Goal: Information Seeking & Learning: Learn about a topic

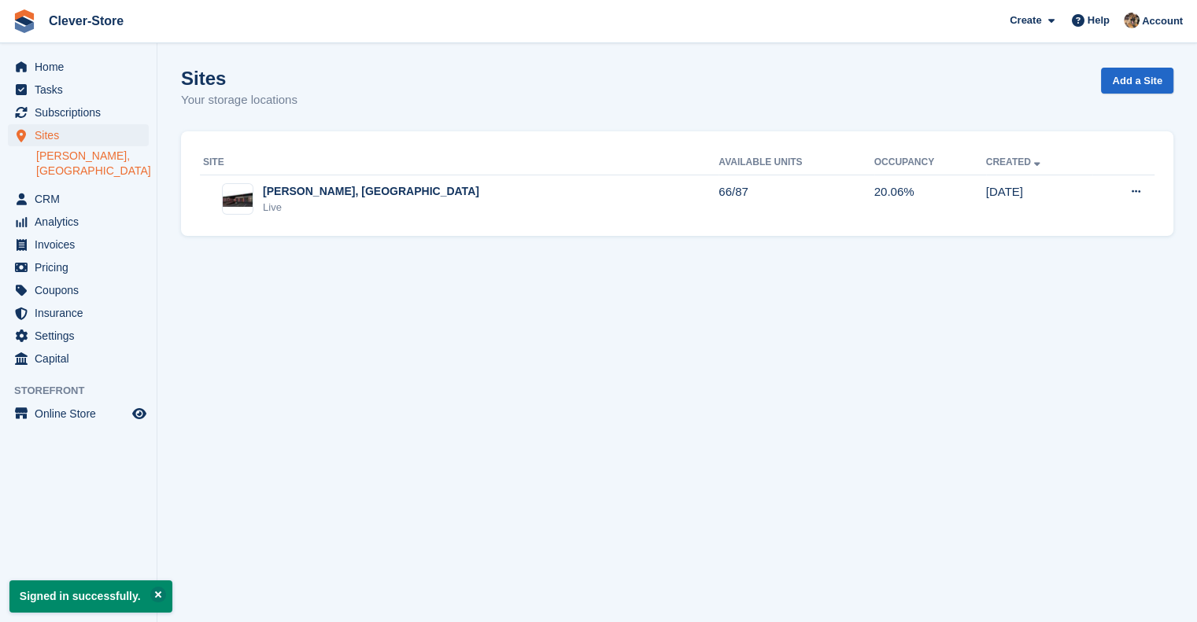
click at [80, 161] on link "[PERSON_NAME], [GEOGRAPHIC_DATA]" at bounding box center [92, 164] width 113 height 30
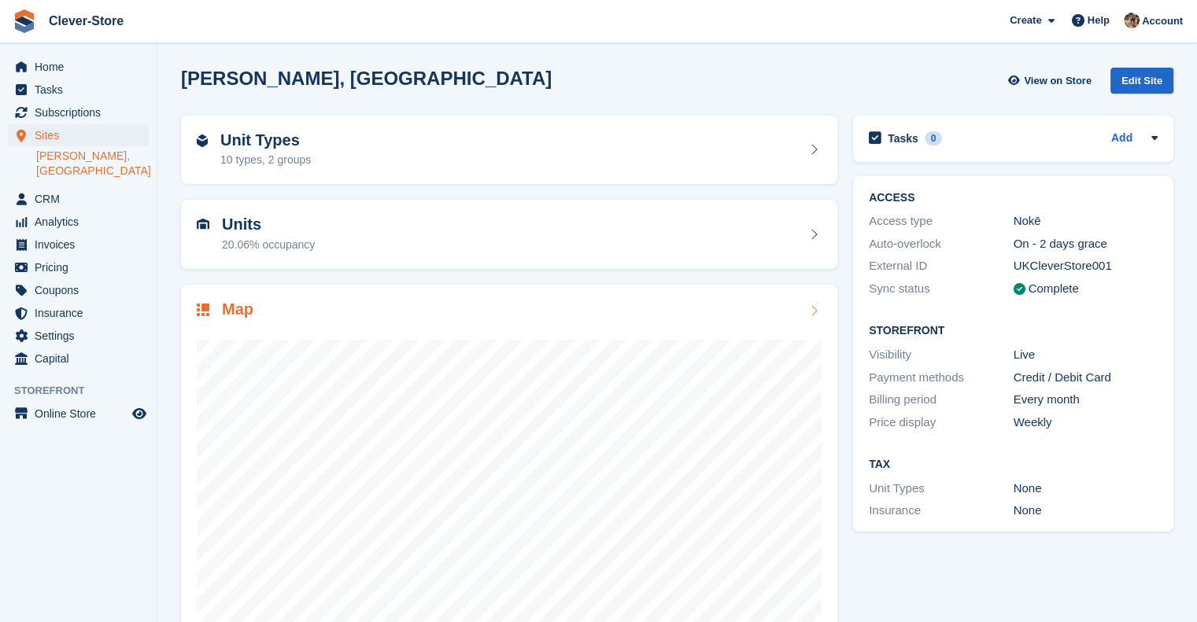
click at [219, 306] on div "Map" at bounding box center [225, 311] width 57 height 21
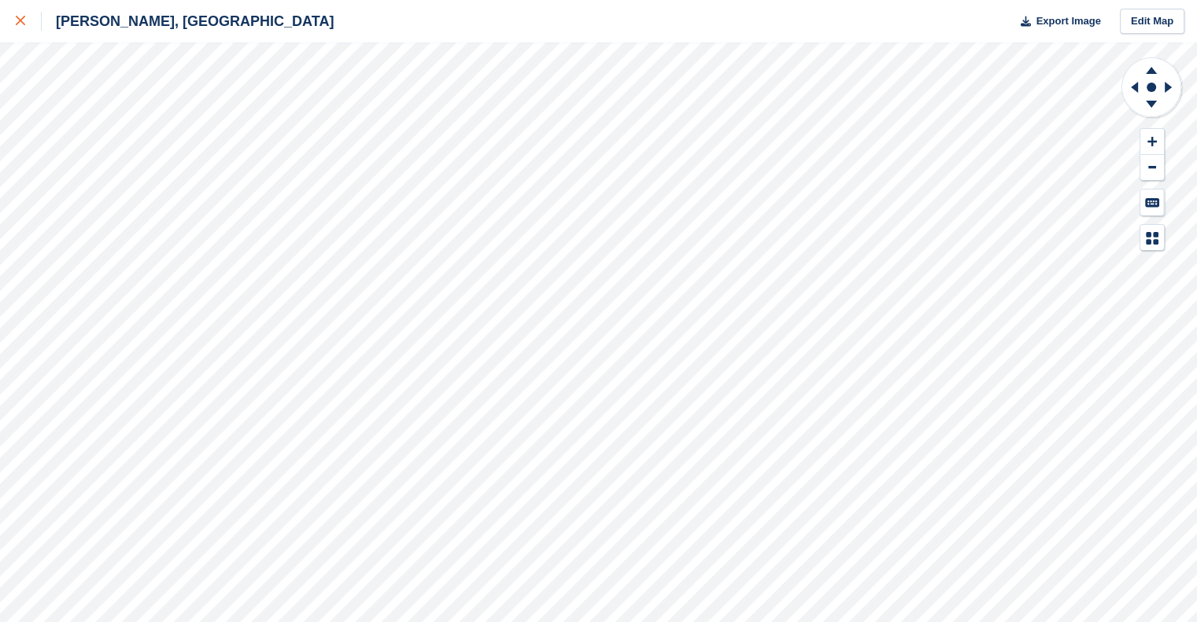
click at [18, 25] on icon at bounding box center [20, 20] width 9 height 9
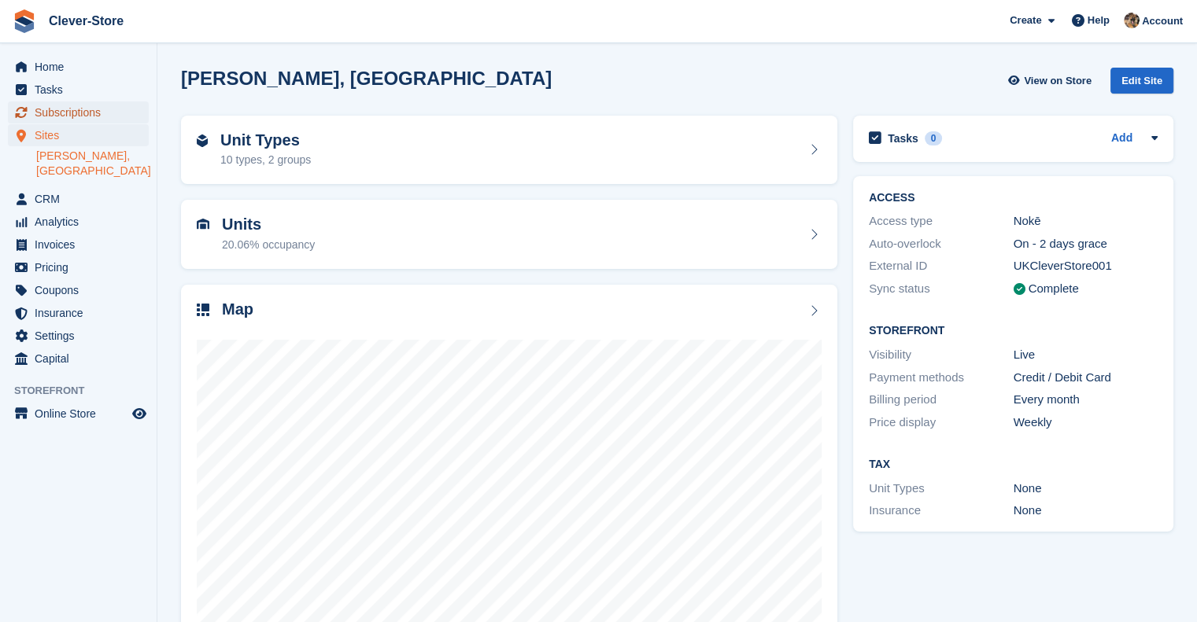
click at [87, 112] on span "Subscriptions" at bounding box center [82, 113] width 94 height 22
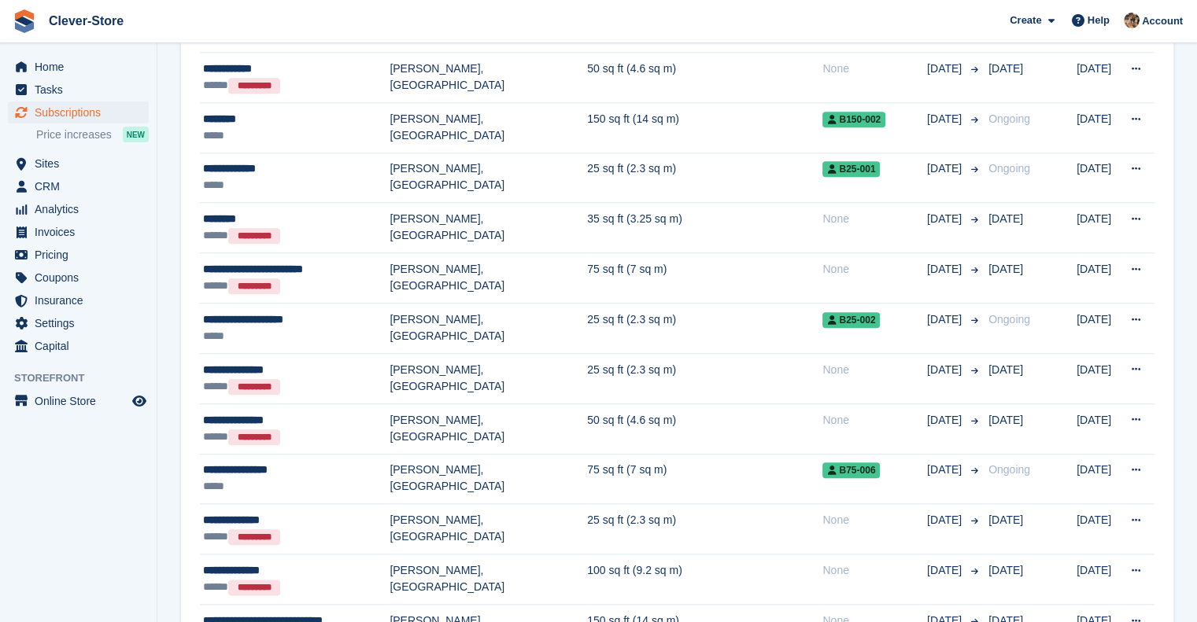
scroll to position [1771, 0]
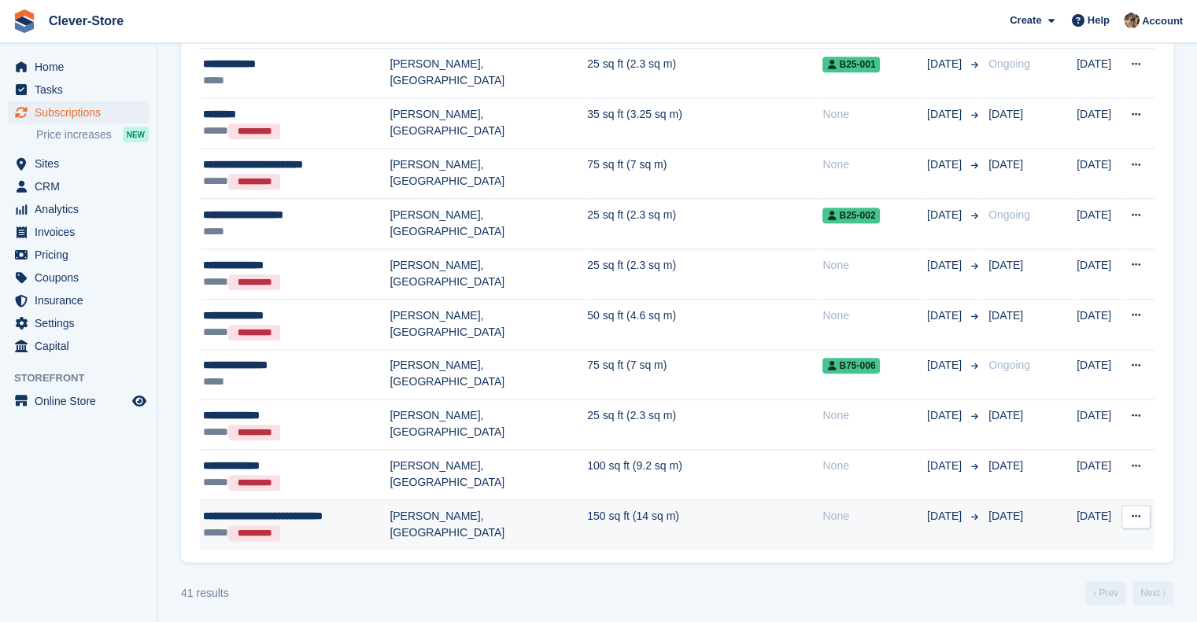
click at [323, 515] on span "**********" at bounding box center [263, 516] width 120 height 11
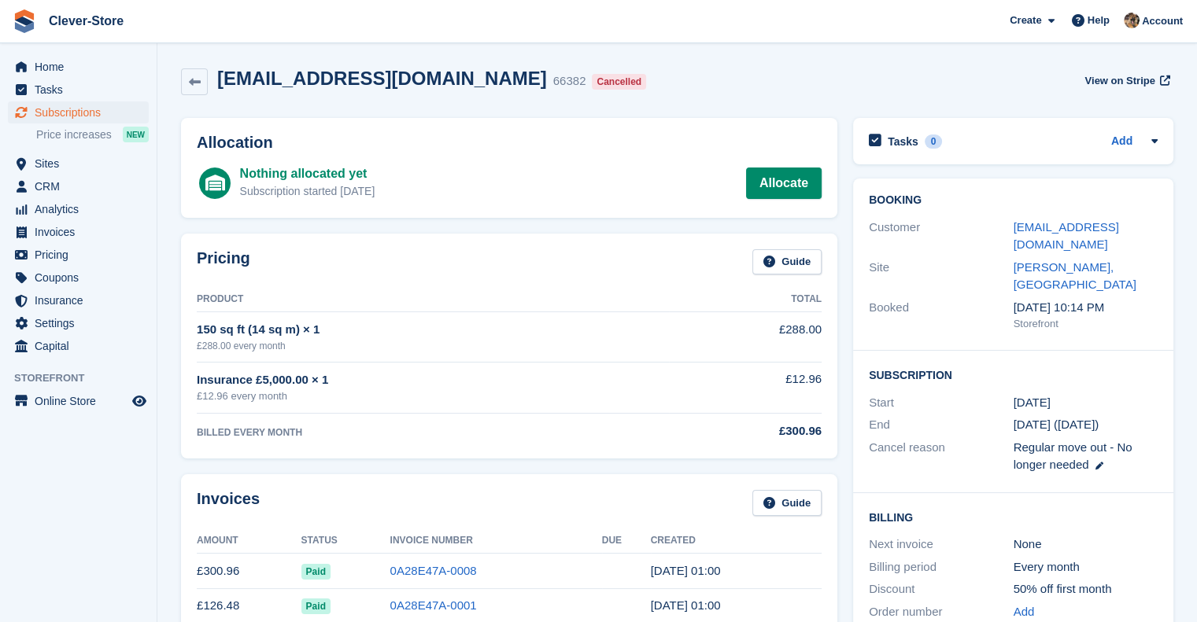
click at [370, 515] on div "Invoices Guide" at bounding box center [509, 507] width 625 height 35
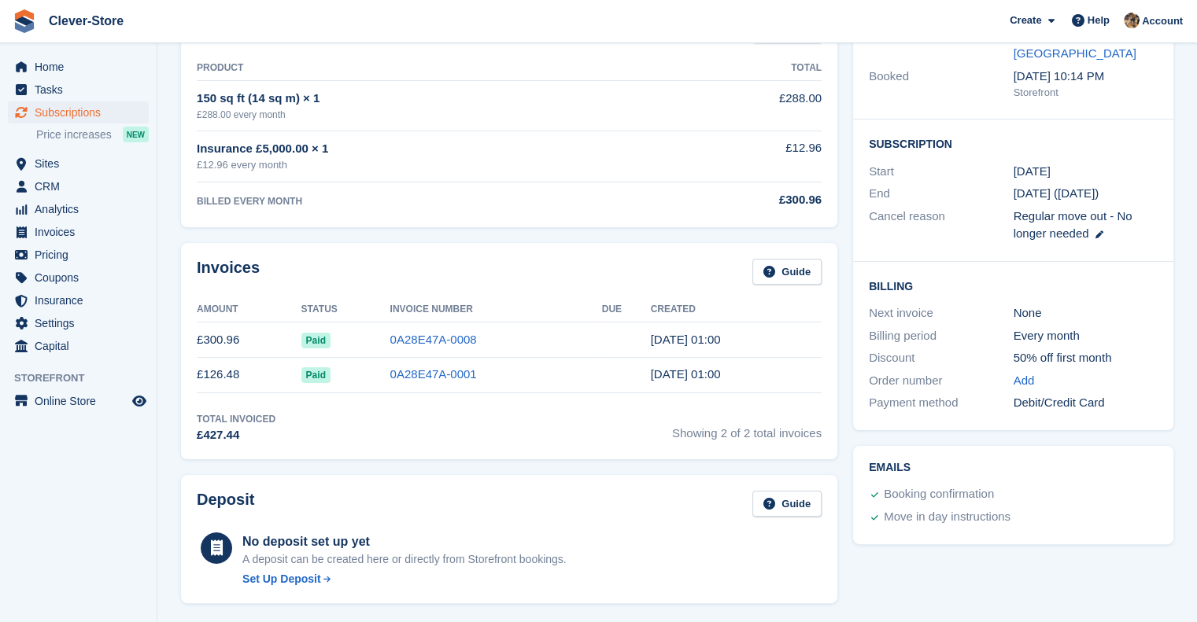
scroll to position [237, 0]
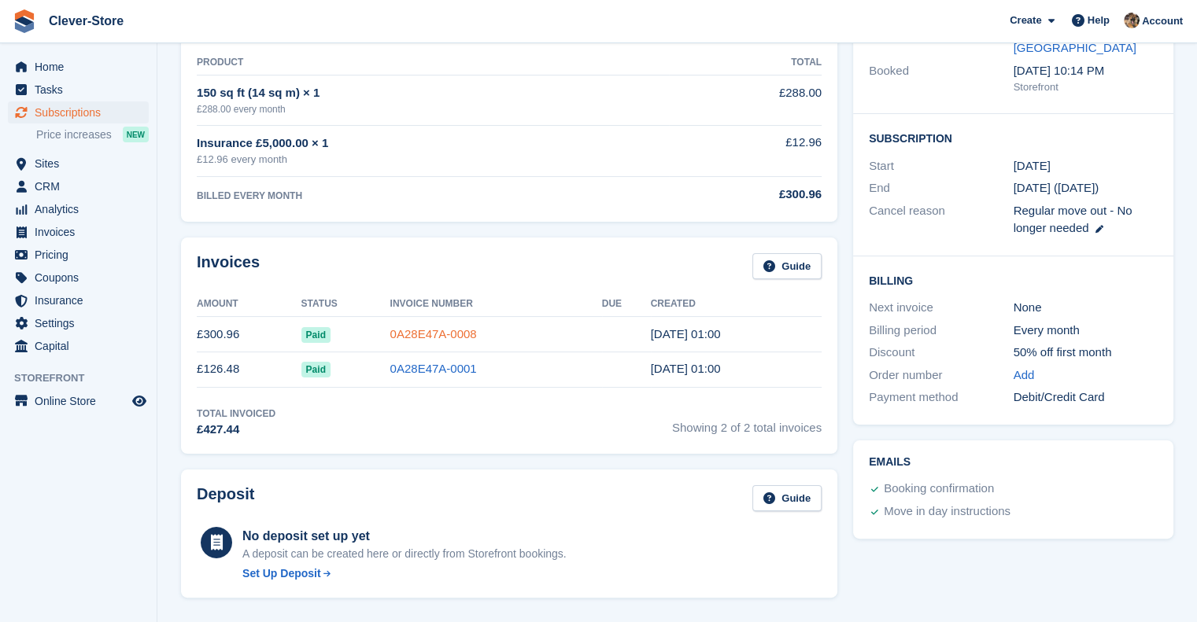
click at [443, 337] on link "0A28E47A-0008" at bounding box center [433, 333] width 87 height 13
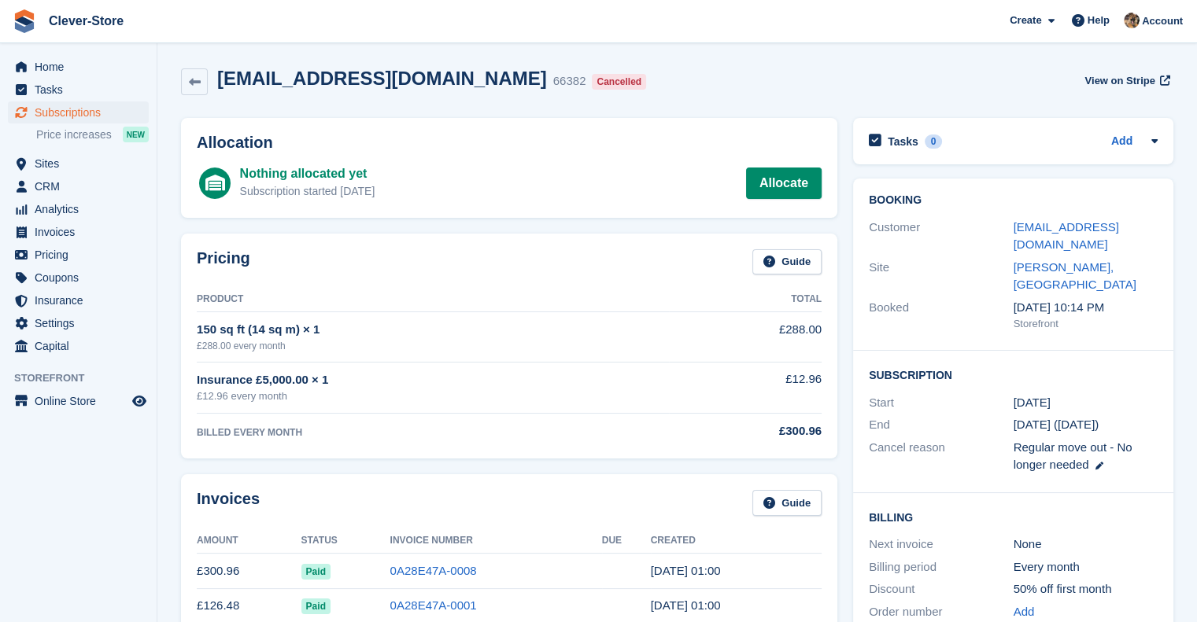
scroll to position [237, 0]
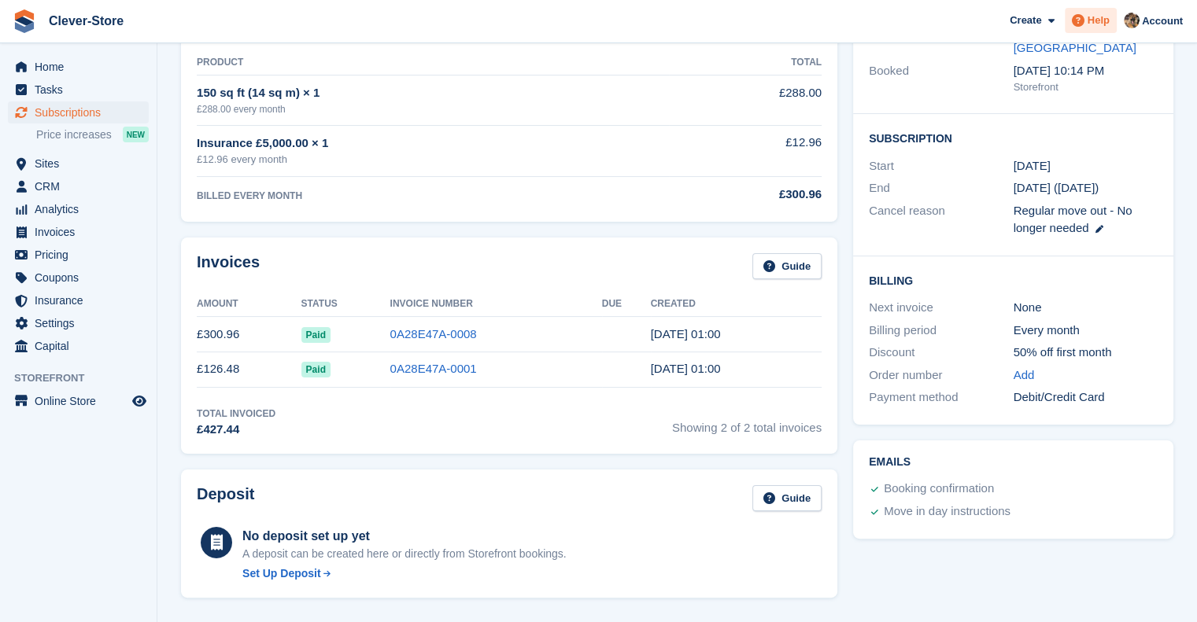
click at [1091, 28] on span "Help" at bounding box center [1098, 21] width 22 height 16
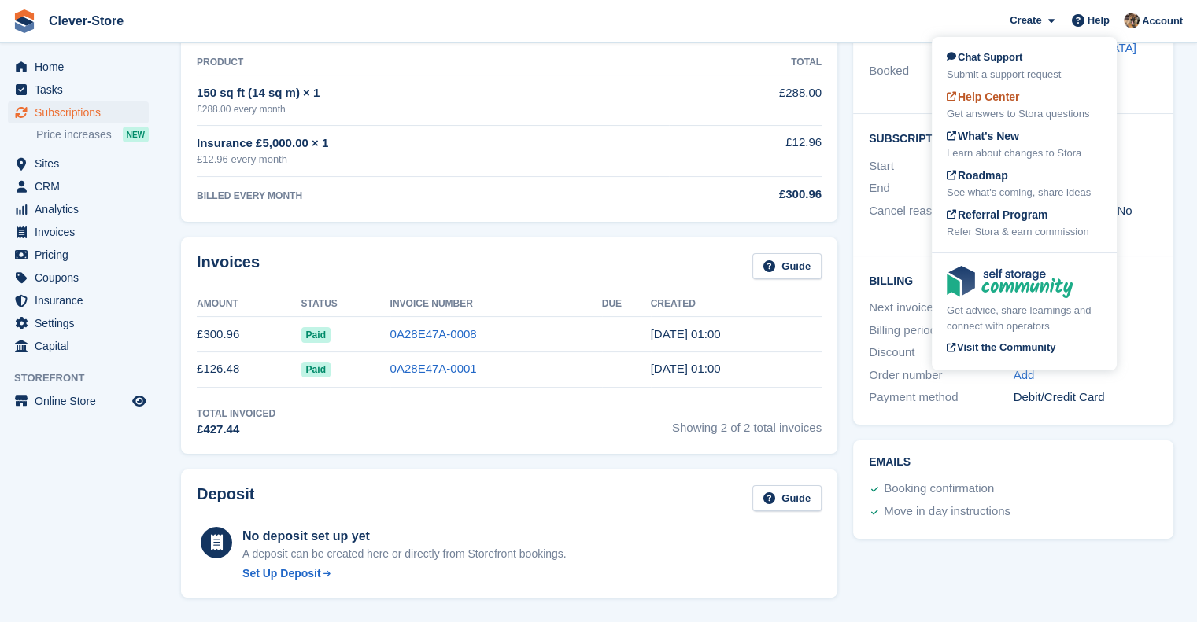
click at [1002, 102] on span "Help Center" at bounding box center [983, 96] width 73 height 13
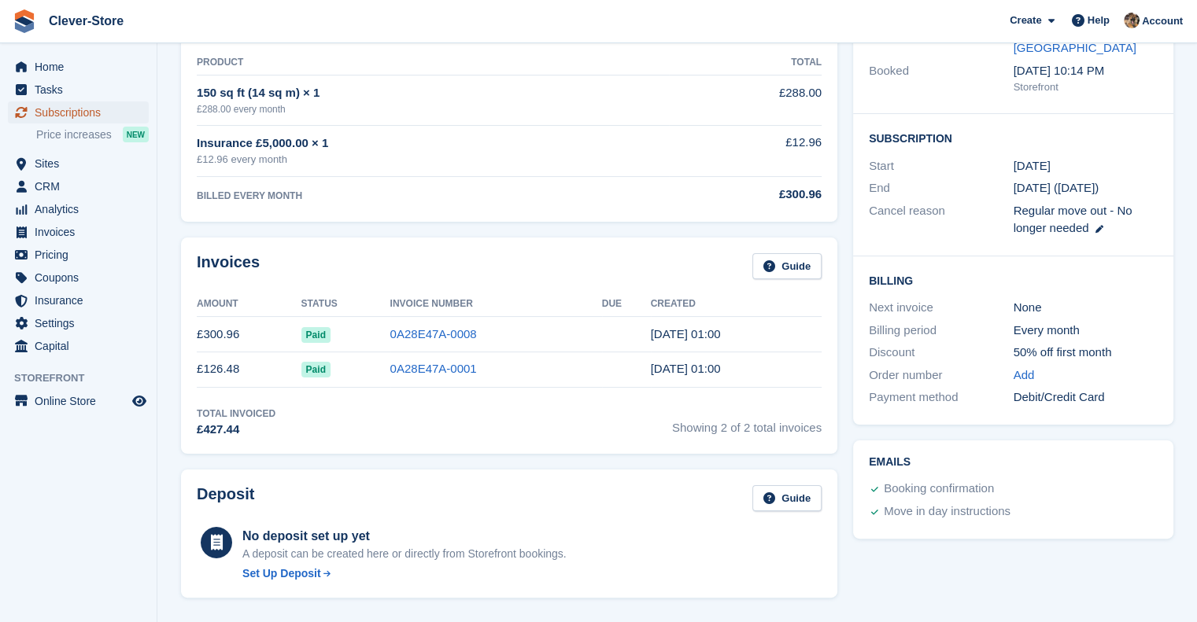
click at [83, 114] on span "Subscriptions" at bounding box center [82, 113] width 94 height 22
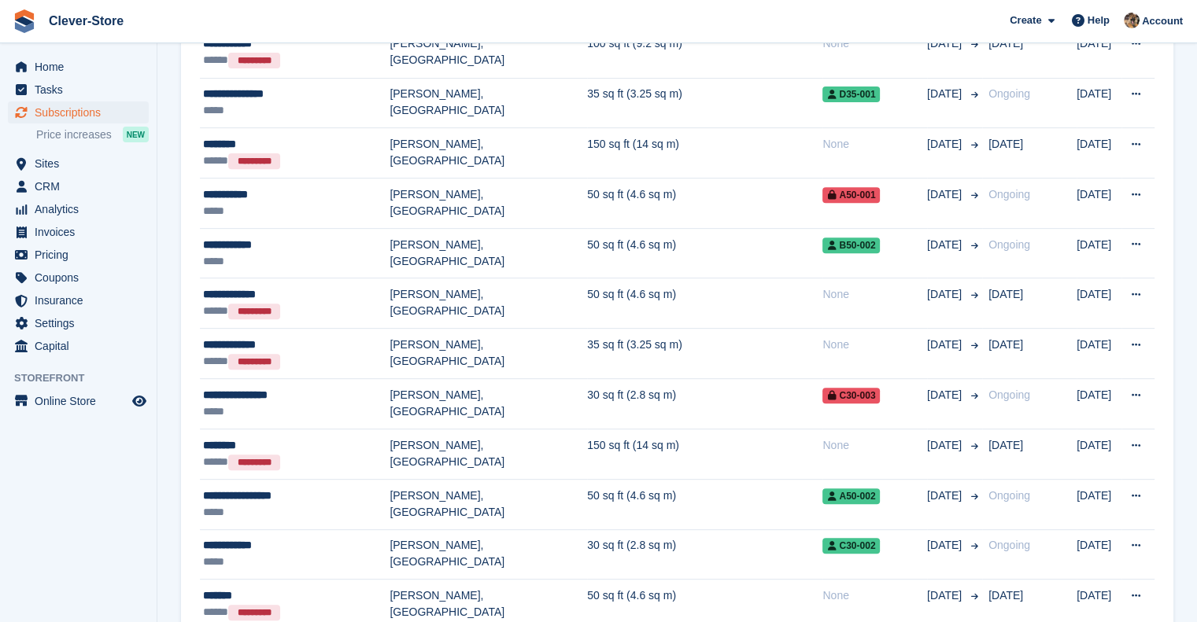
scroll to position [584, 0]
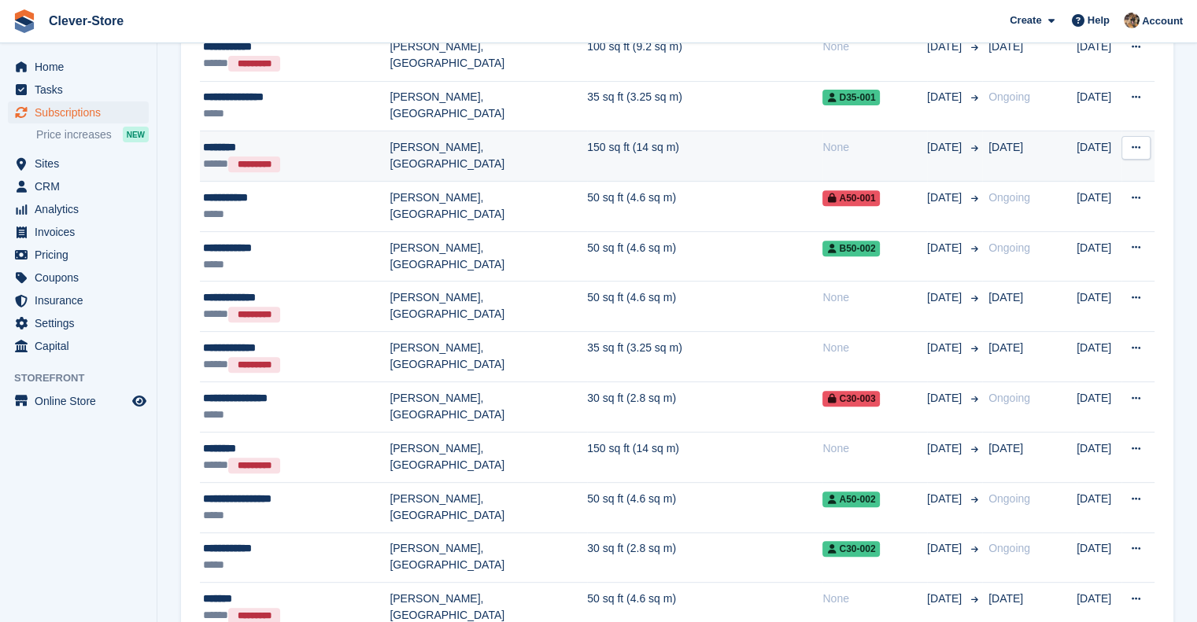
click at [1134, 144] on icon at bounding box center [1136, 147] width 9 height 10
click at [412, 151] on td "[PERSON_NAME], [GEOGRAPHIC_DATA]" at bounding box center [488, 156] width 198 height 50
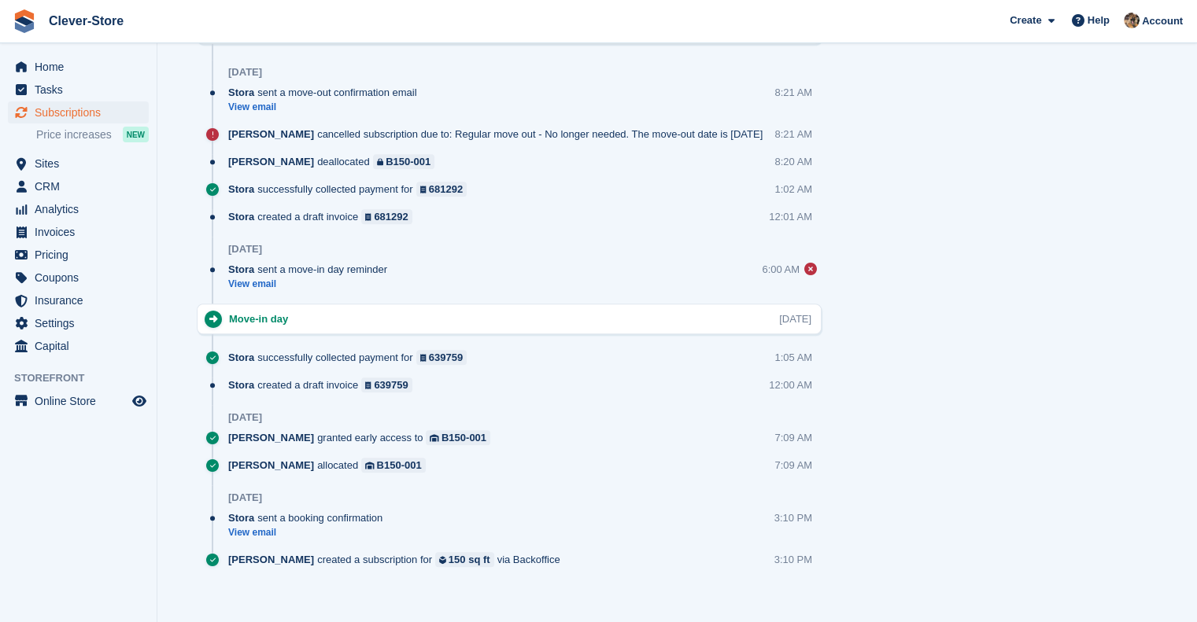
scroll to position [987, 0]
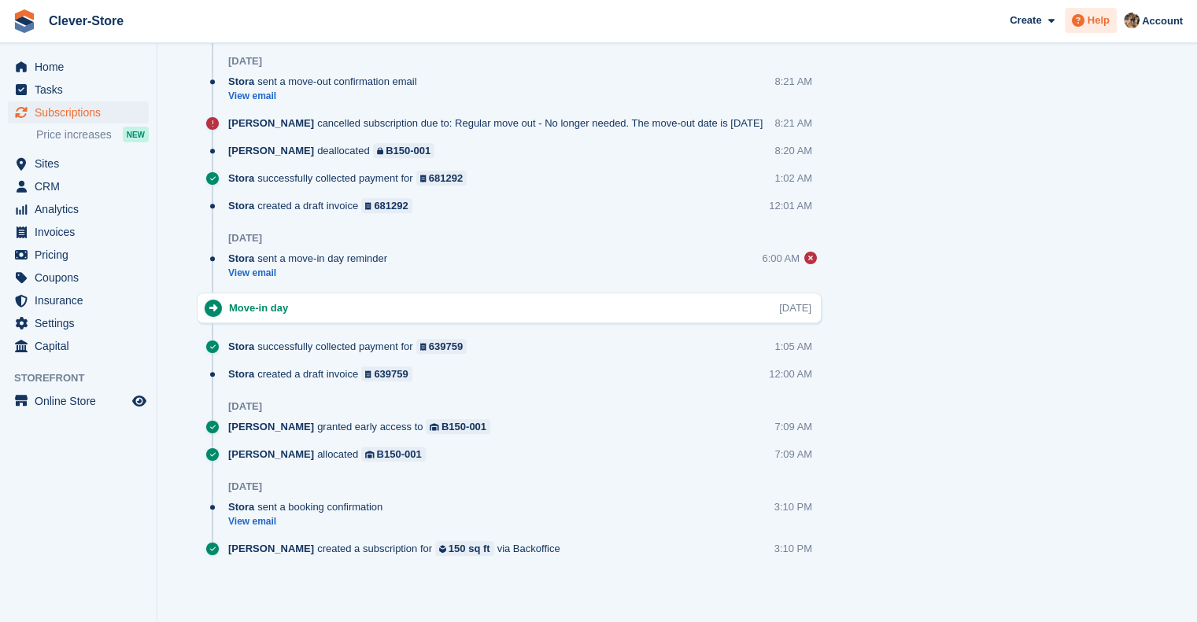
click at [1099, 21] on span "Help" at bounding box center [1098, 21] width 22 height 16
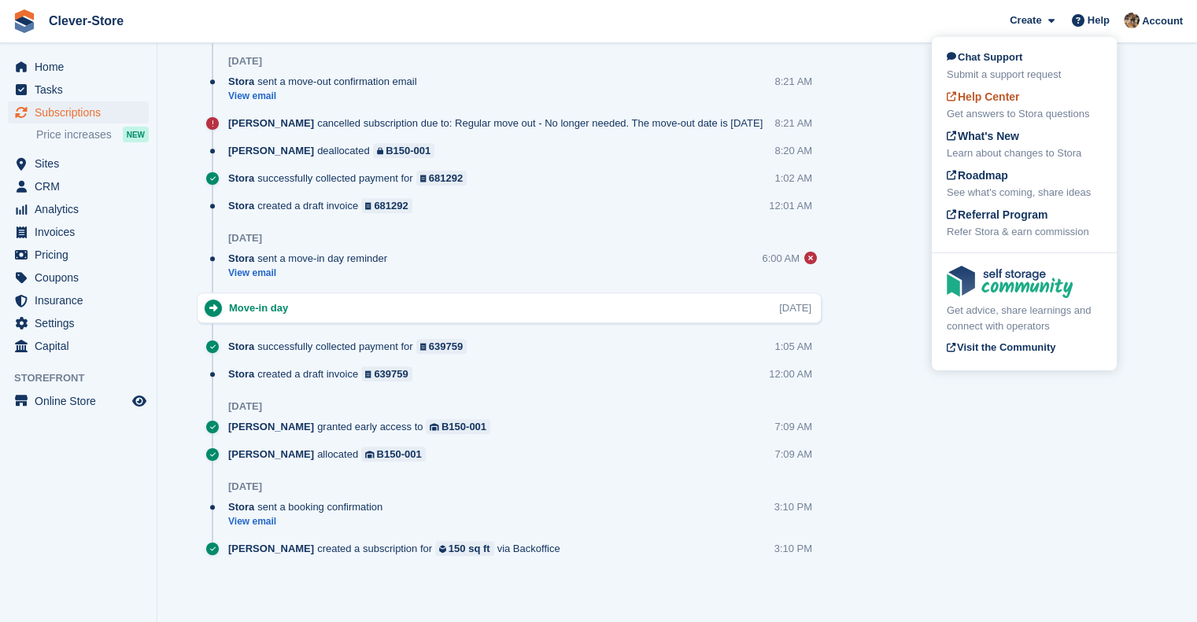
click at [1019, 106] on div "Get answers to Stora questions" at bounding box center [1024, 114] width 155 height 16
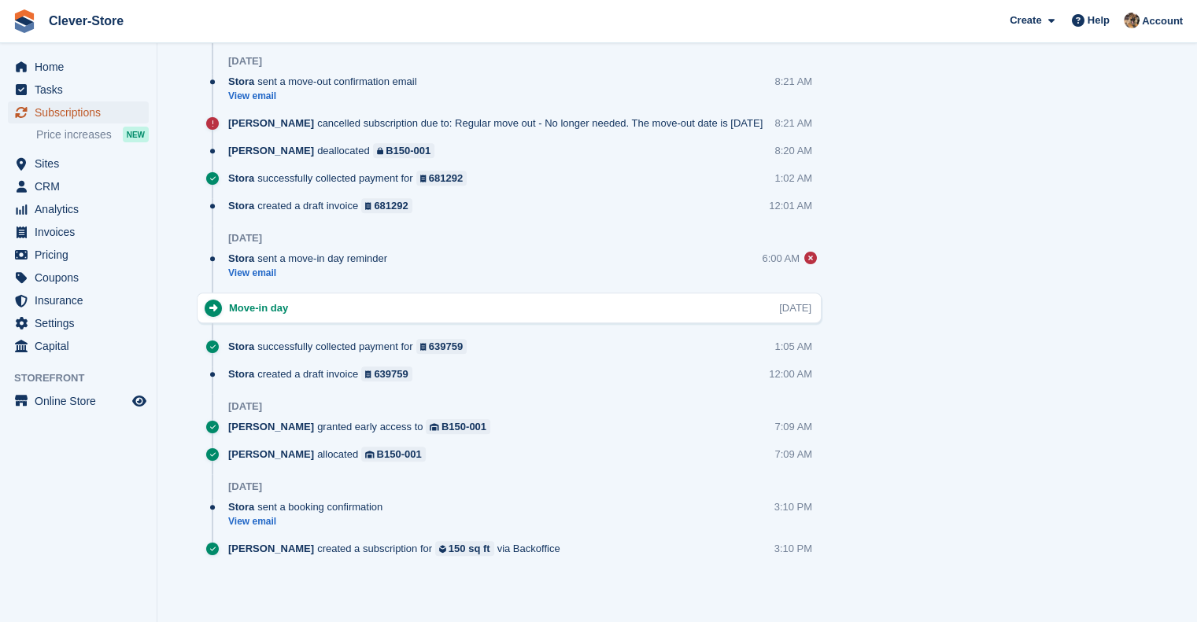
click at [61, 112] on span "Subscriptions" at bounding box center [82, 113] width 94 height 22
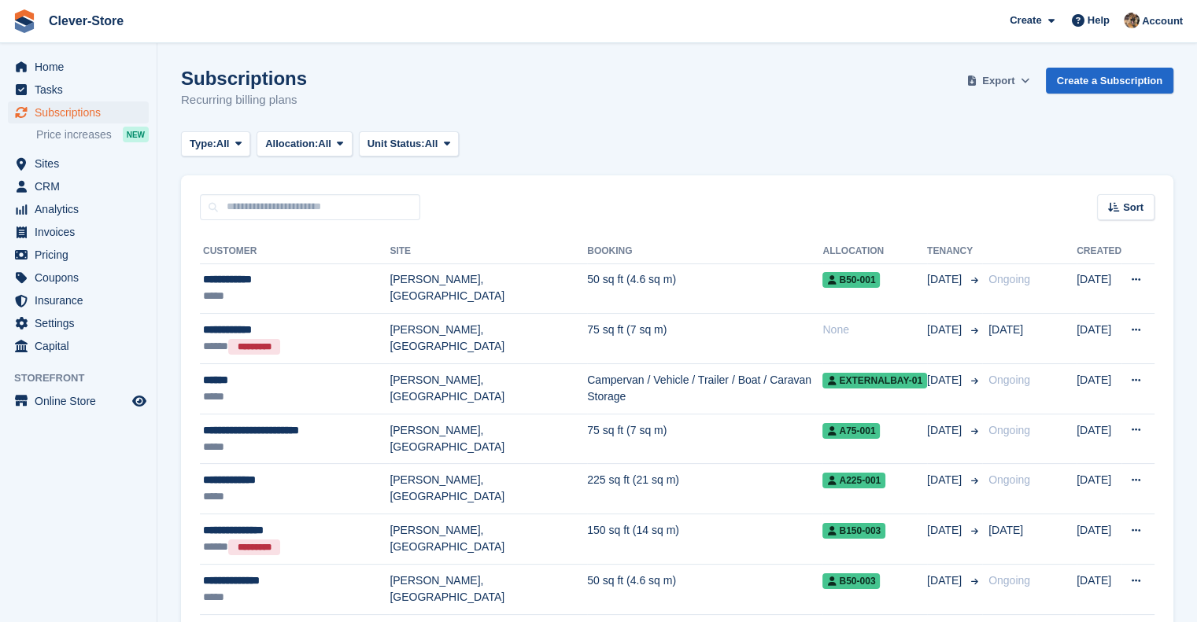
click at [1029, 83] on icon at bounding box center [1025, 81] width 9 height 10
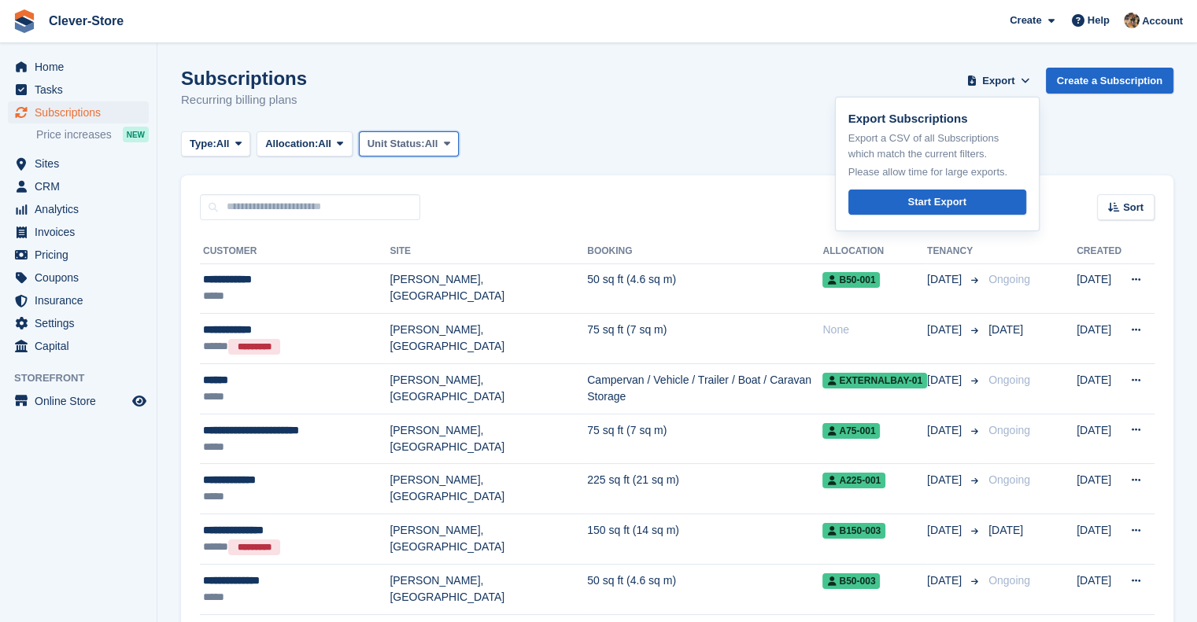
click at [447, 144] on icon at bounding box center [446, 143] width 6 height 10
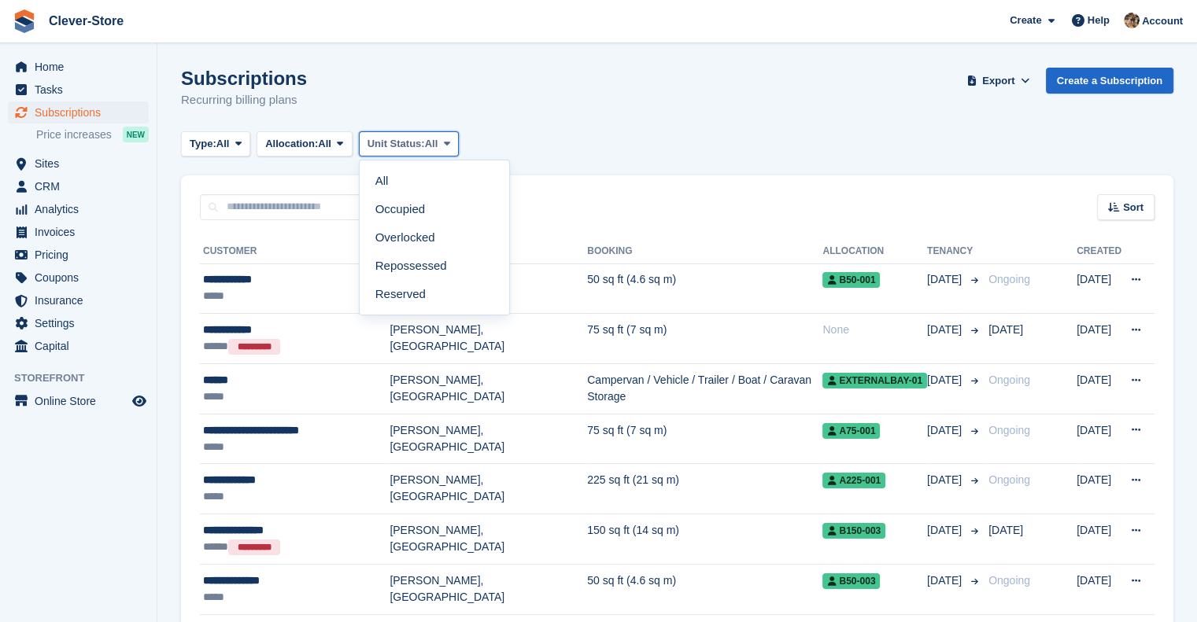
click at [447, 144] on icon at bounding box center [446, 143] width 6 height 10
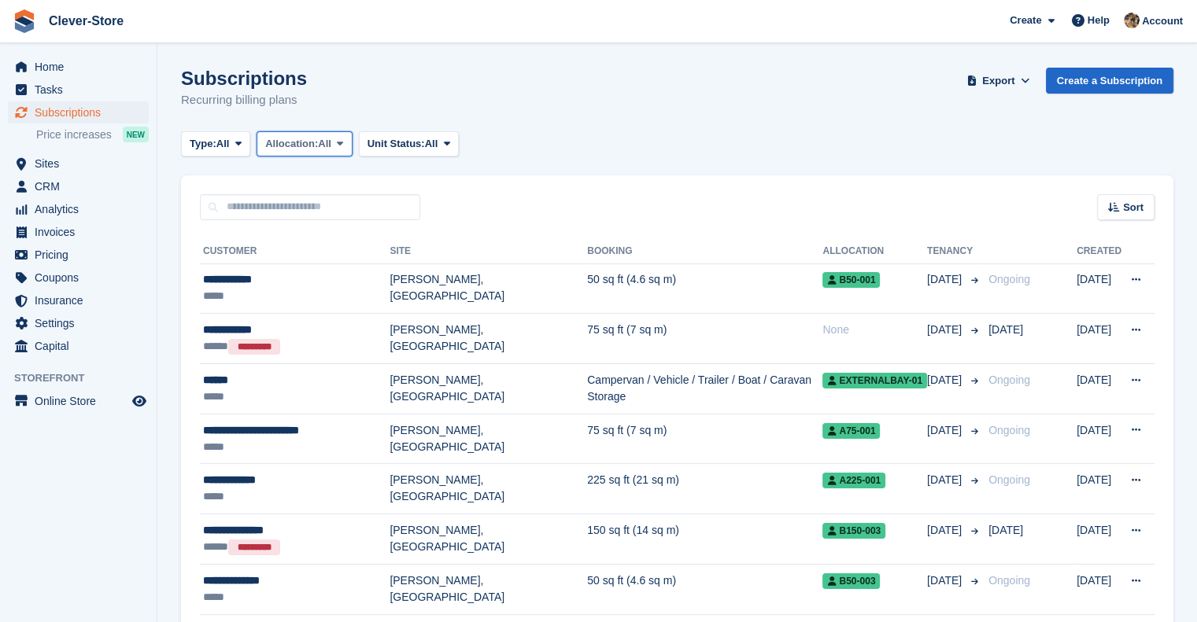
click at [336, 142] on button "Allocation: All" at bounding box center [305, 144] width 96 height 26
click at [245, 142] on span at bounding box center [238, 144] width 13 height 13
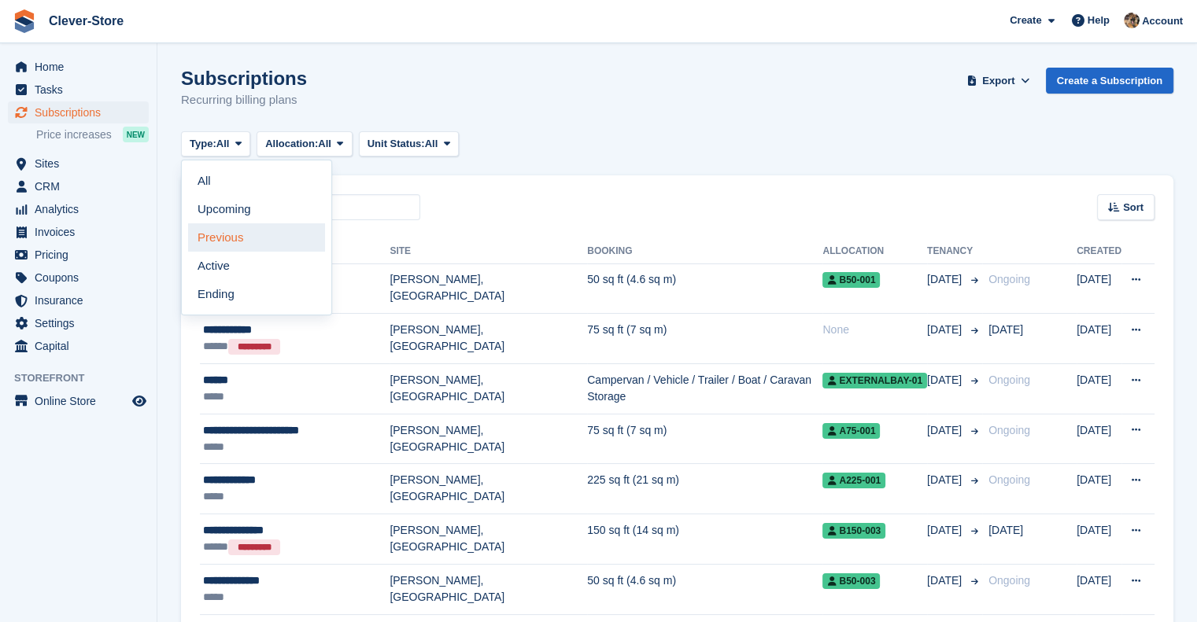
click at [276, 237] on link "Previous" at bounding box center [256, 237] width 137 height 28
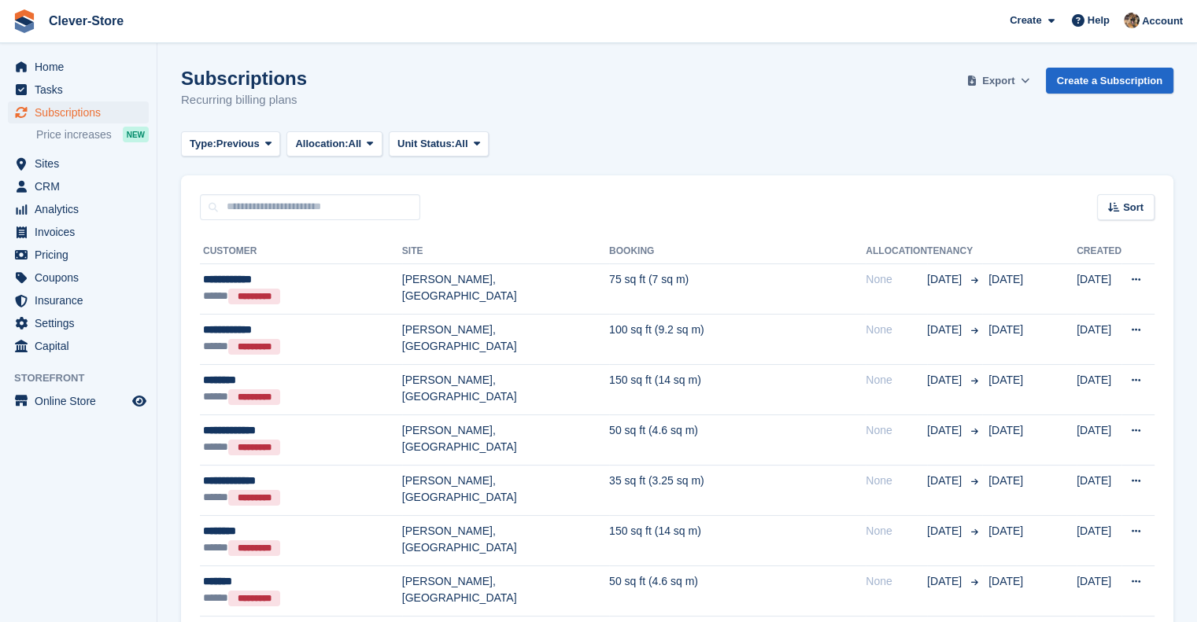
click at [995, 83] on span "Export" at bounding box center [998, 81] width 32 height 16
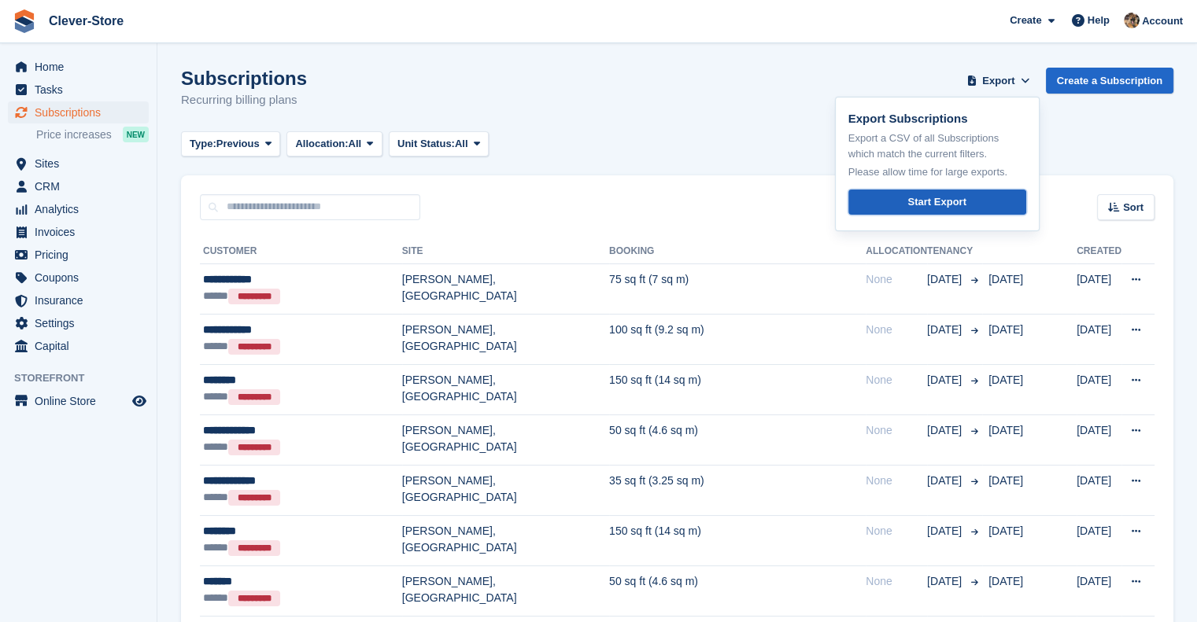
click at [954, 201] on div "Start Export" at bounding box center [936, 202] width 58 height 16
click at [240, 151] on button "Type: Previous" at bounding box center [230, 144] width 99 height 26
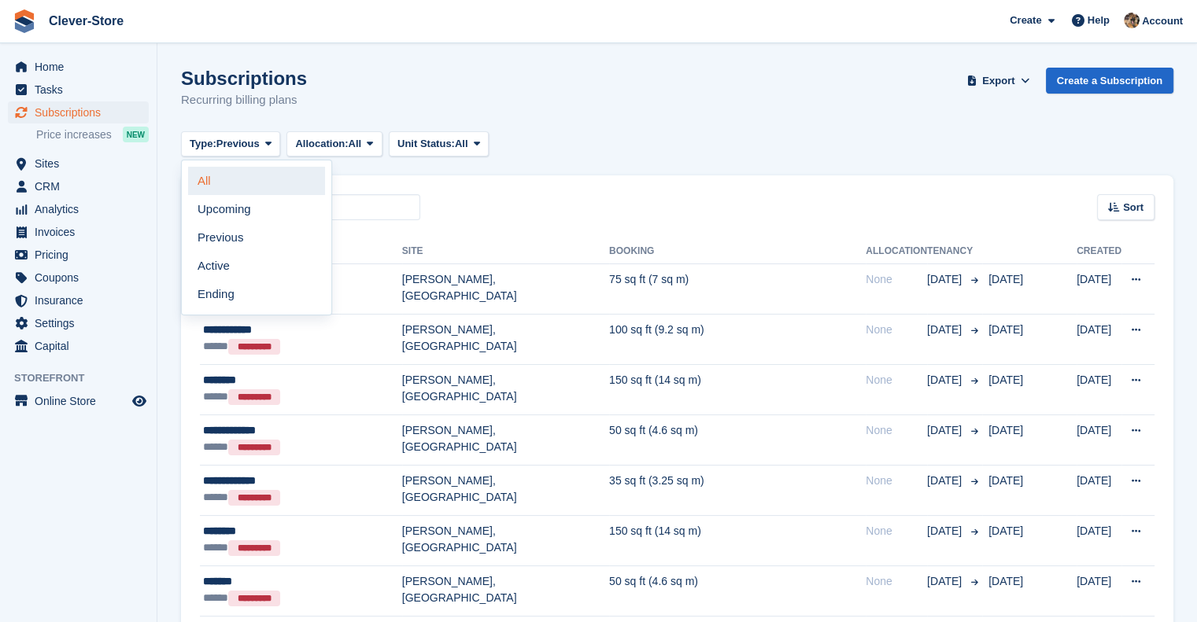
click at [227, 194] on link "All" at bounding box center [256, 181] width 137 height 28
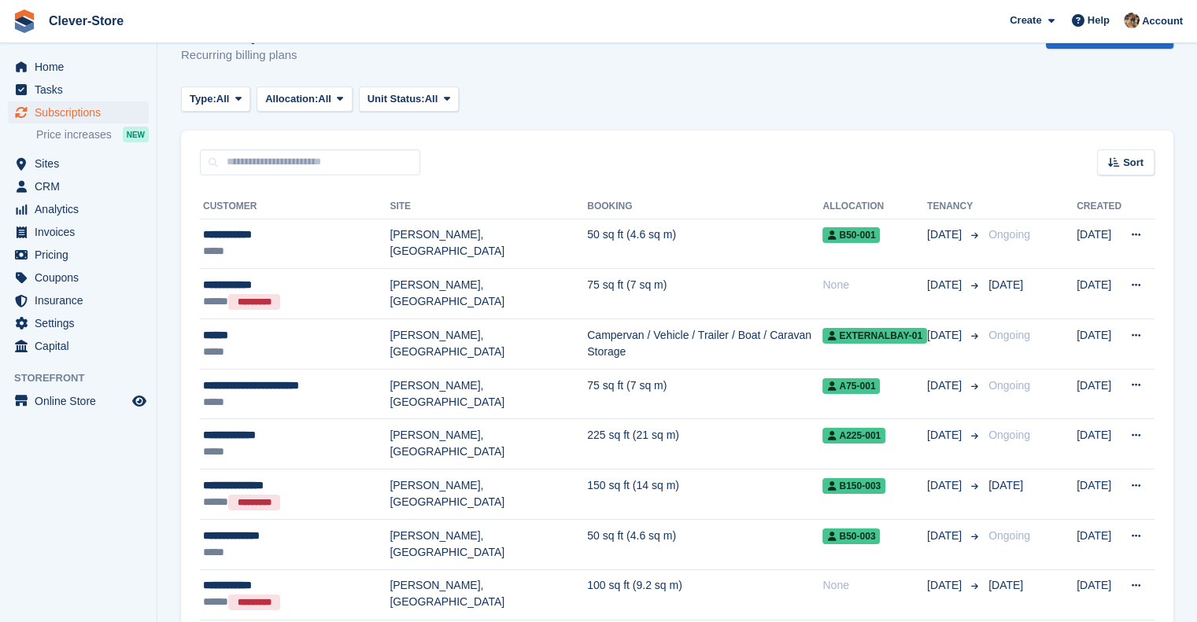
scroll to position [39, 0]
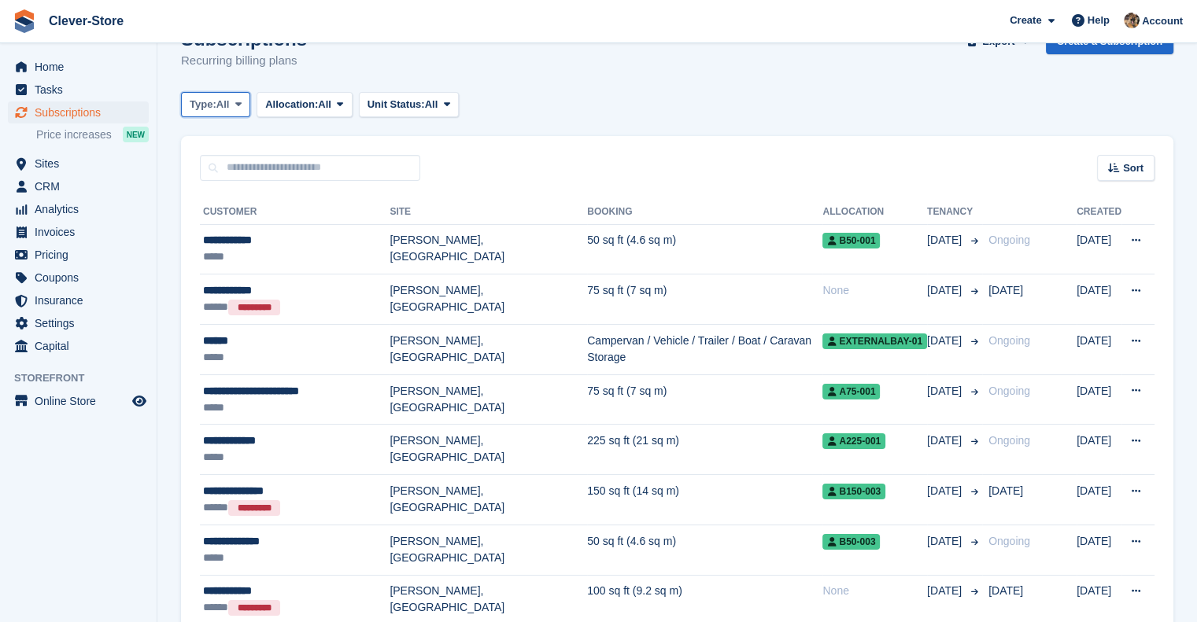
click at [238, 100] on icon at bounding box center [238, 104] width 6 height 10
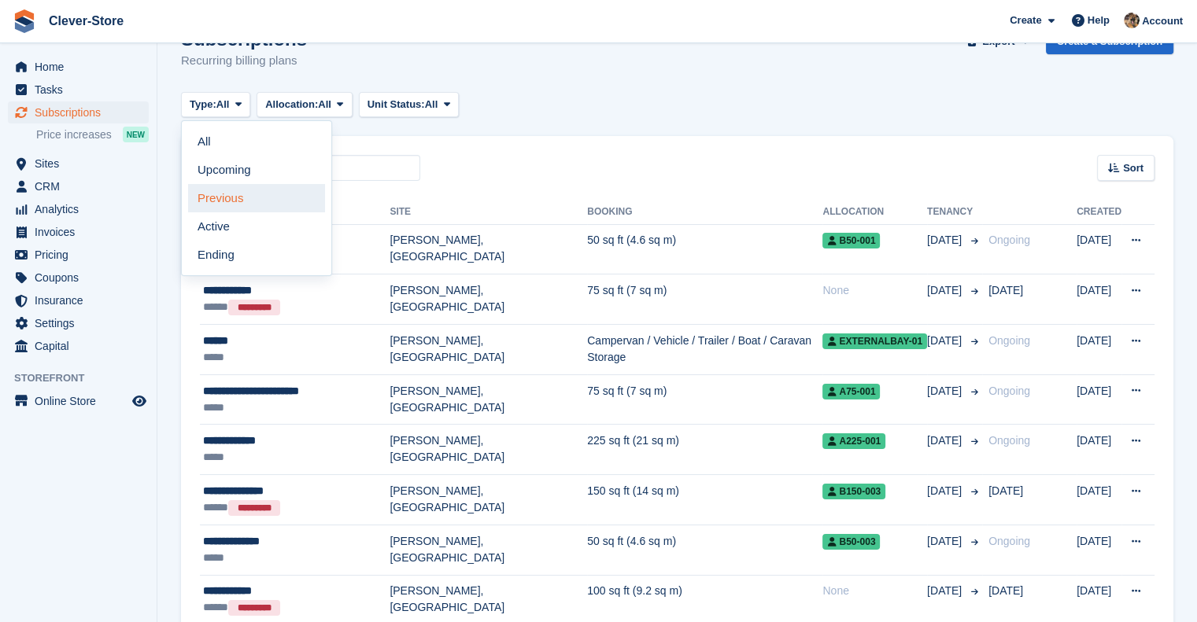
click at [244, 192] on link "Previous" at bounding box center [256, 198] width 137 height 28
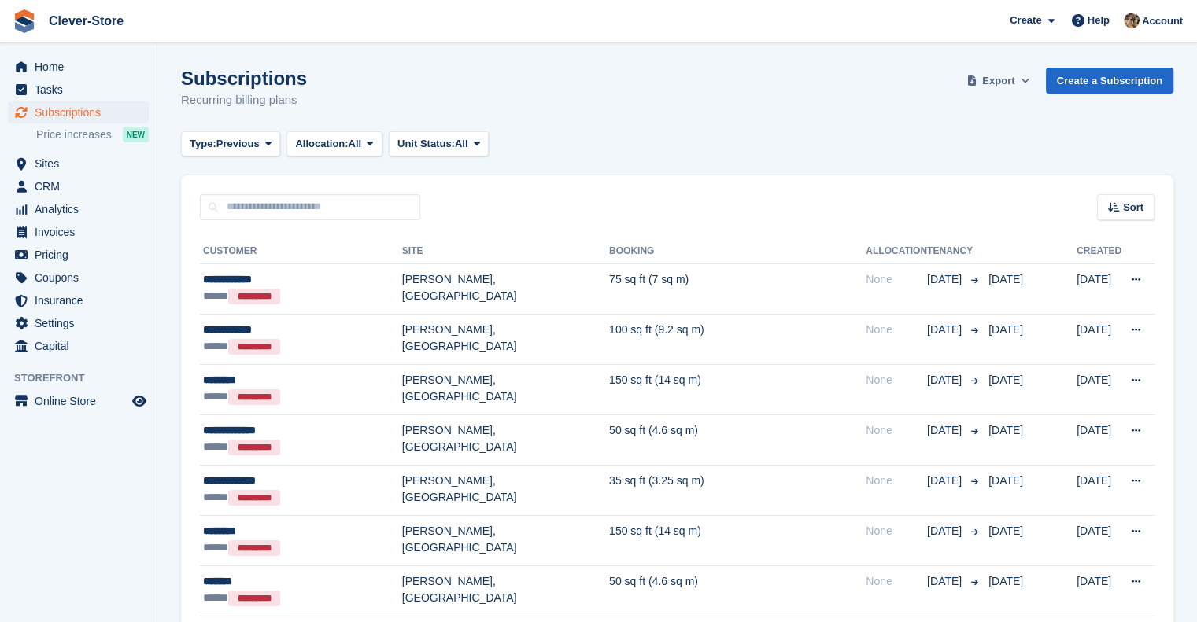
click at [1002, 76] on span "Export" at bounding box center [998, 81] width 32 height 16
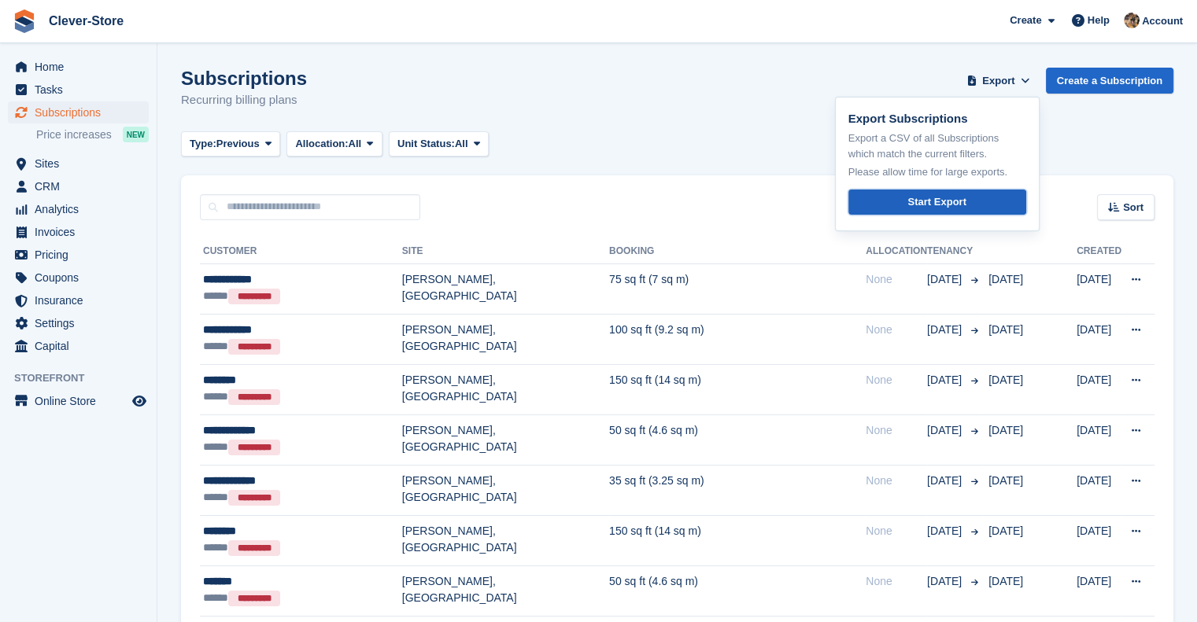
click at [941, 192] on link "Start Export" at bounding box center [937, 203] width 178 height 26
click at [46, 485] on aside "Home Tasks Subscriptions Subscriptions Subscriptions Price increases NEW Price …" at bounding box center [78, 315] width 157 height 544
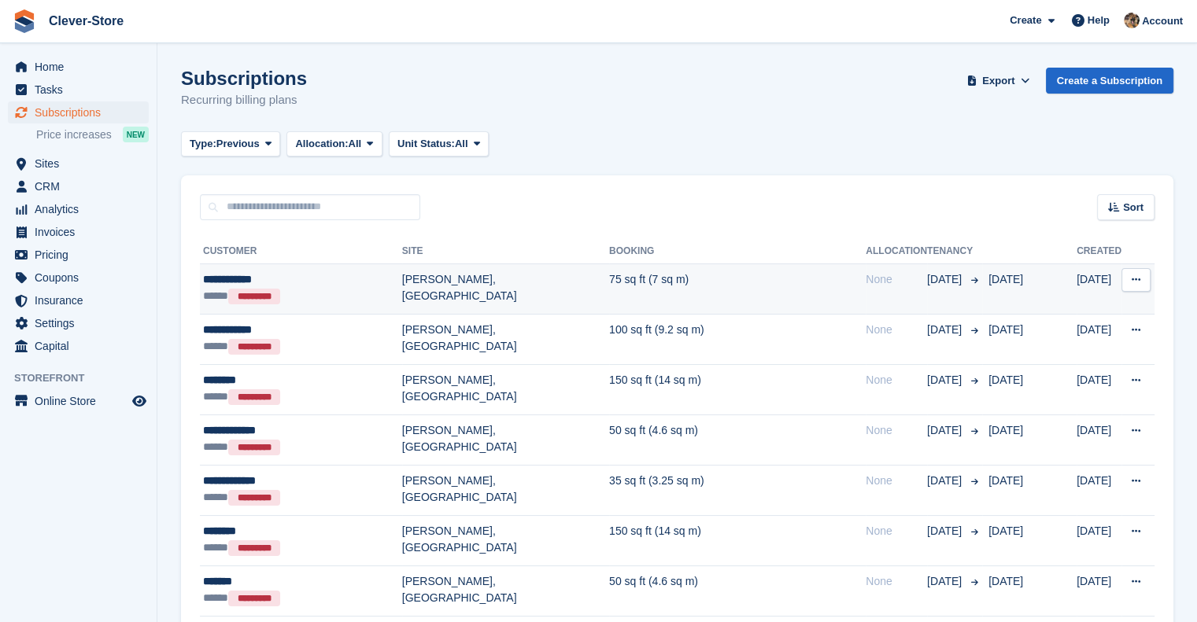
click at [246, 282] on div "**********" at bounding box center [302, 279] width 199 height 17
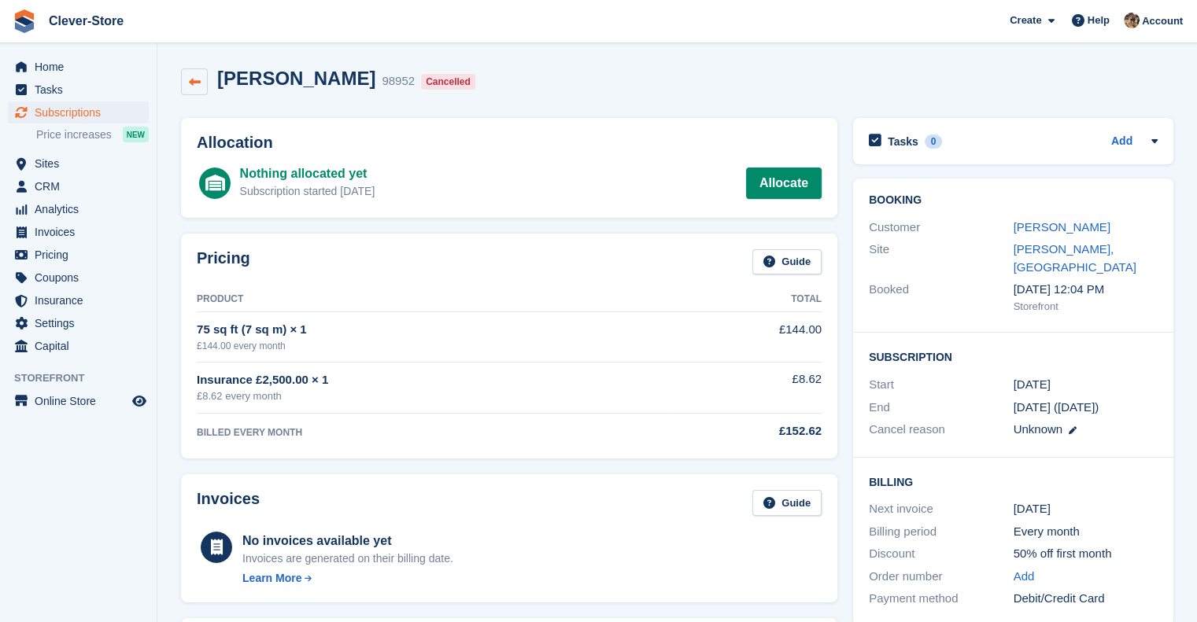
click at [192, 84] on icon at bounding box center [195, 82] width 12 height 12
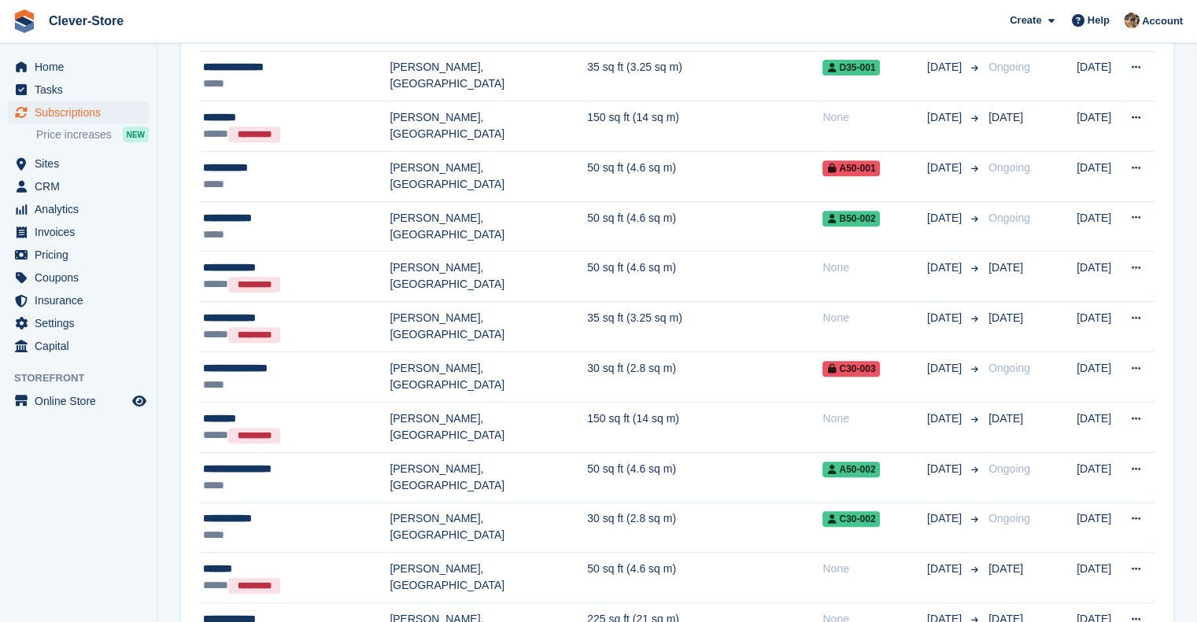
scroll to position [613, 0]
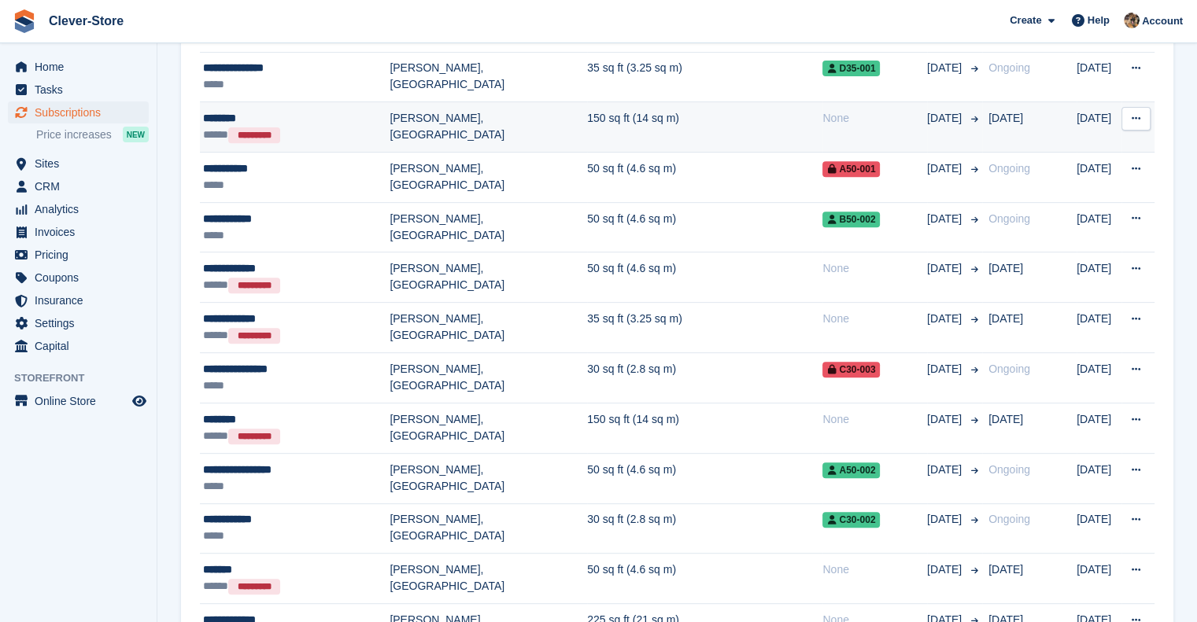
click at [220, 119] on div "********" at bounding box center [296, 118] width 186 height 17
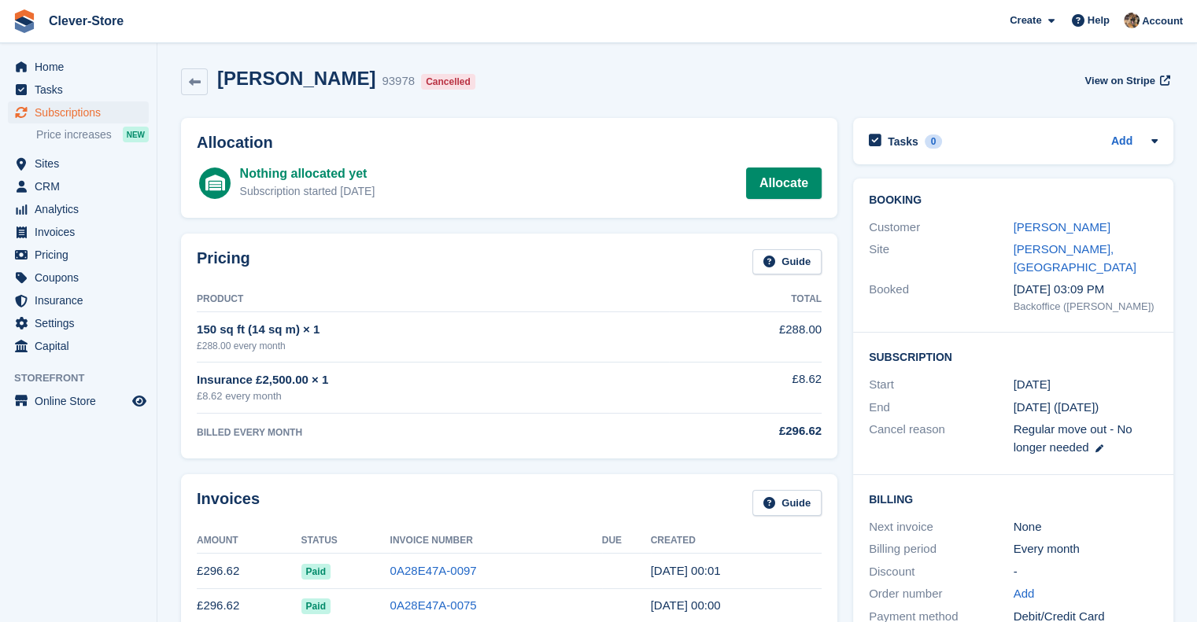
click at [51, 518] on aside "Home Tasks Subscriptions Subscriptions Subscriptions Price increases NEW Price …" at bounding box center [78, 315] width 157 height 544
click at [196, 87] on icon at bounding box center [195, 82] width 12 height 12
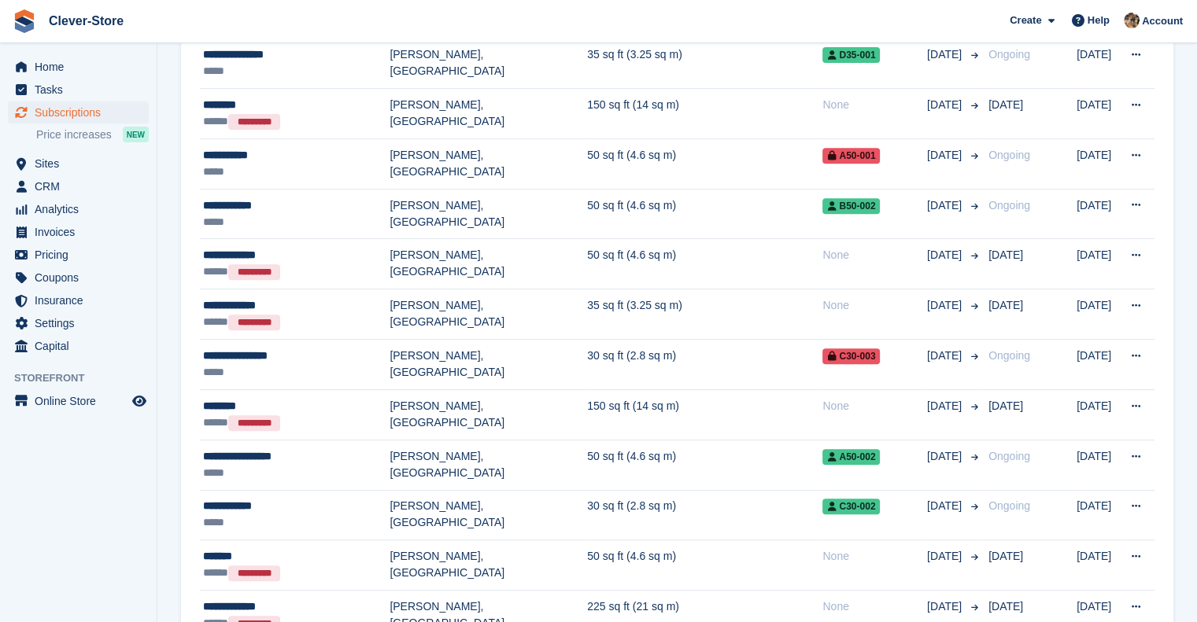
scroll to position [626, 0]
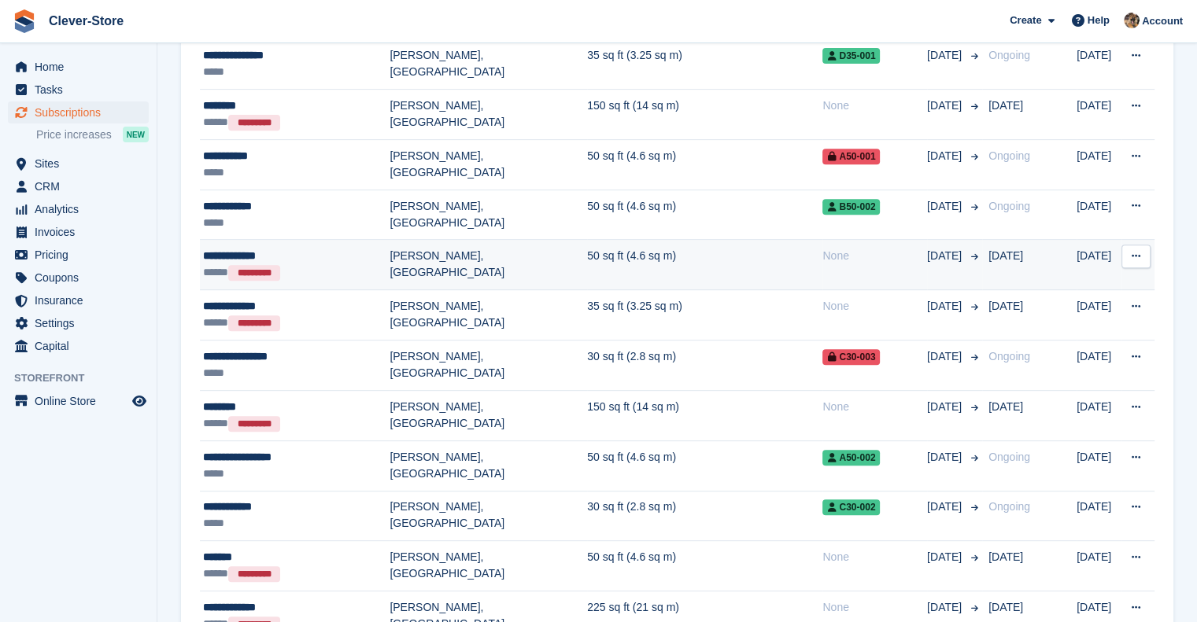
click at [231, 255] on div "**********" at bounding box center [296, 256] width 186 height 17
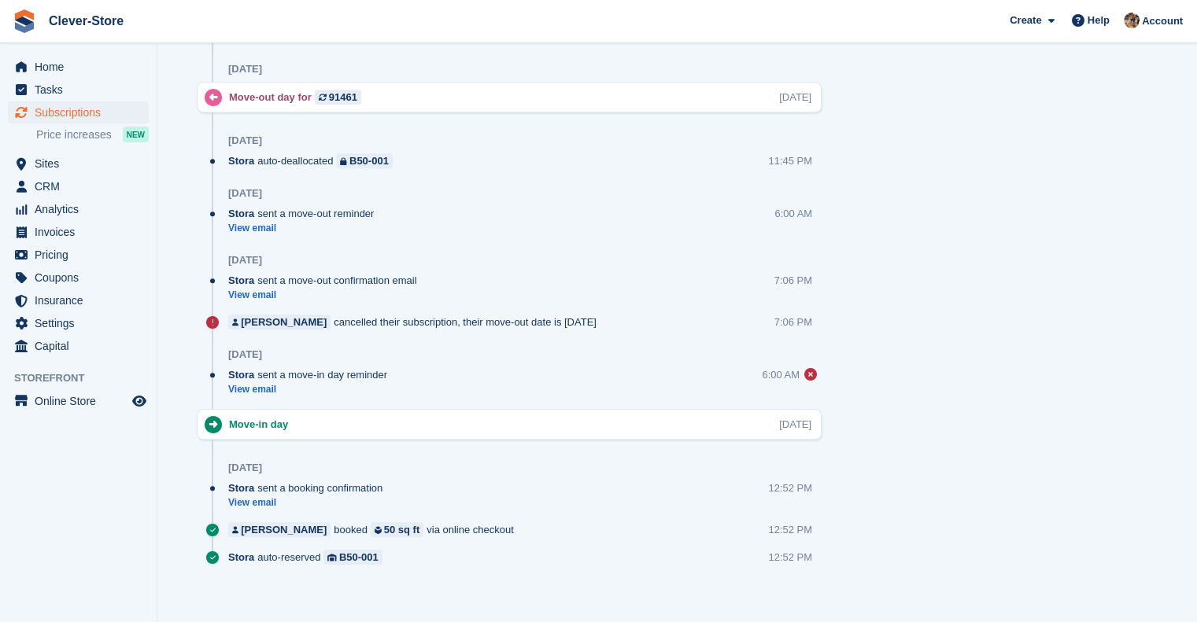
scroll to position [881, 0]
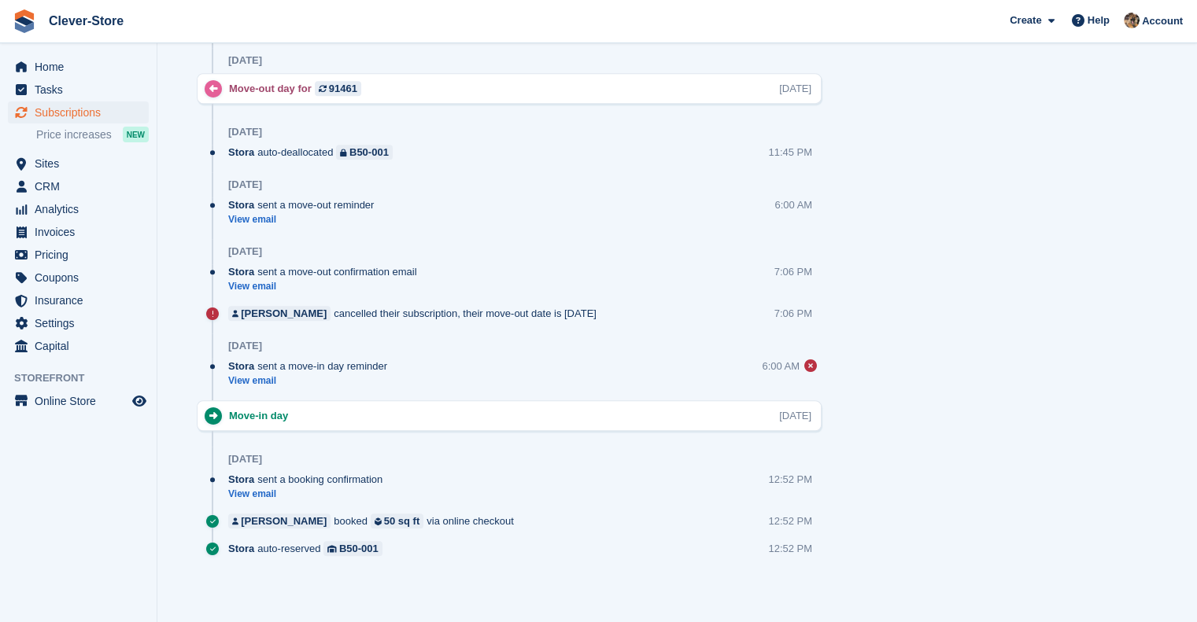
click at [36, 519] on aside "Home Tasks Subscriptions Subscriptions Subscriptions Price increases NEW Price …" at bounding box center [78, 315] width 157 height 544
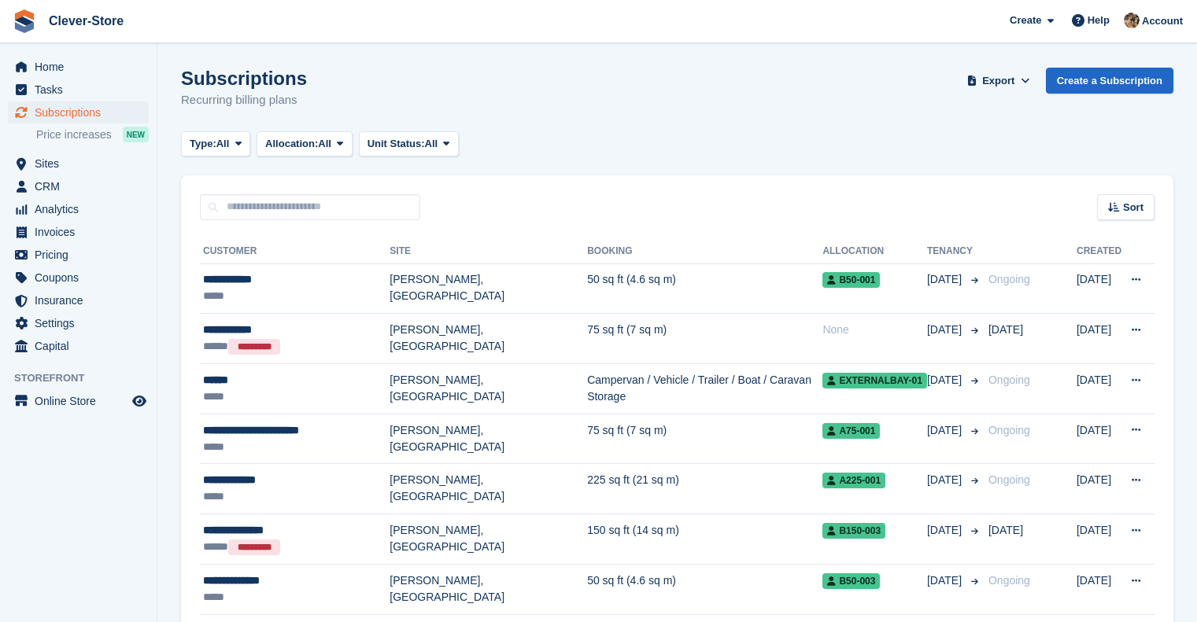
scroll to position [626, 0]
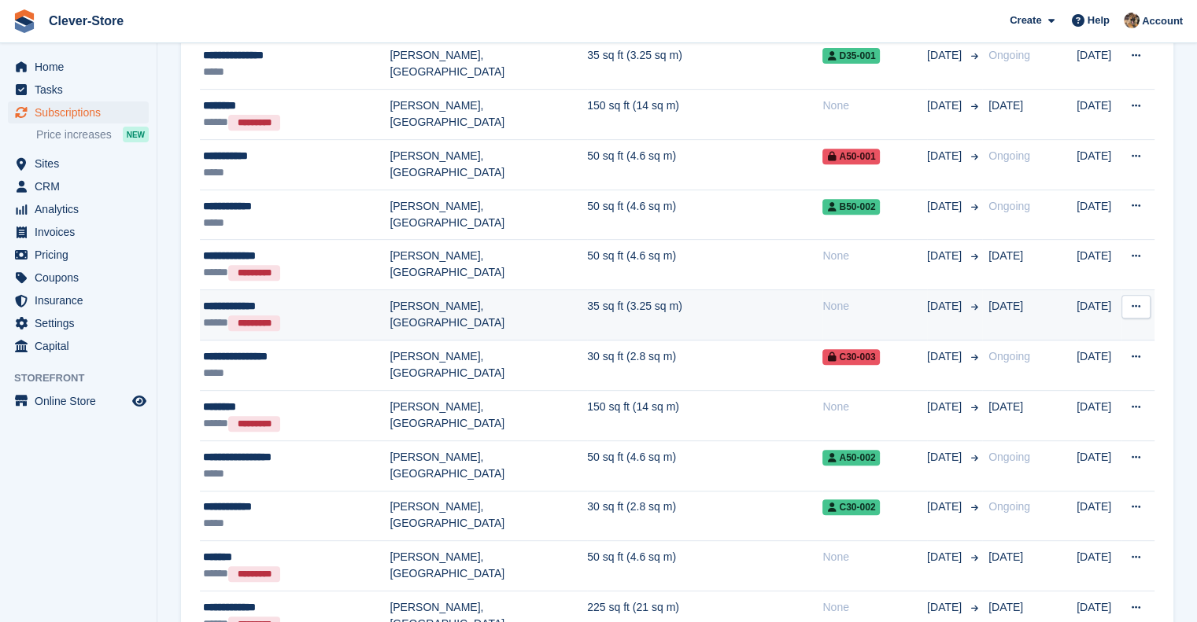
click at [237, 308] on div "**********" at bounding box center [296, 306] width 186 height 17
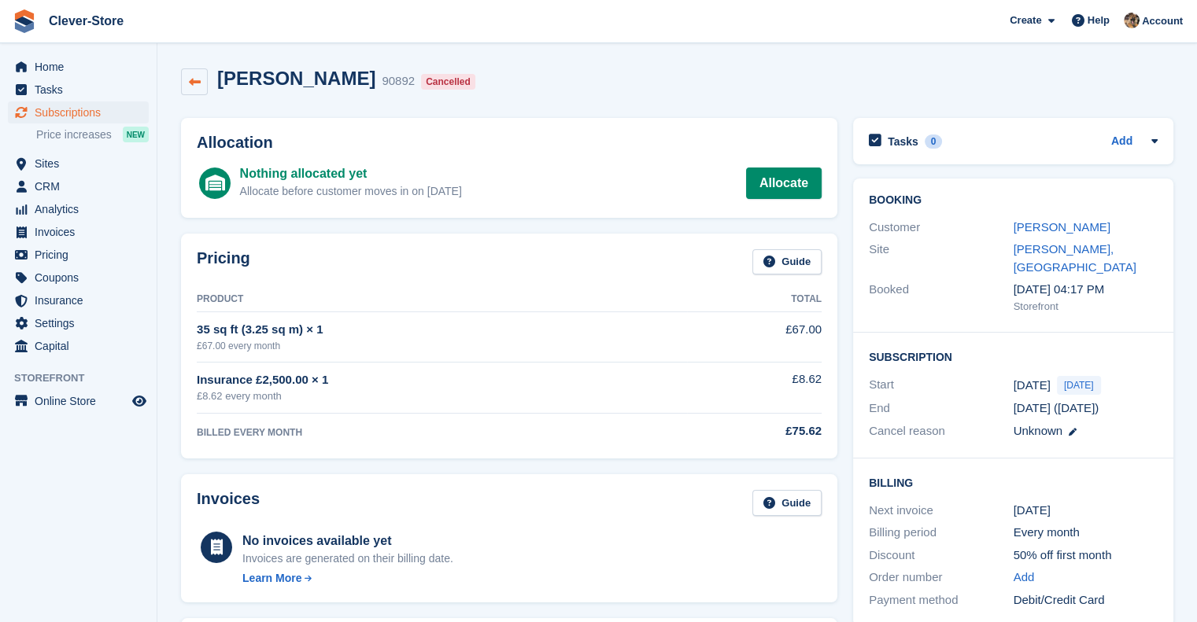
click at [195, 83] on icon at bounding box center [195, 82] width 12 height 12
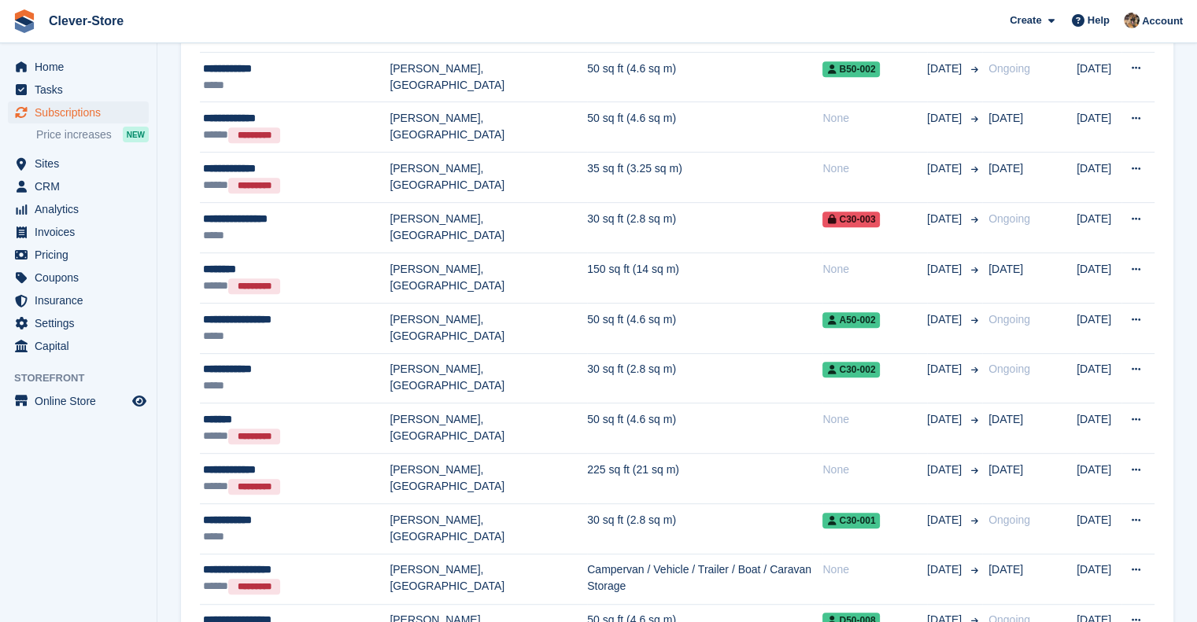
scroll to position [777, 0]
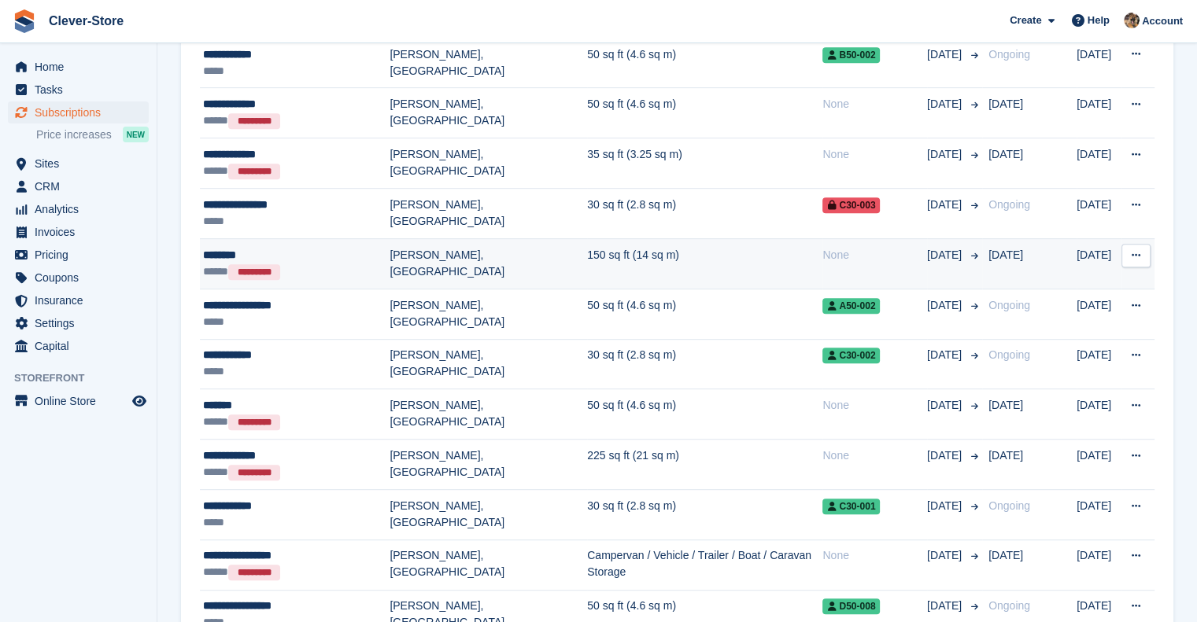
click at [217, 255] on div "********" at bounding box center [296, 255] width 186 height 17
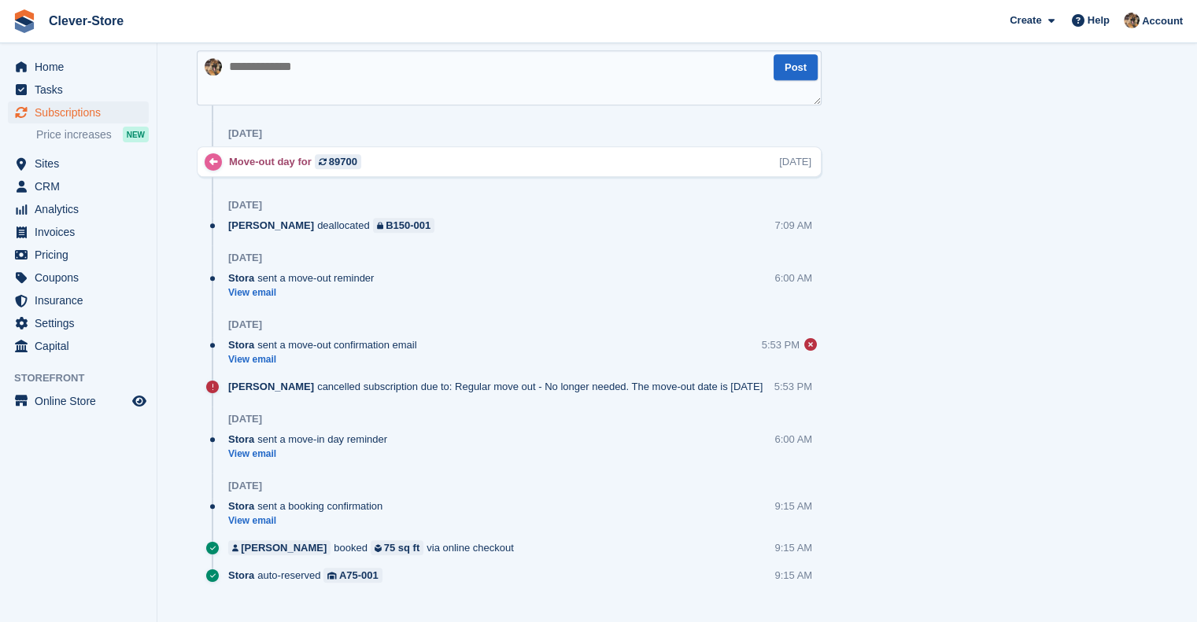
scroll to position [835, 0]
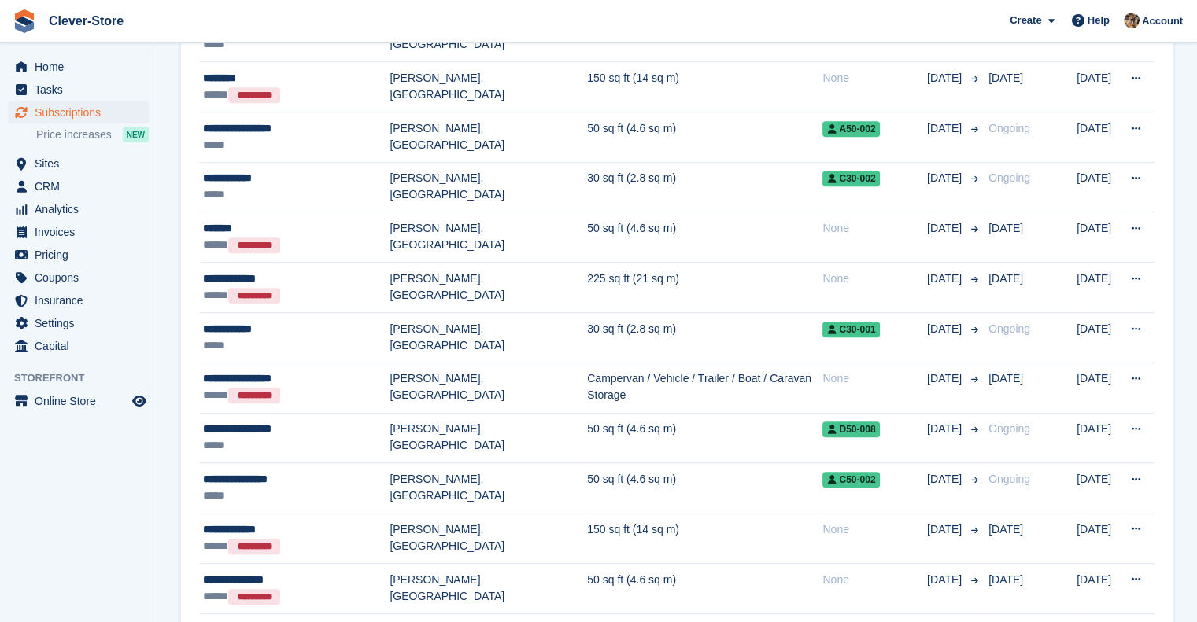
scroll to position [961, 0]
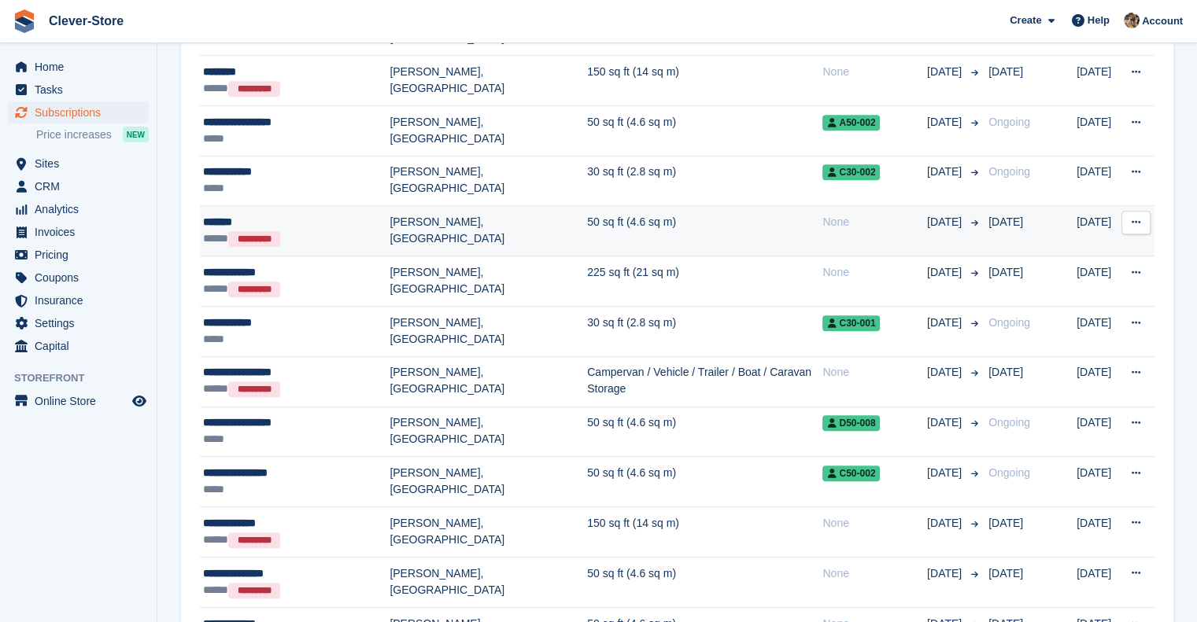
click at [222, 219] on div "*******" at bounding box center [296, 222] width 186 height 17
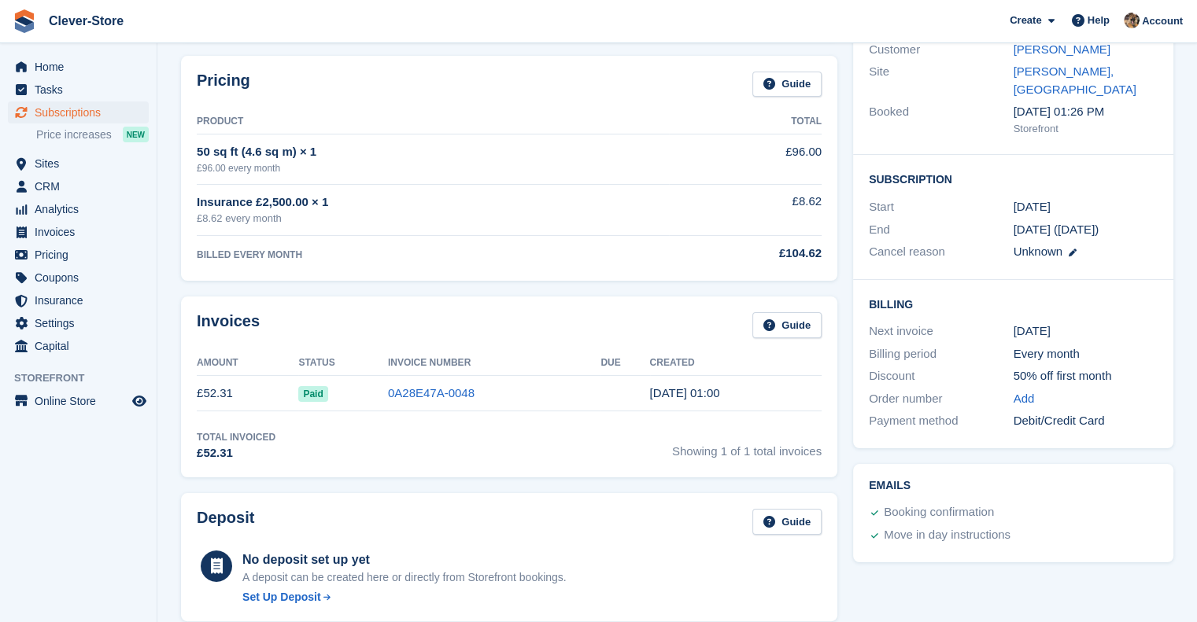
scroll to position [119, 0]
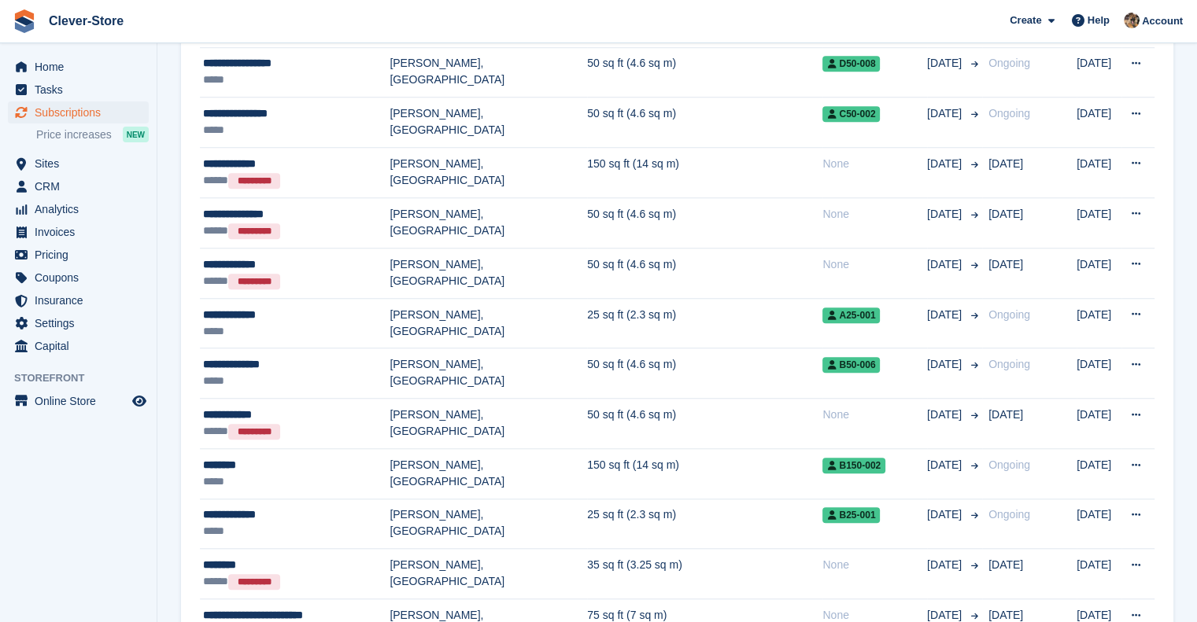
scroll to position [1338, 0]
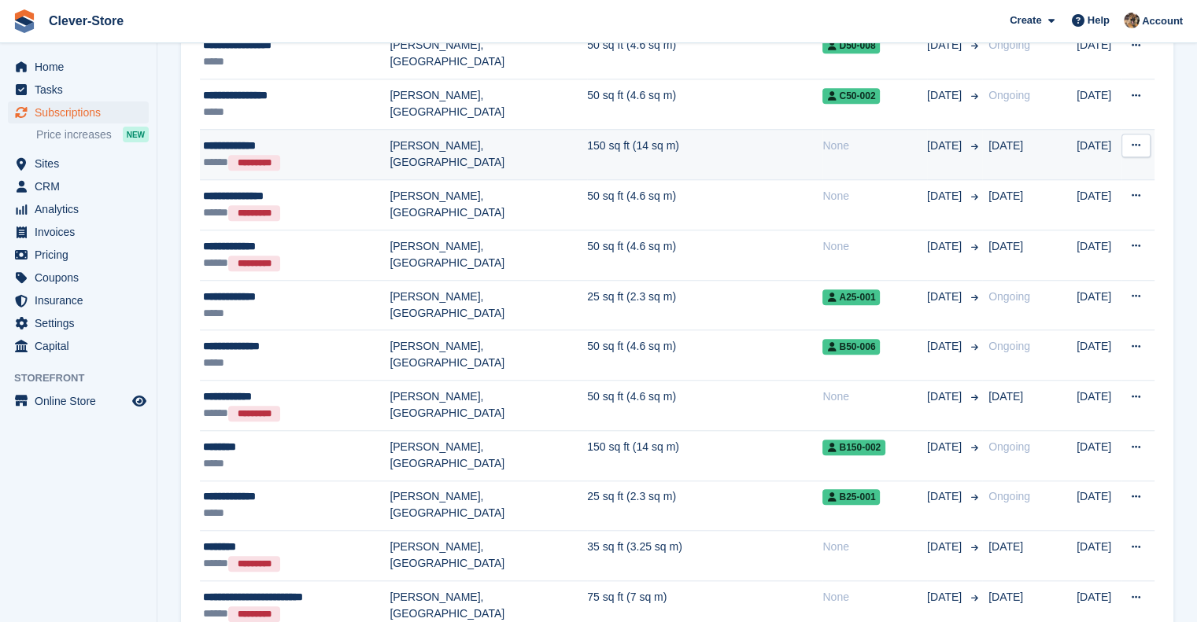
click at [222, 141] on div "**********" at bounding box center [296, 146] width 186 height 17
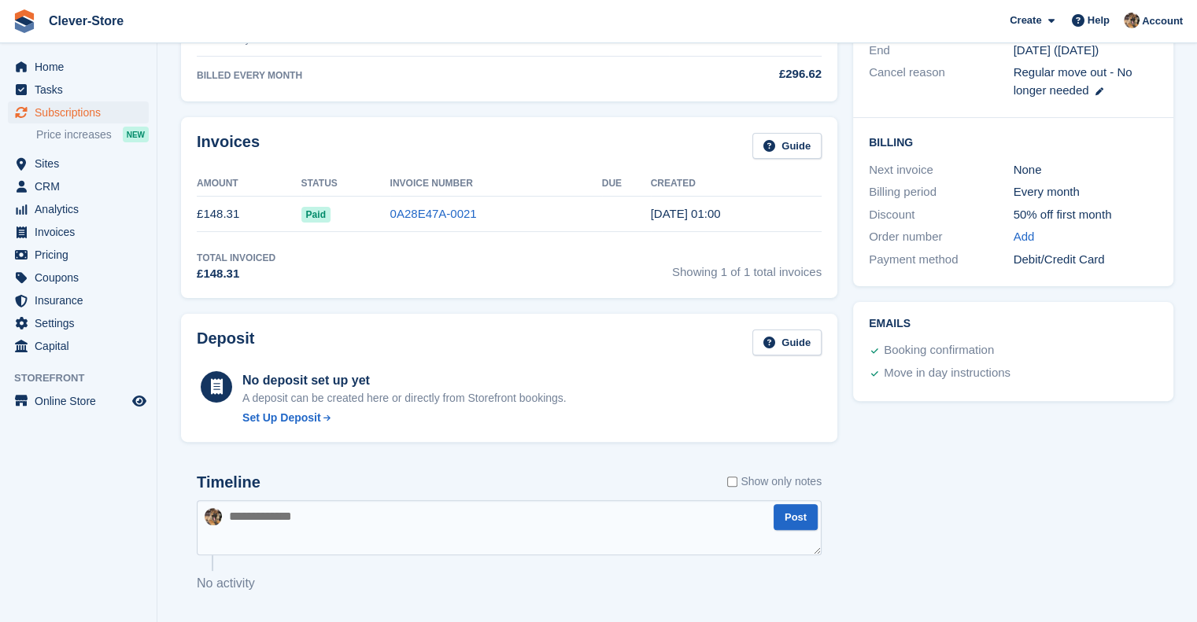
scroll to position [382, 0]
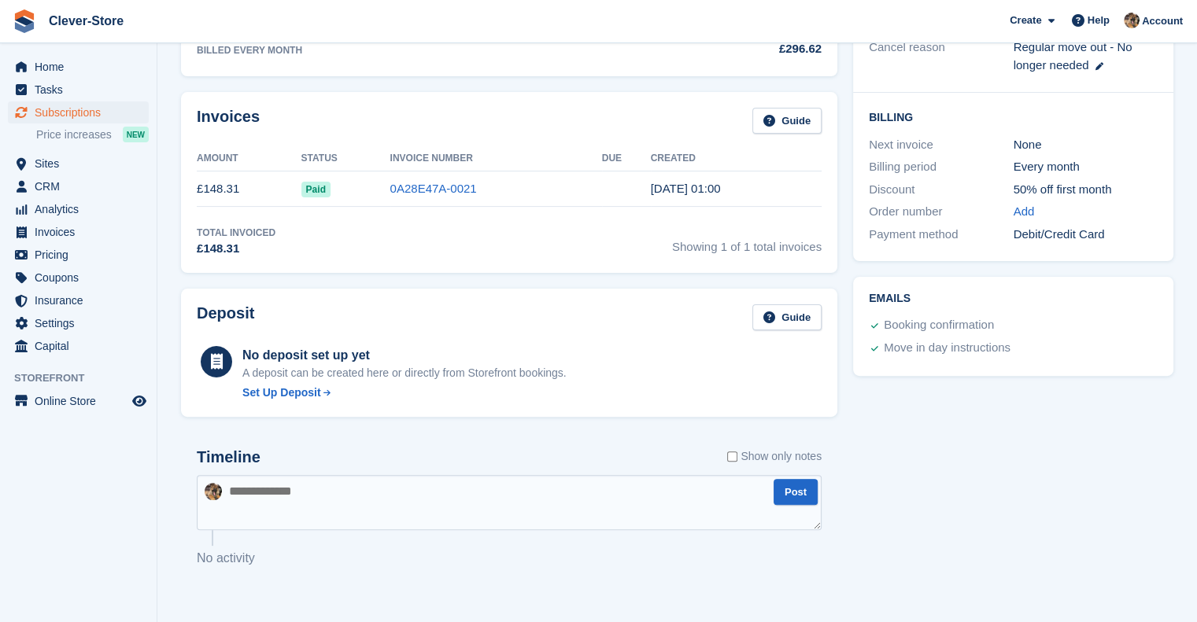
click at [239, 558] on p "No activity" at bounding box center [509, 558] width 625 height 19
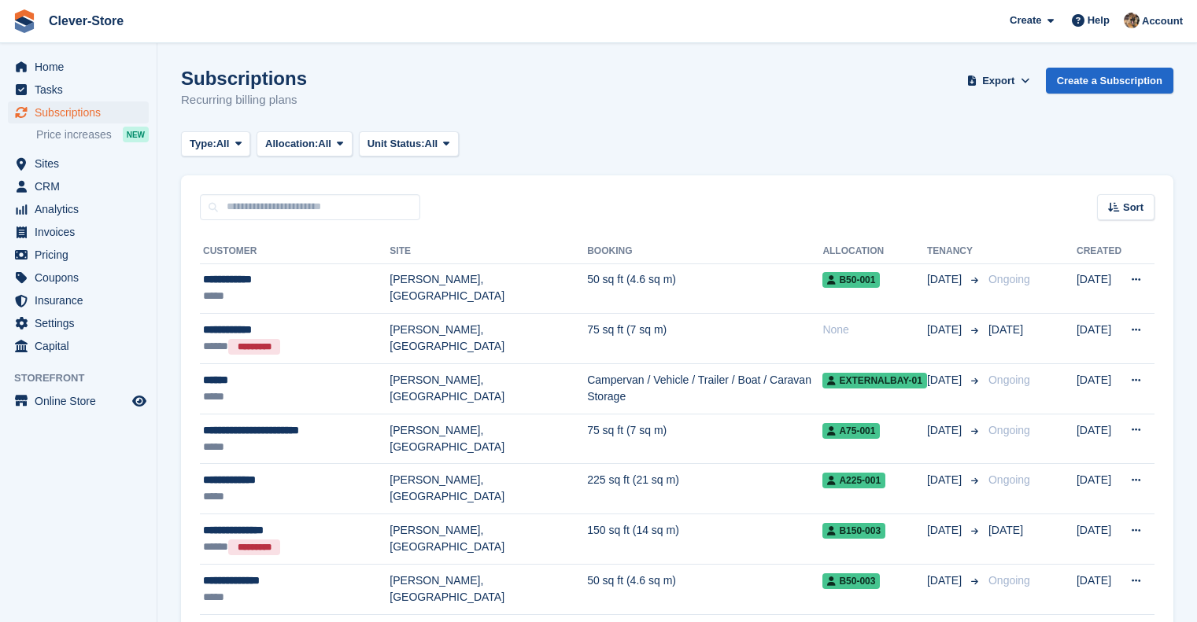
scroll to position [1338, 0]
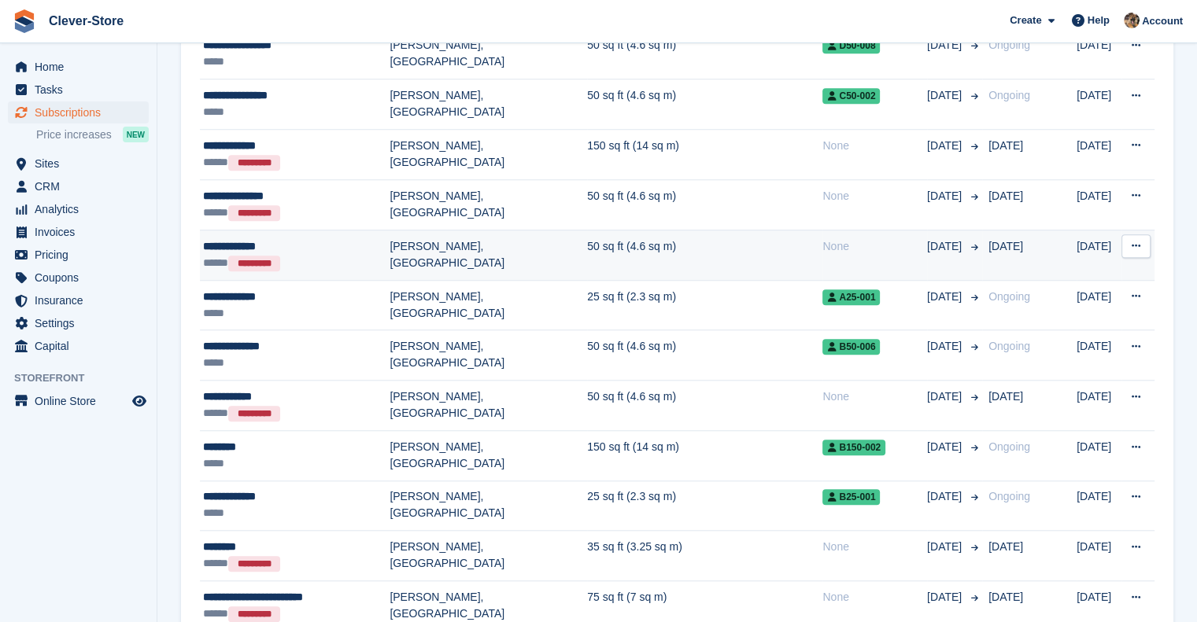
click at [222, 245] on div "**********" at bounding box center [296, 246] width 186 height 17
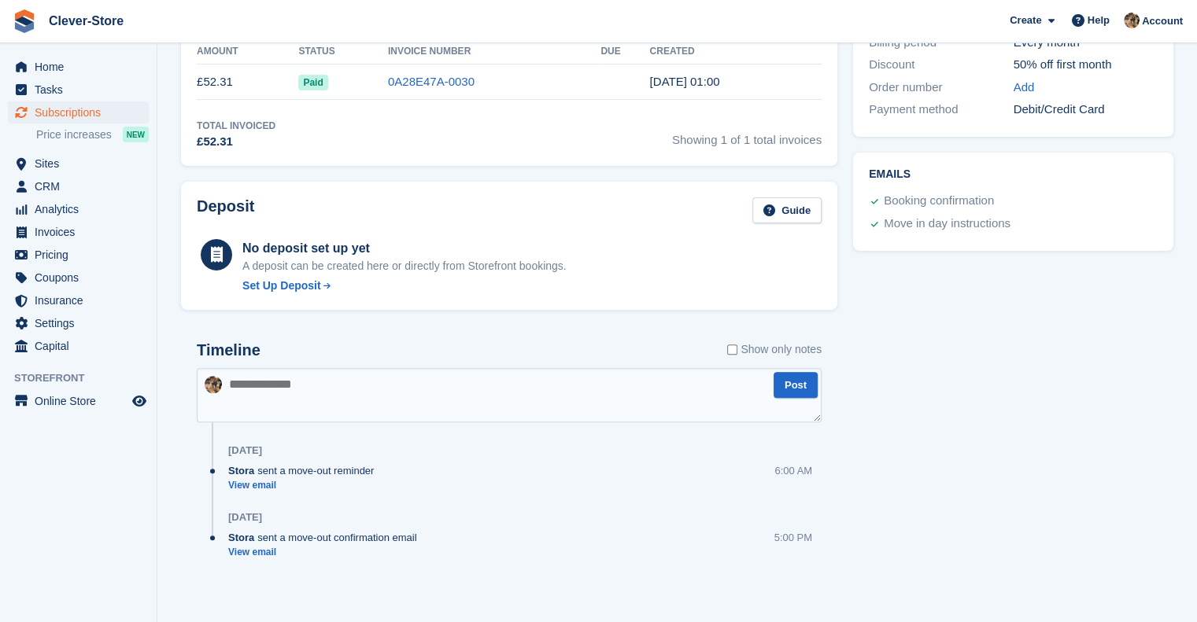
scroll to position [486, 0]
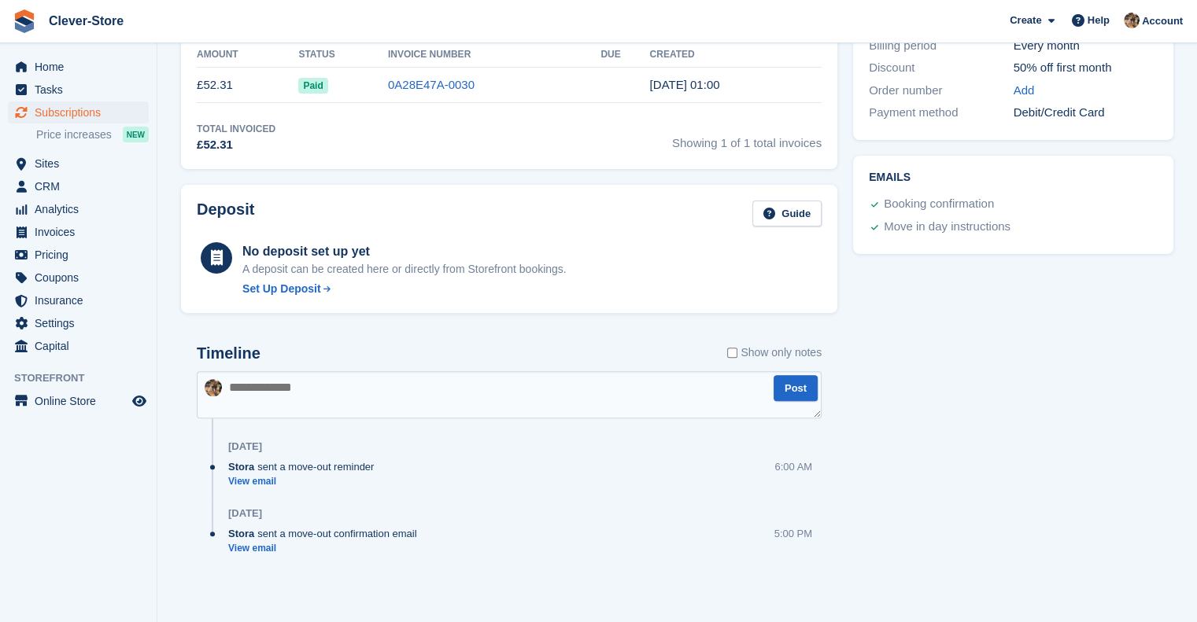
drag, startPoint x: 815, startPoint y: 415, endPoint x: 826, endPoint y: 397, distance: 20.5
click at [826, 397] on div "Timeline Show only notes Post [DATE] Stora sent a move-out reminder View email …" at bounding box center [509, 466] width 656 height 275
click at [267, 552] on link "View email" at bounding box center [326, 548] width 197 height 13
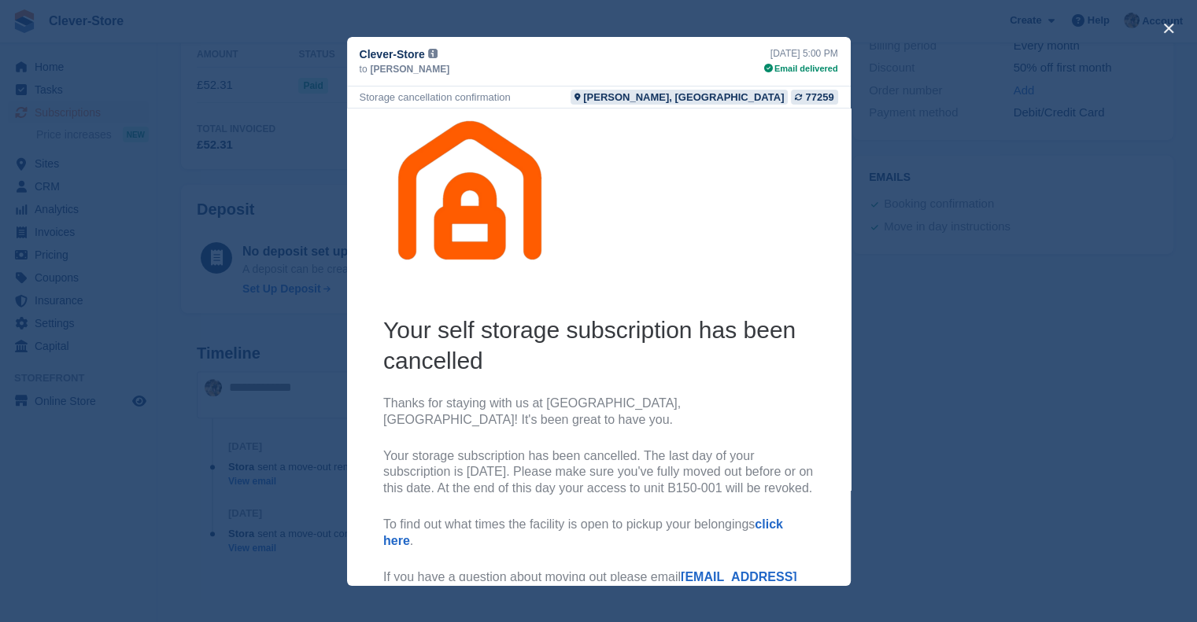
scroll to position [0, 0]
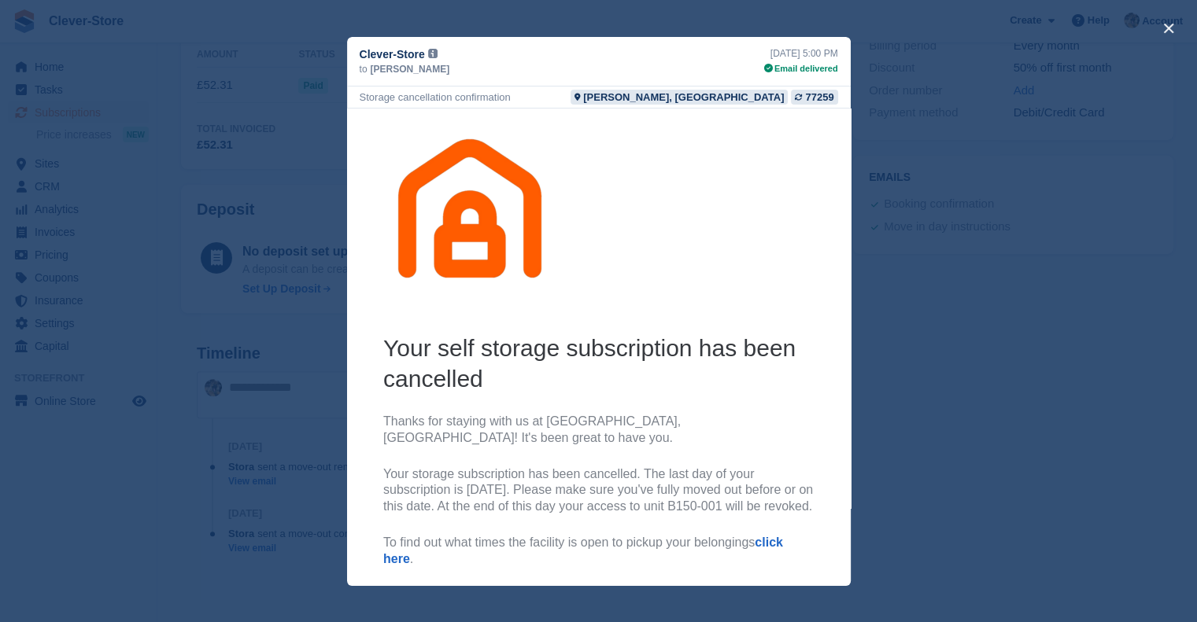
click at [1087, 379] on div "close" at bounding box center [598, 311] width 1197 height 622
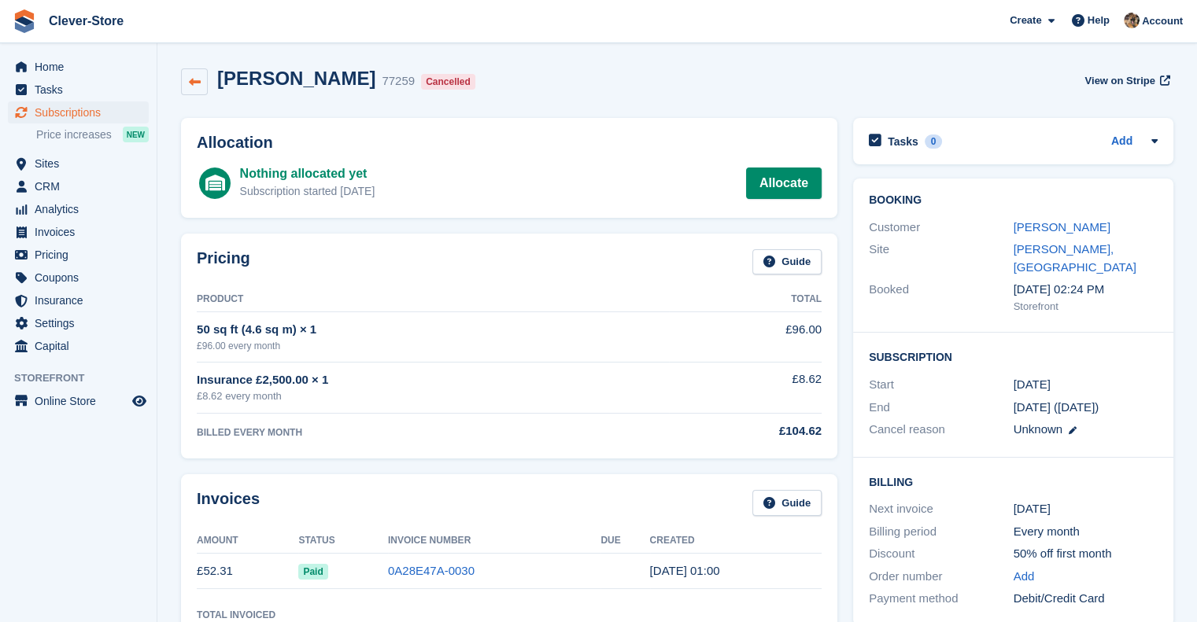
click at [201, 87] on link at bounding box center [194, 81] width 27 height 27
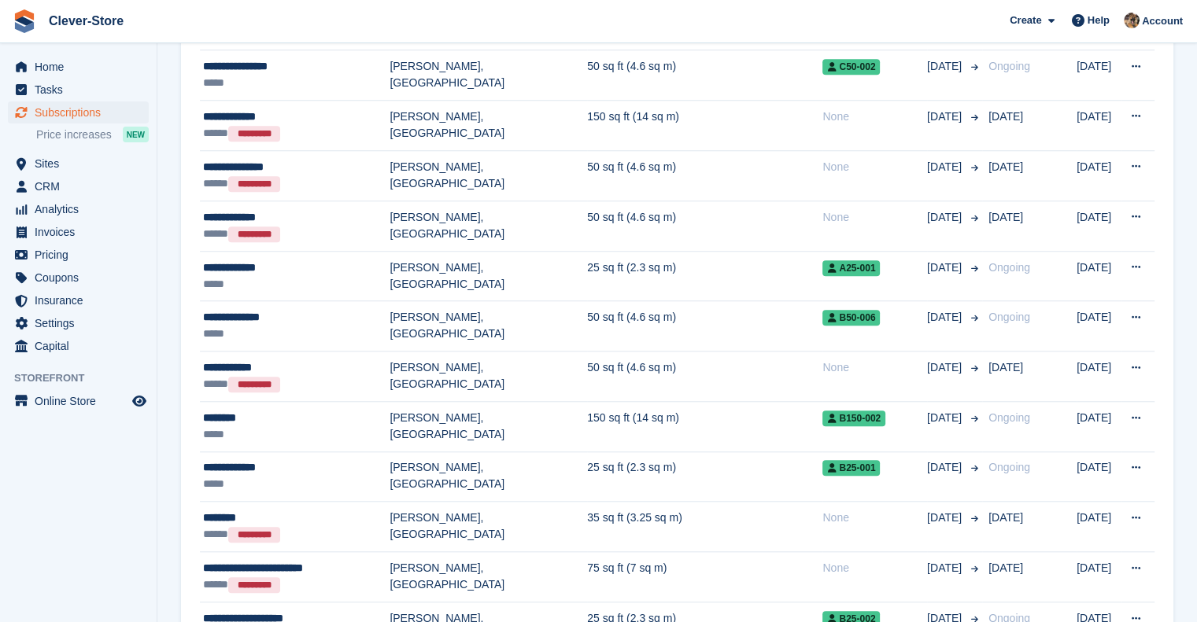
scroll to position [1366, 0]
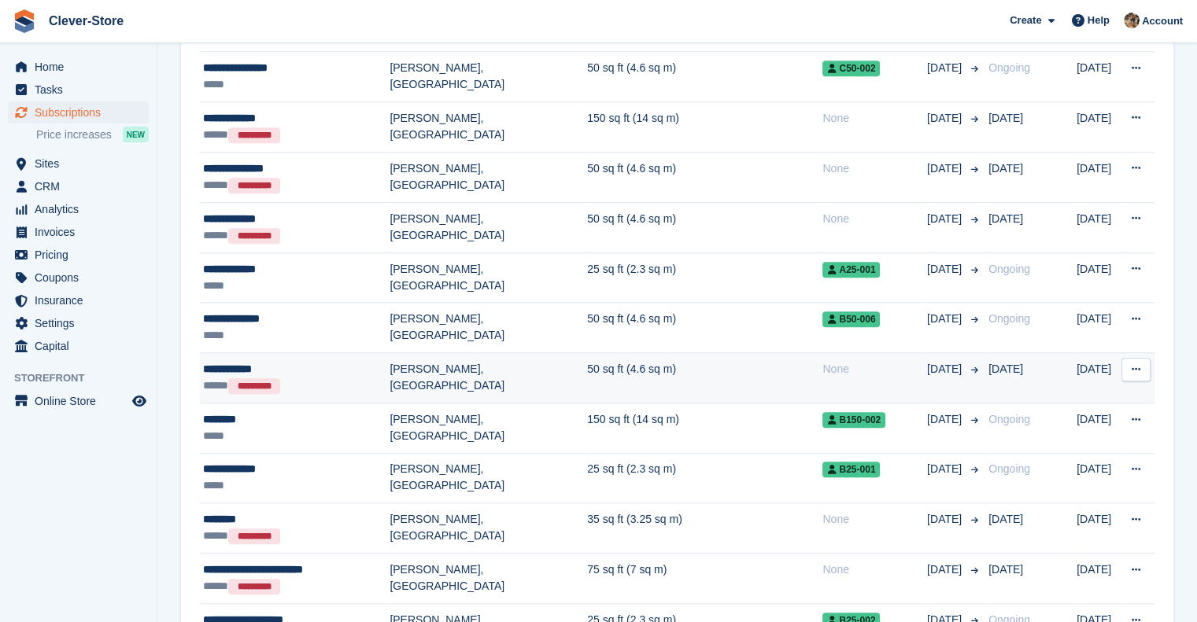
click at [225, 364] on div "**********" at bounding box center [296, 369] width 186 height 17
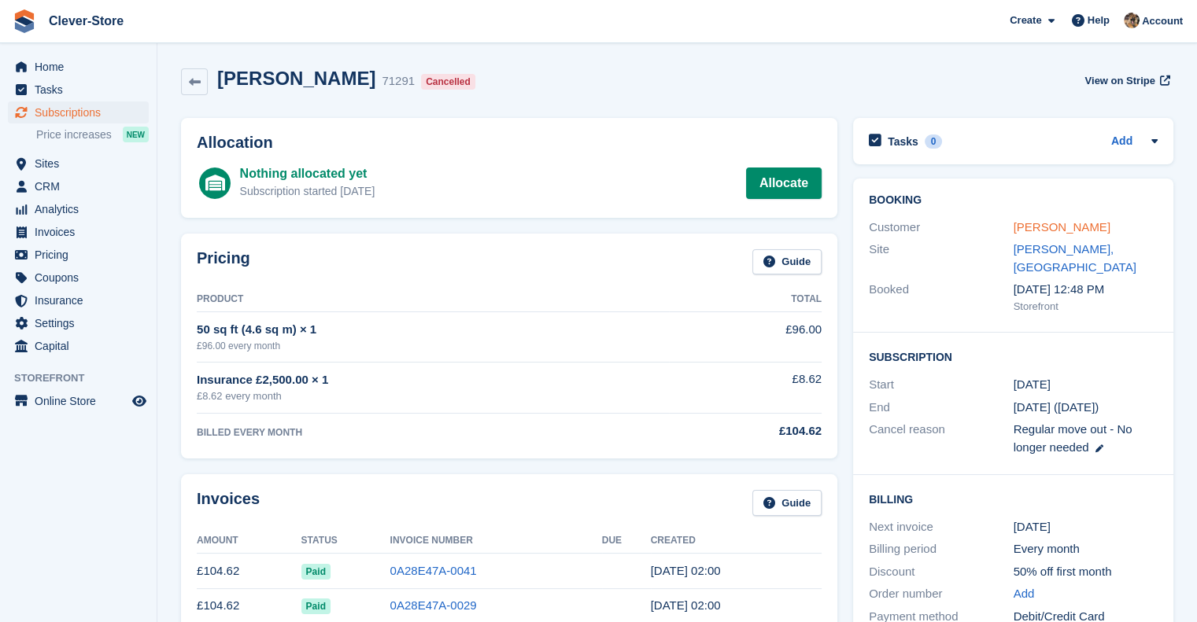
click at [1041, 229] on link "[PERSON_NAME]" at bounding box center [1061, 226] width 97 height 13
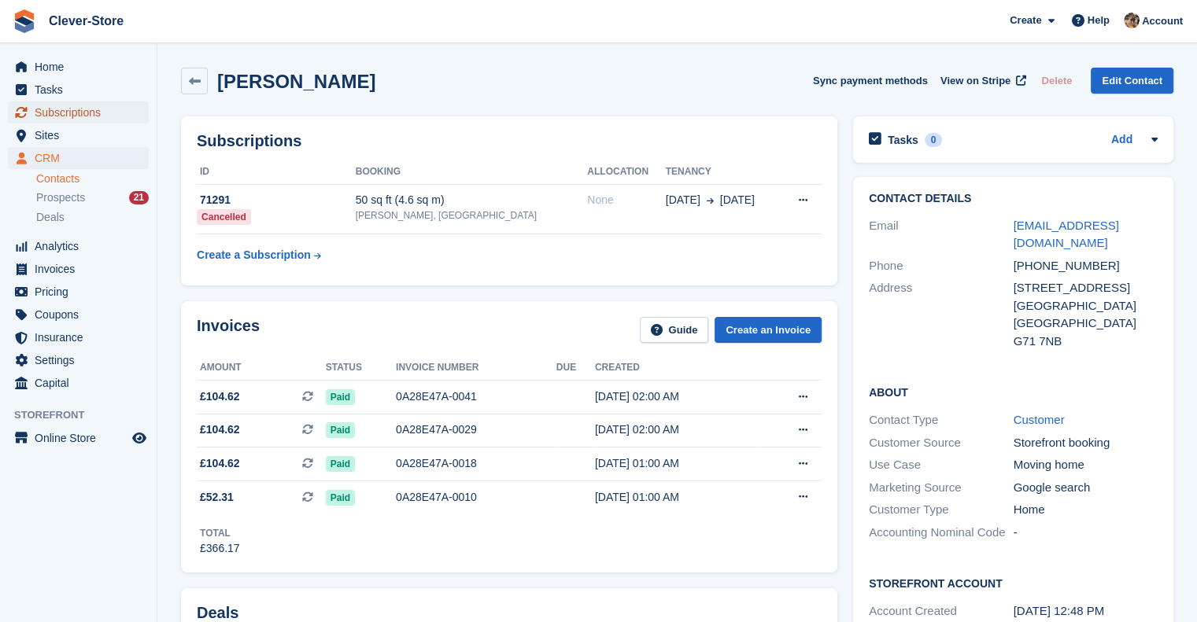
click at [69, 117] on span "Subscriptions" at bounding box center [82, 113] width 94 height 22
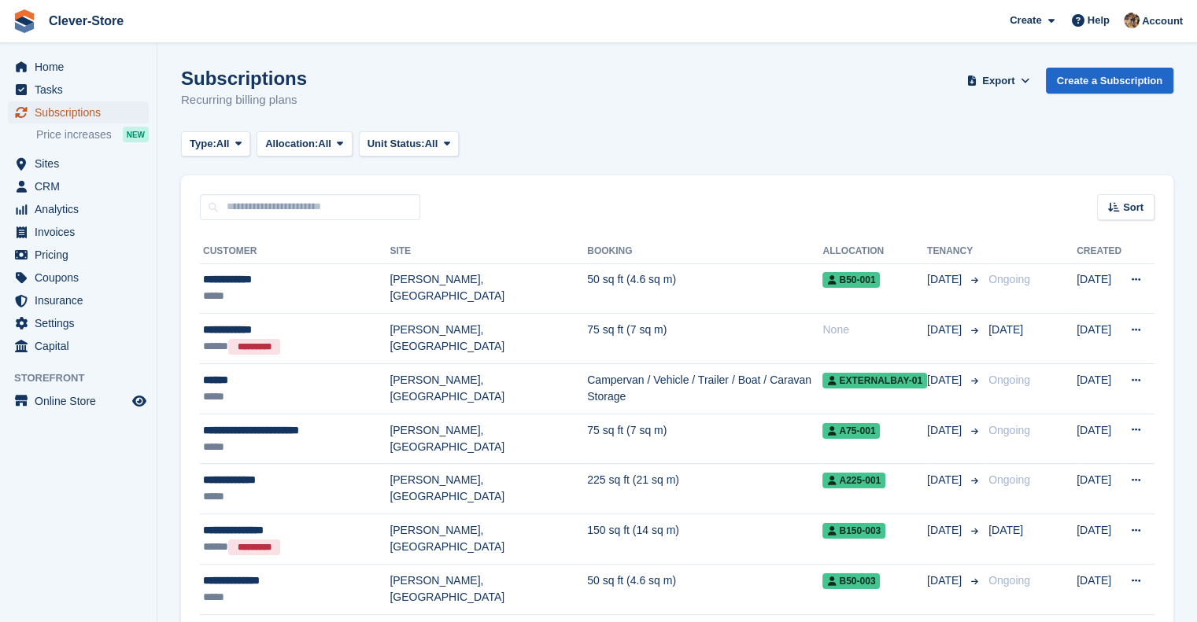
click at [75, 116] on span "Subscriptions" at bounding box center [82, 113] width 94 height 22
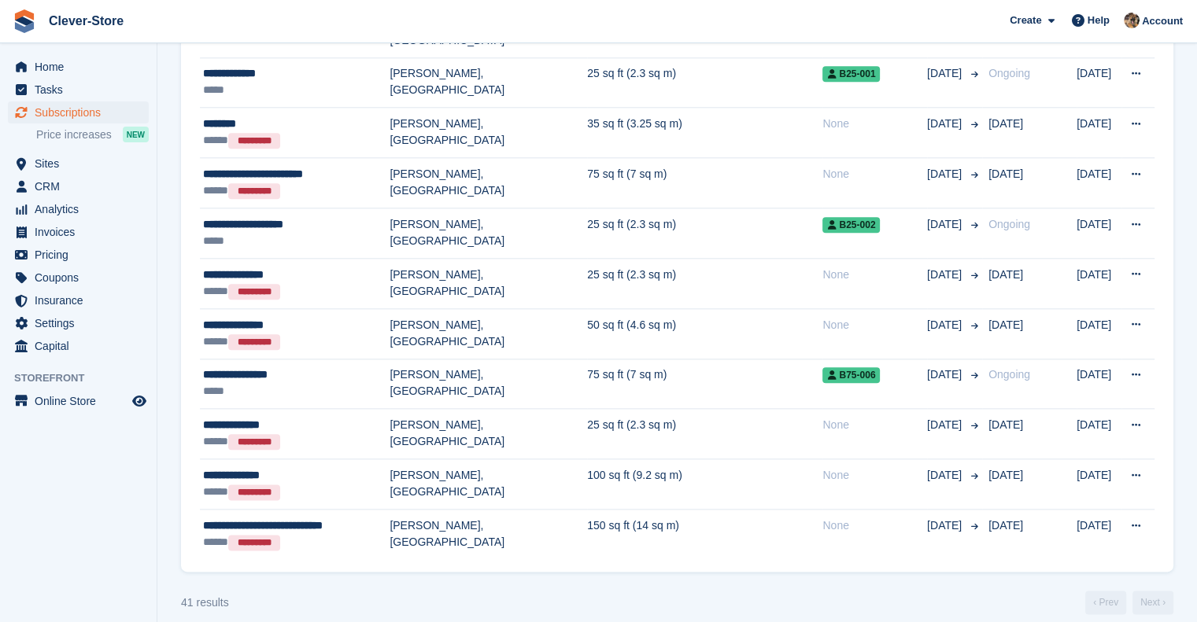
scroll to position [1771, 0]
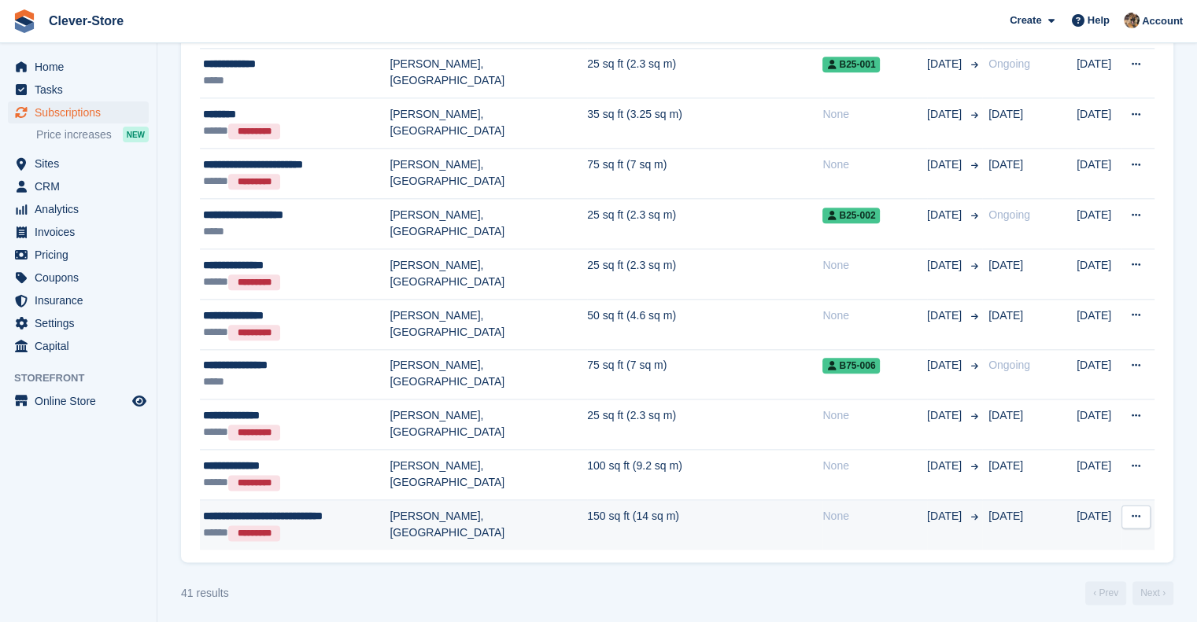
click at [293, 511] on span "**********" at bounding box center [263, 516] width 120 height 11
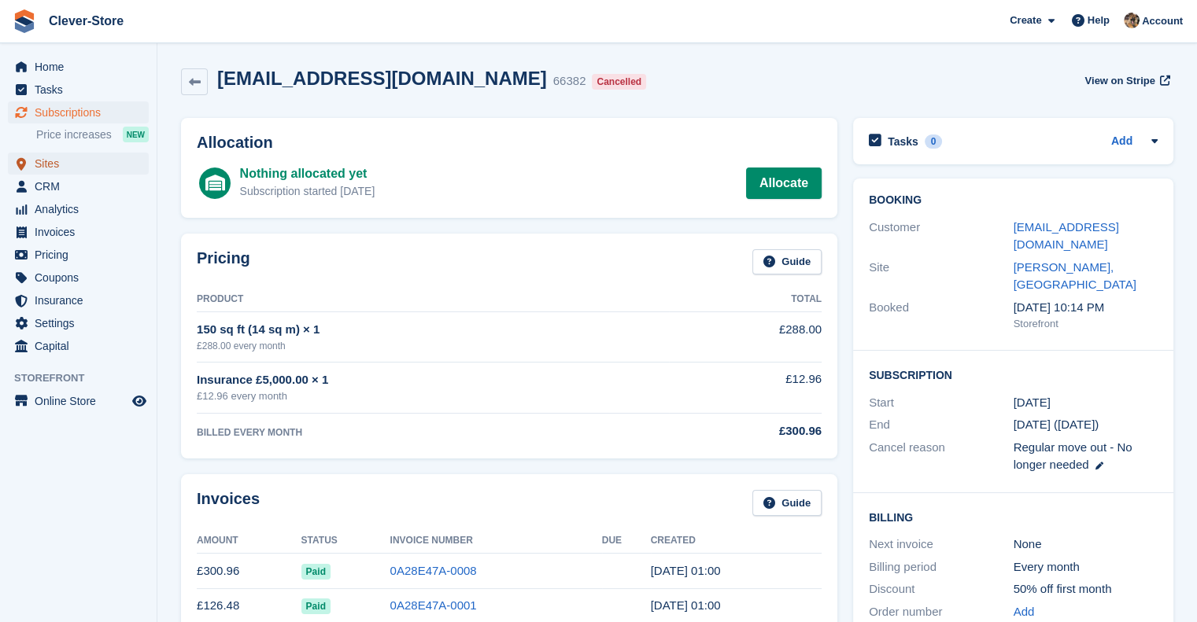
click at [53, 163] on span "Sites" at bounding box center [82, 164] width 94 height 22
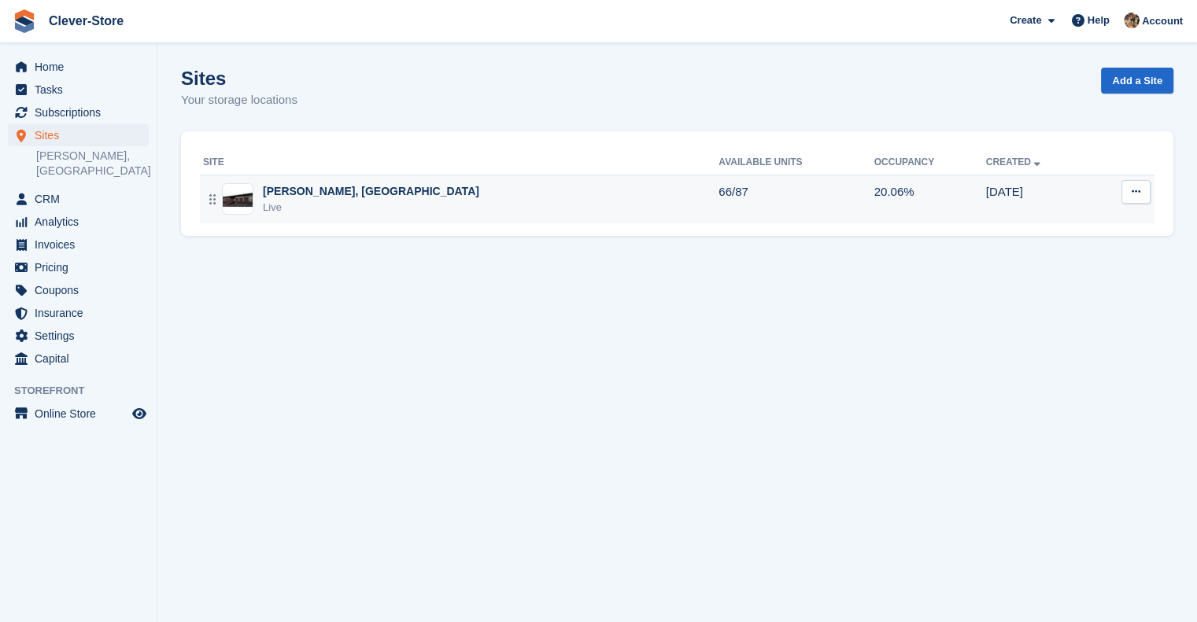
click at [291, 192] on div "[PERSON_NAME], [GEOGRAPHIC_DATA]" at bounding box center [371, 191] width 216 height 17
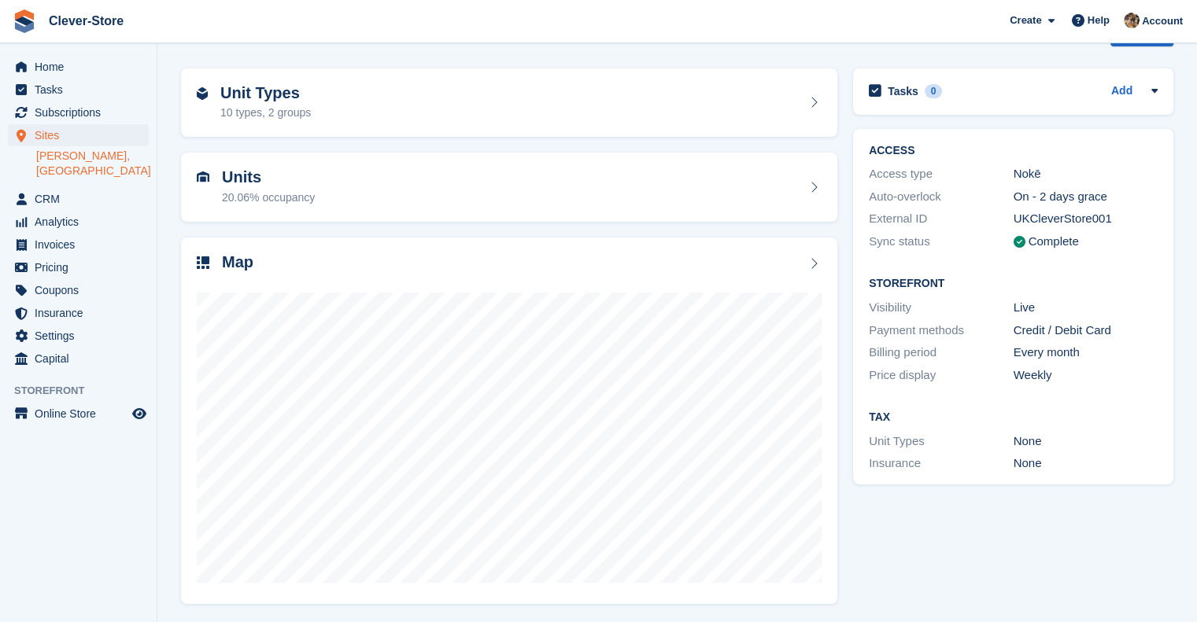
scroll to position [48, 0]
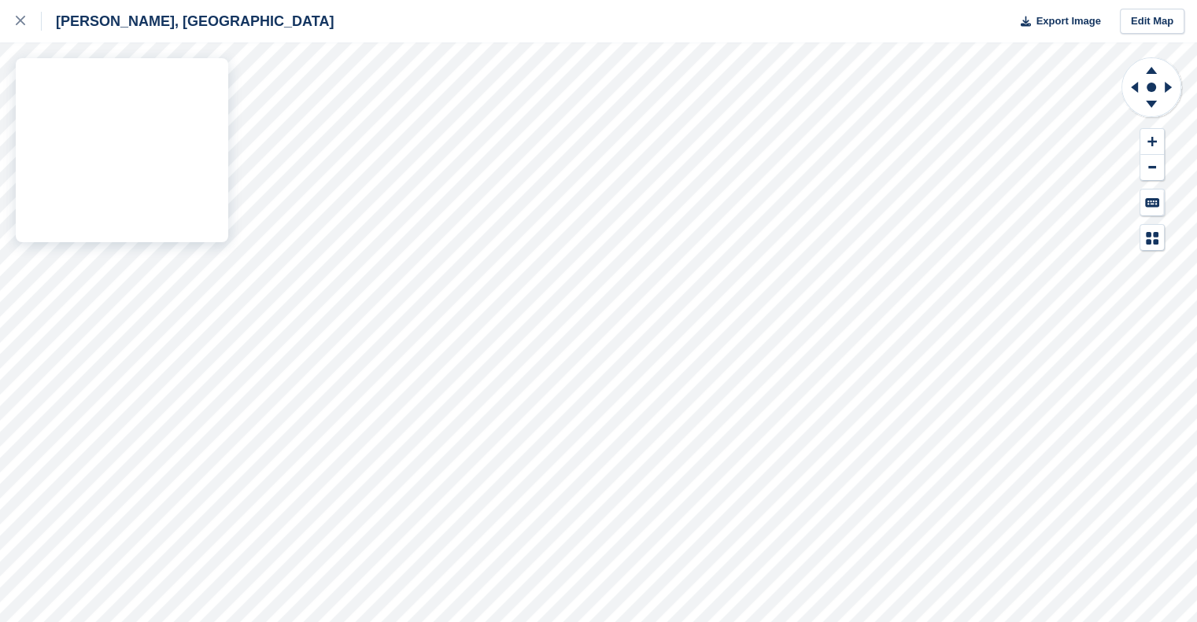
click at [193, 146] on div "[PERSON_NAME], Lanarkshire Export Image Edit Map" at bounding box center [598, 311] width 1197 height 622
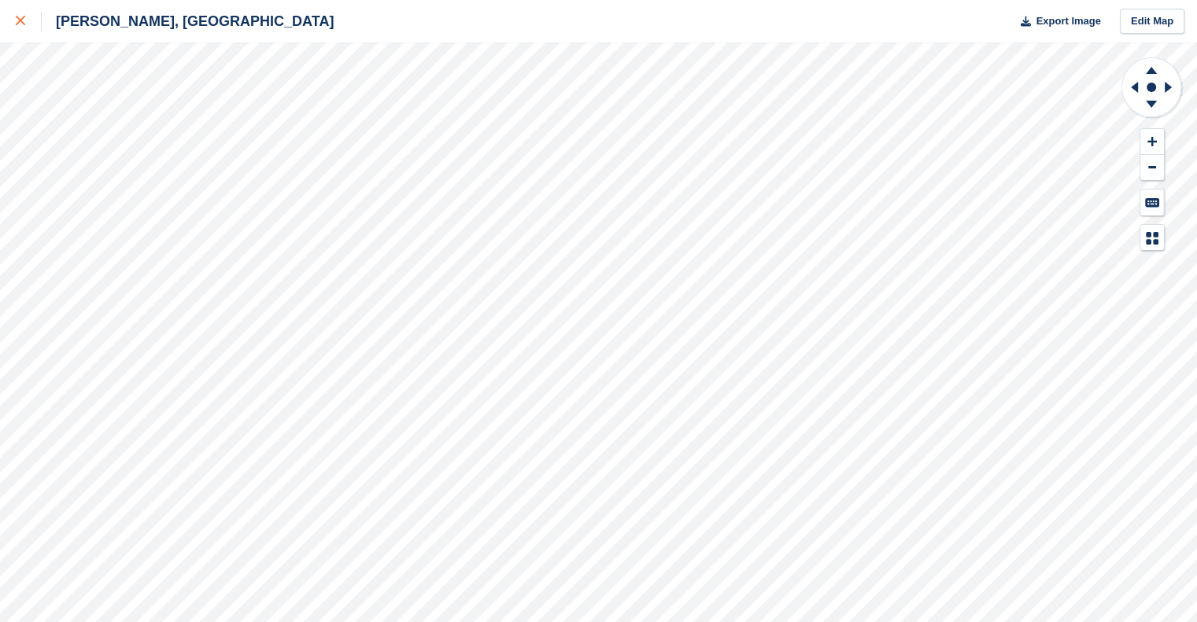
click at [19, 23] on icon at bounding box center [20, 20] width 9 height 9
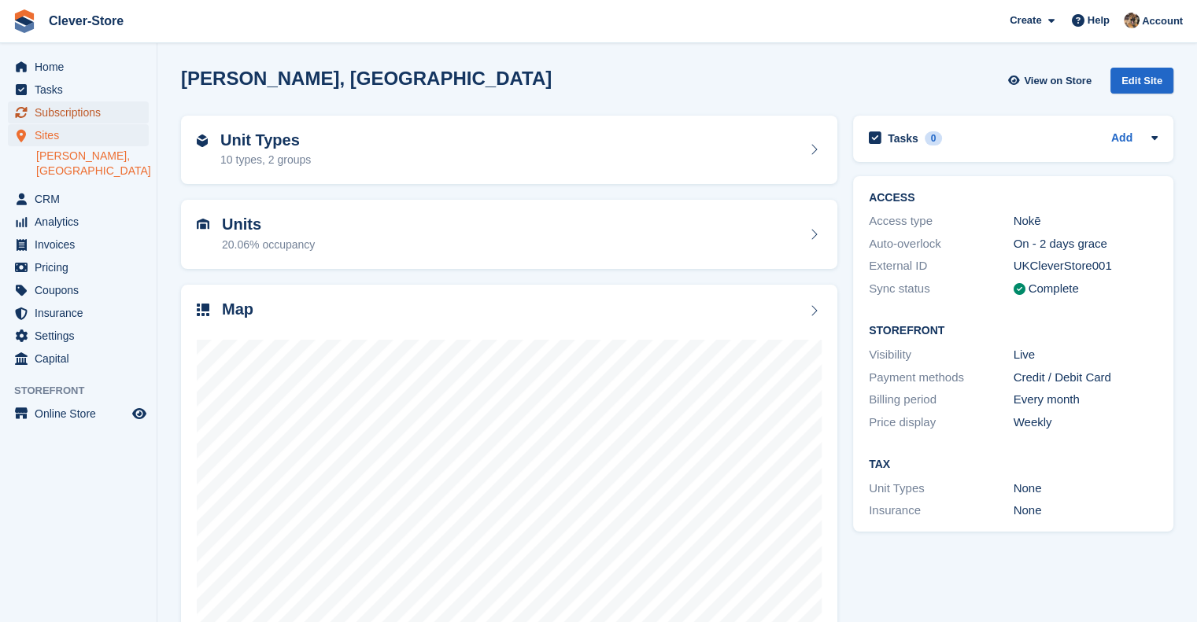
click at [52, 112] on span "Subscriptions" at bounding box center [82, 113] width 94 height 22
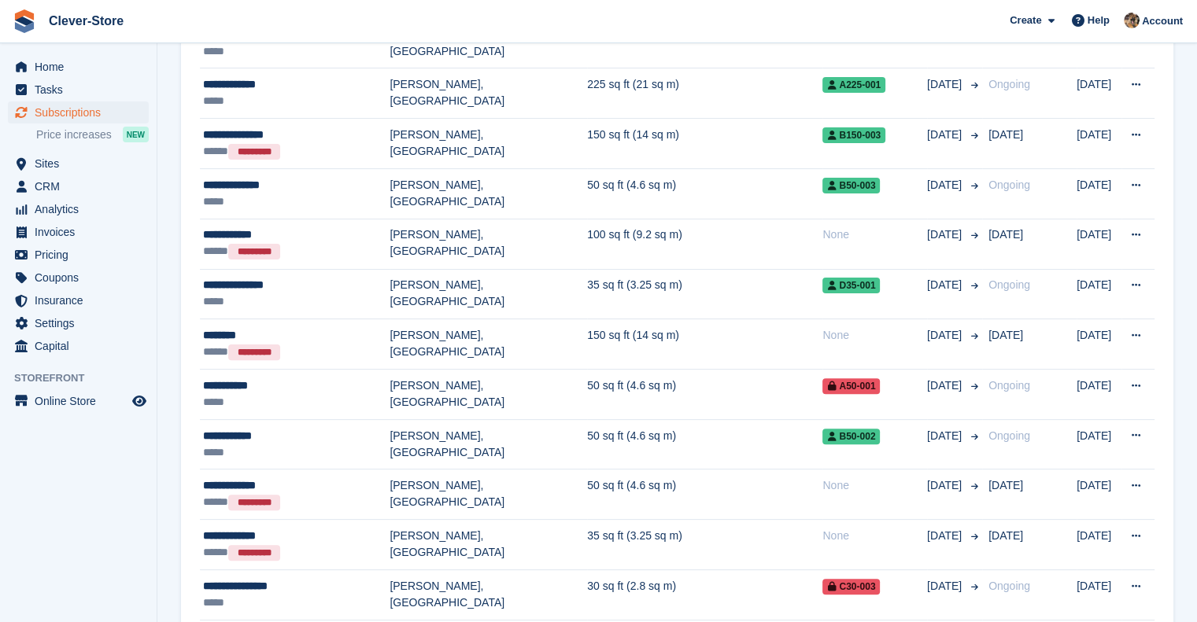
scroll to position [471, 0]
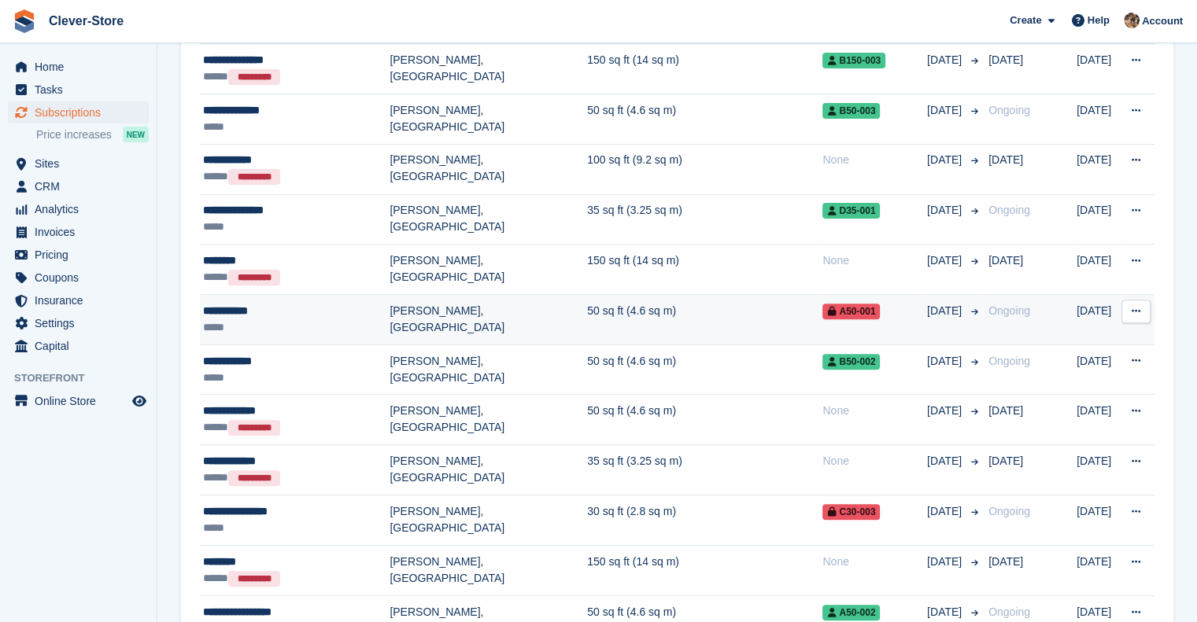
click at [234, 311] on div "**********" at bounding box center [296, 311] width 186 height 17
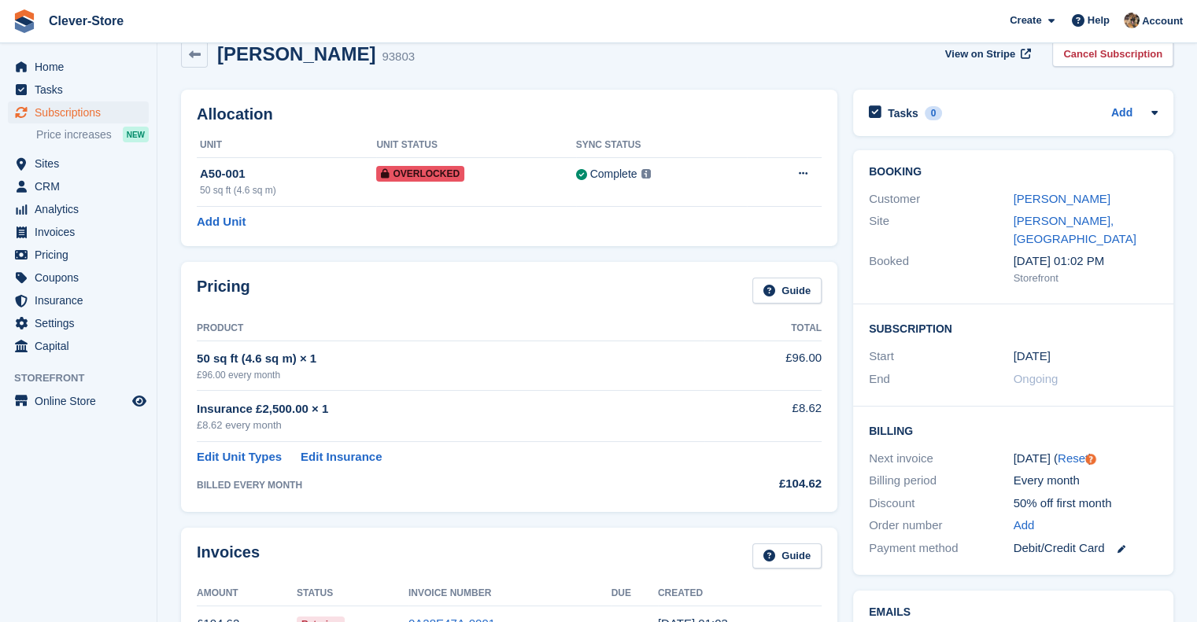
scroll to position [24, 0]
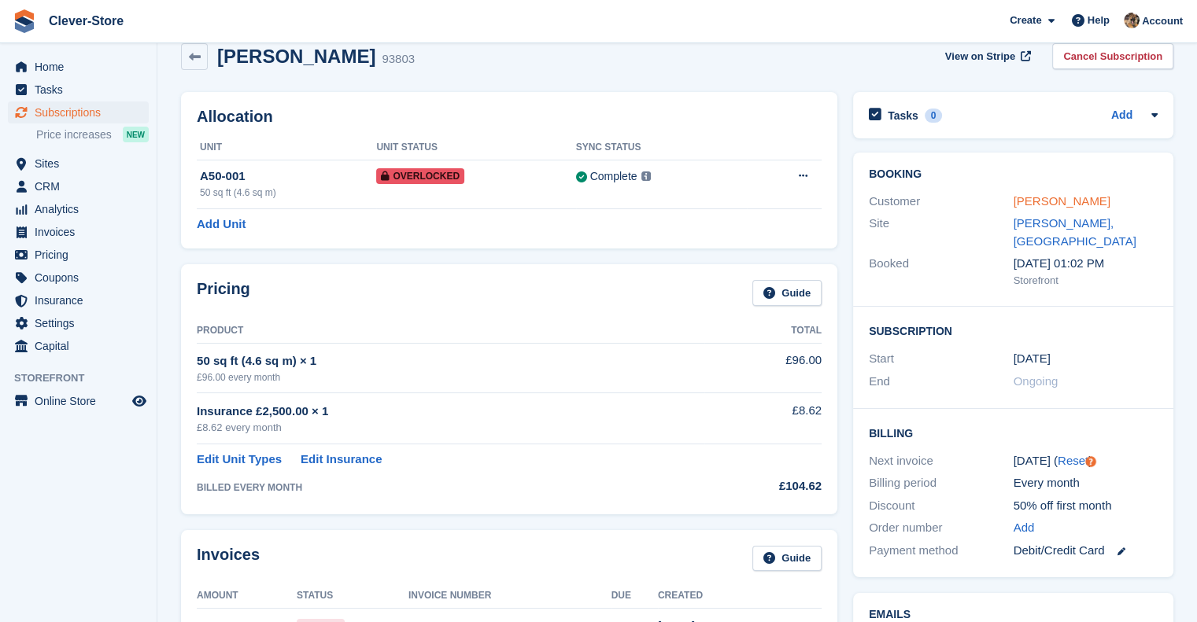
click at [1041, 198] on link "[PERSON_NAME]" at bounding box center [1061, 200] width 97 height 13
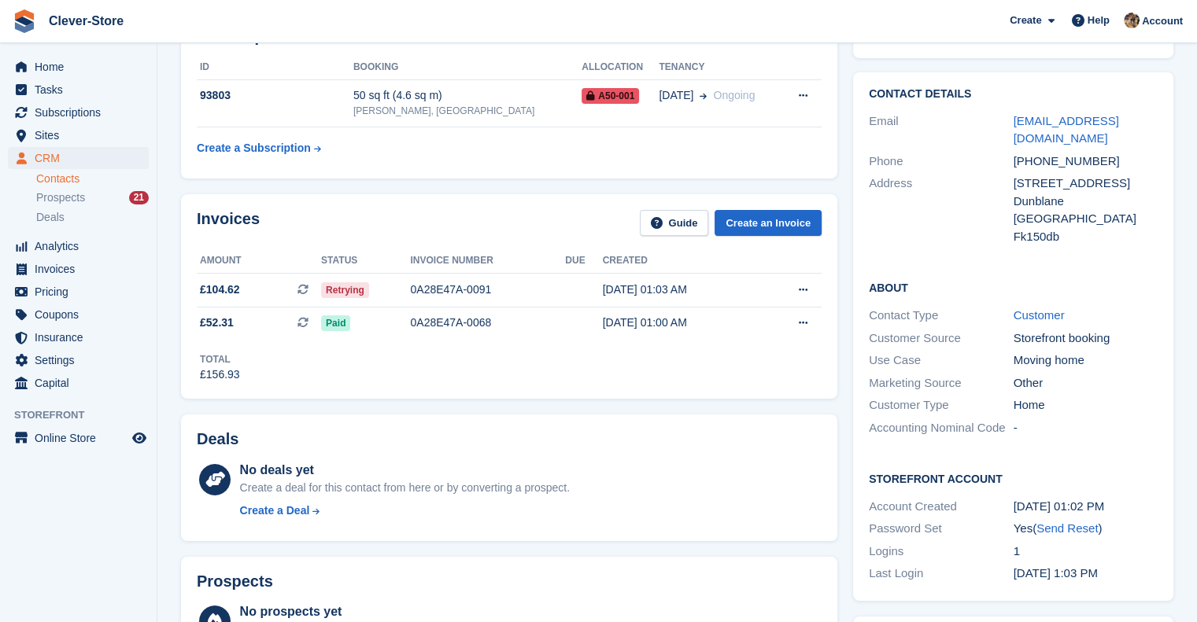
scroll to position [76, 0]
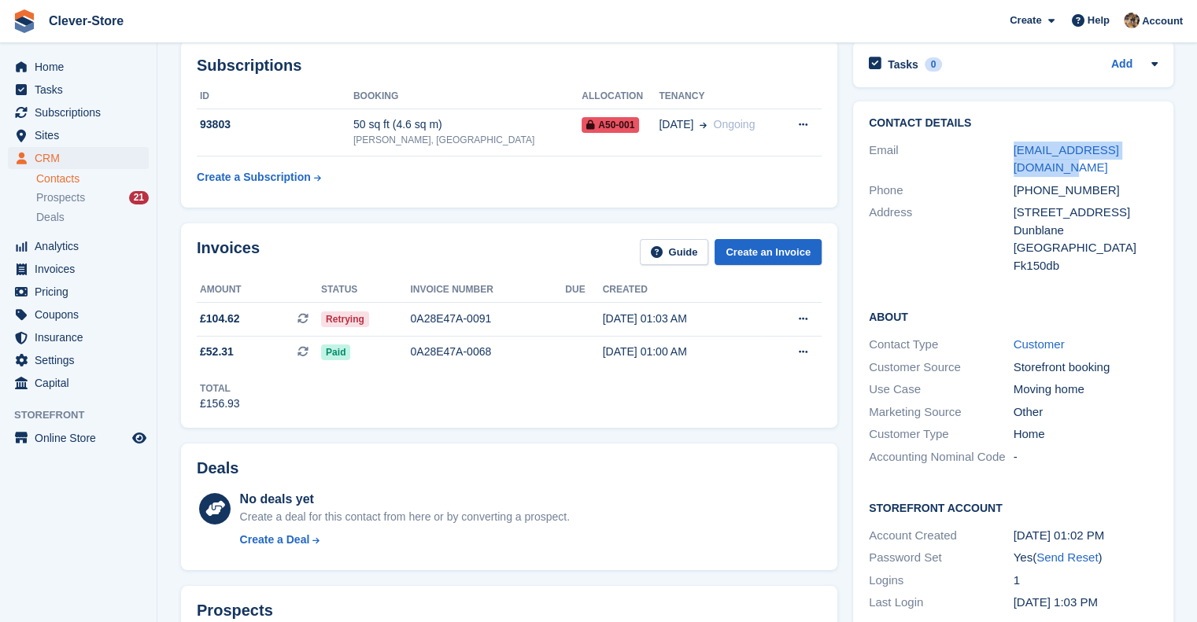
drag, startPoint x: 1010, startPoint y: 151, endPoint x: 1048, endPoint y: 171, distance: 43.3
click at [1048, 171] on div "Email aidanlewis1978@gmail.com" at bounding box center [1013, 159] width 289 height 40
copy div "aidanlewis1978@gmail.com"
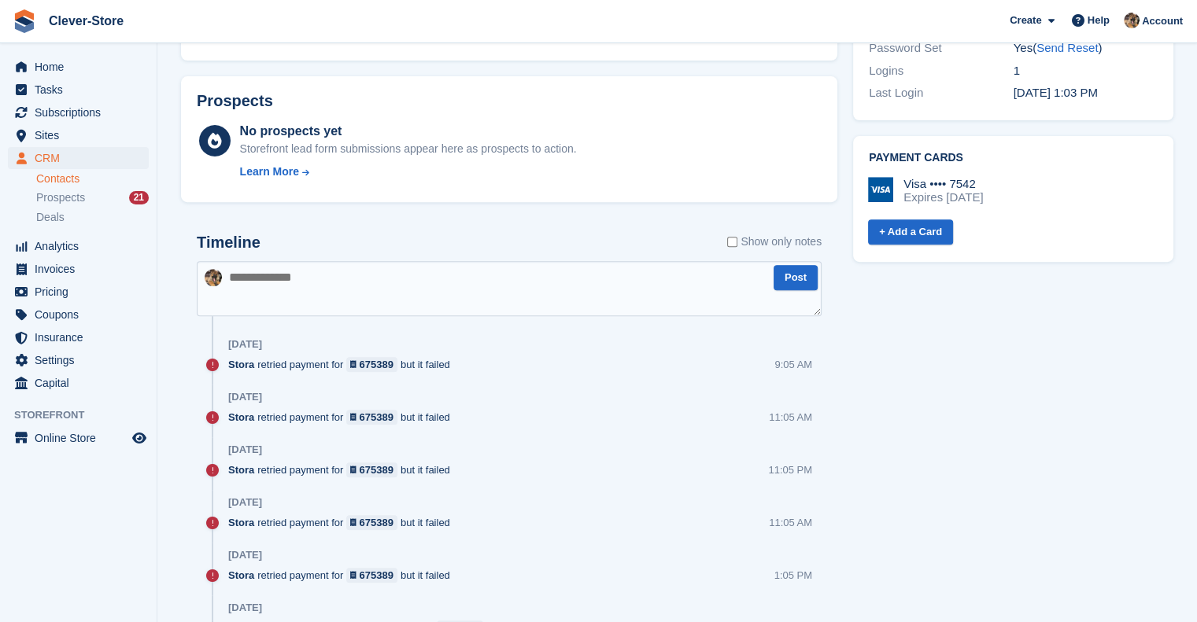
scroll to position [392, 0]
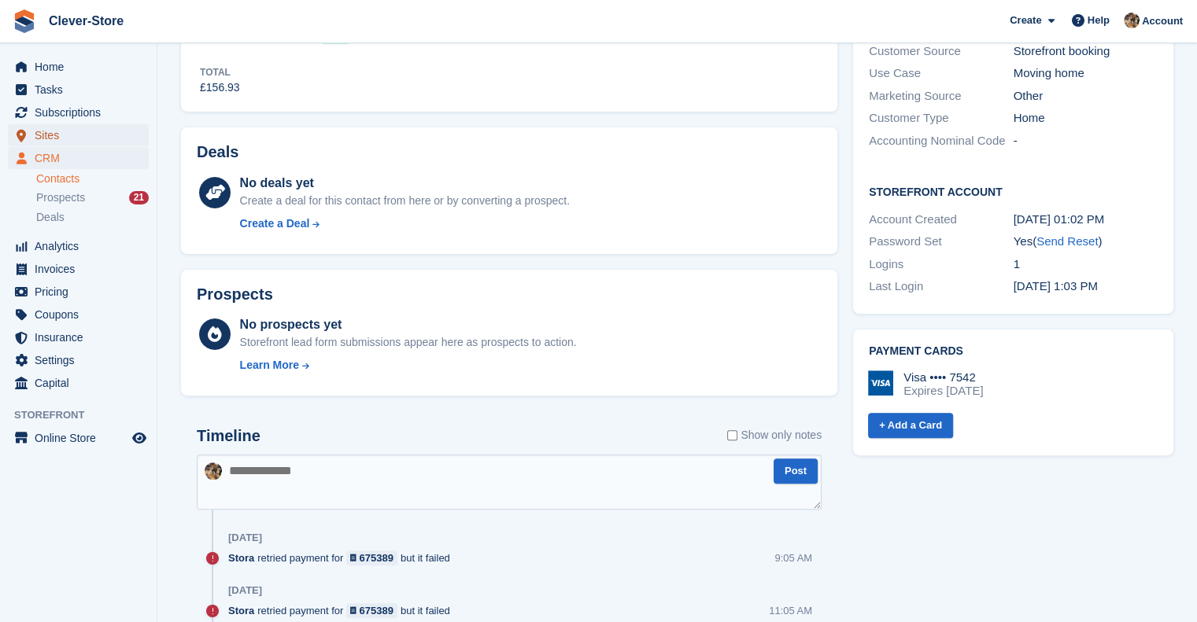
click at [50, 130] on span "Sites" at bounding box center [82, 135] width 94 height 22
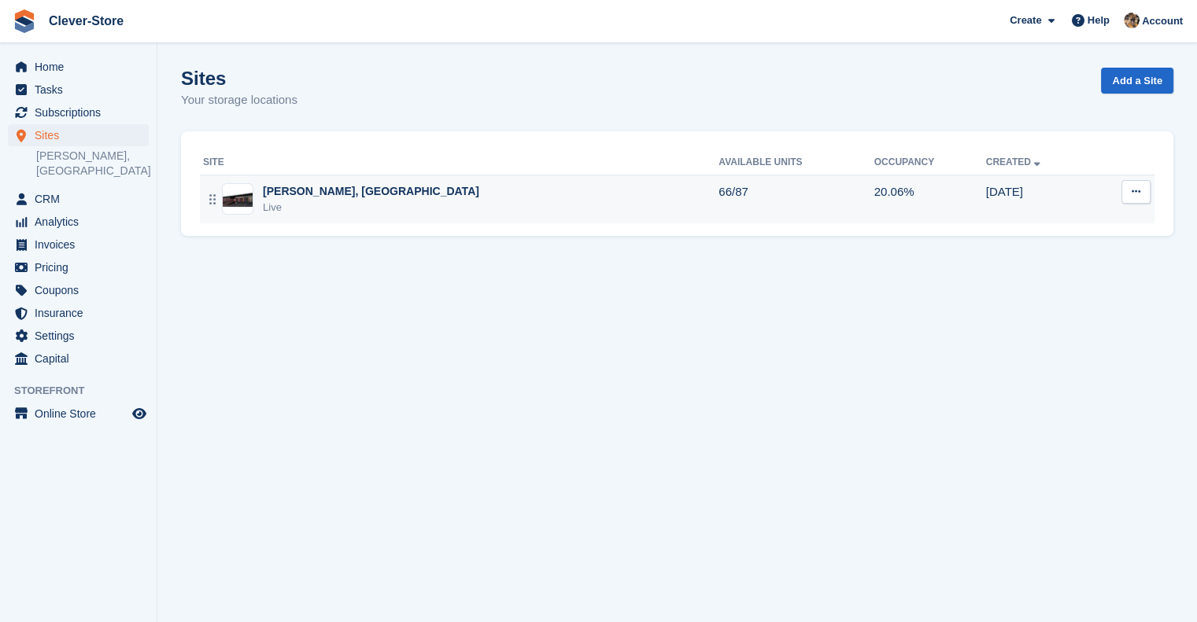
click at [322, 188] on div "[PERSON_NAME], [GEOGRAPHIC_DATA]" at bounding box center [371, 191] width 216 height 17
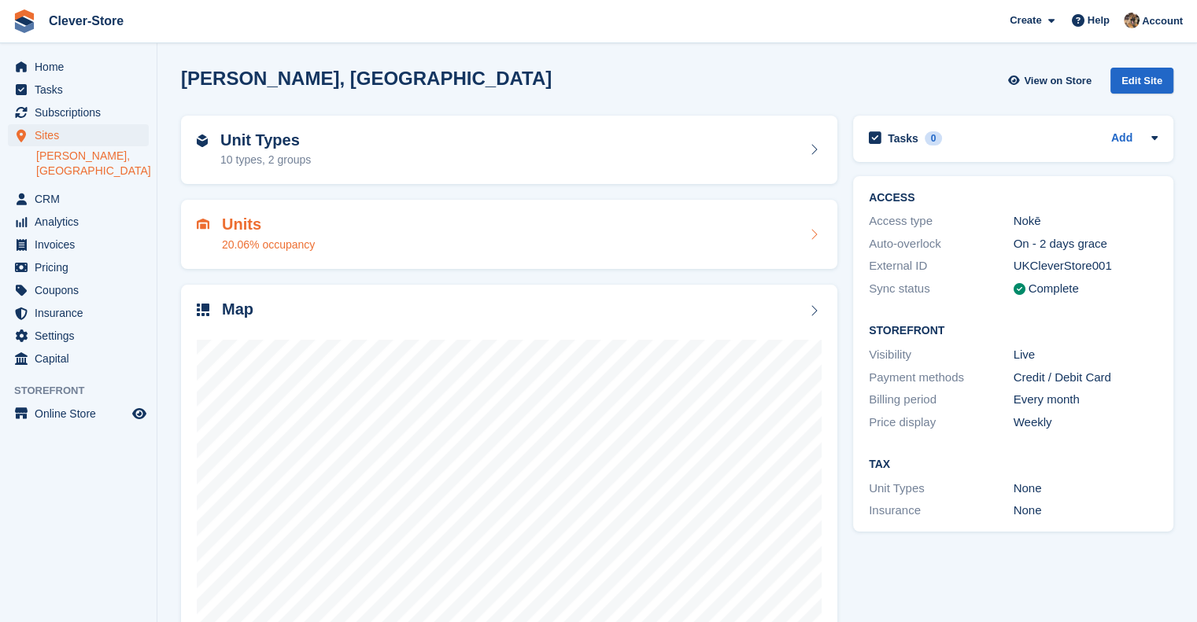
click at [243, 223] on h2 "Units" at bounding box center [268, 225] width 93 height 18
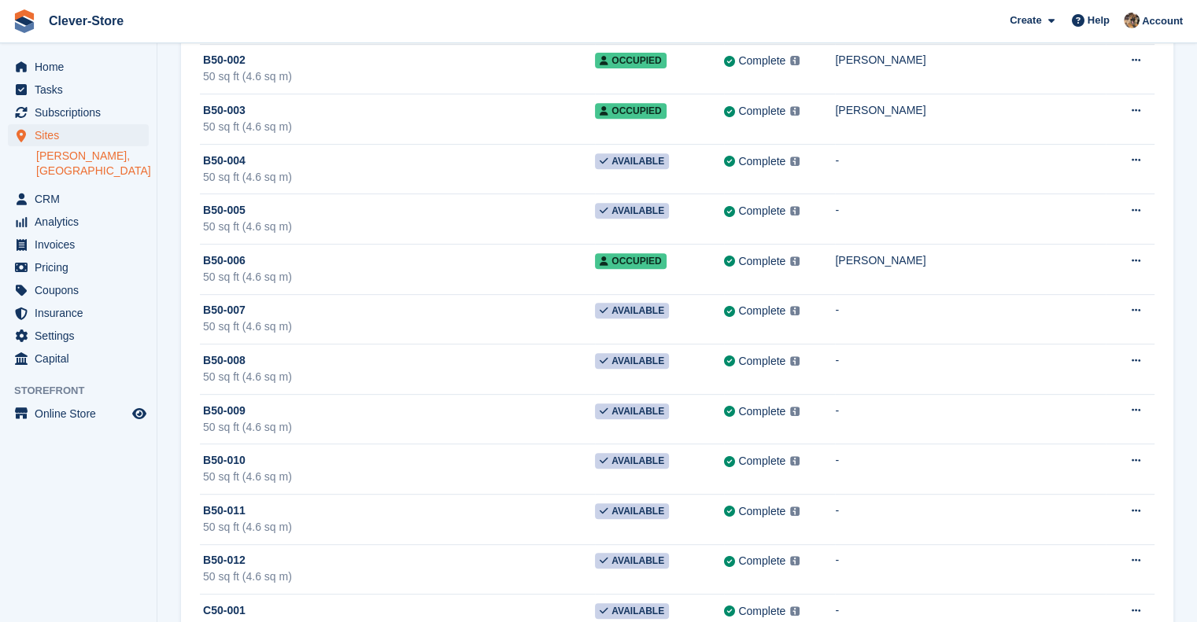
scroll to position [650, 0]
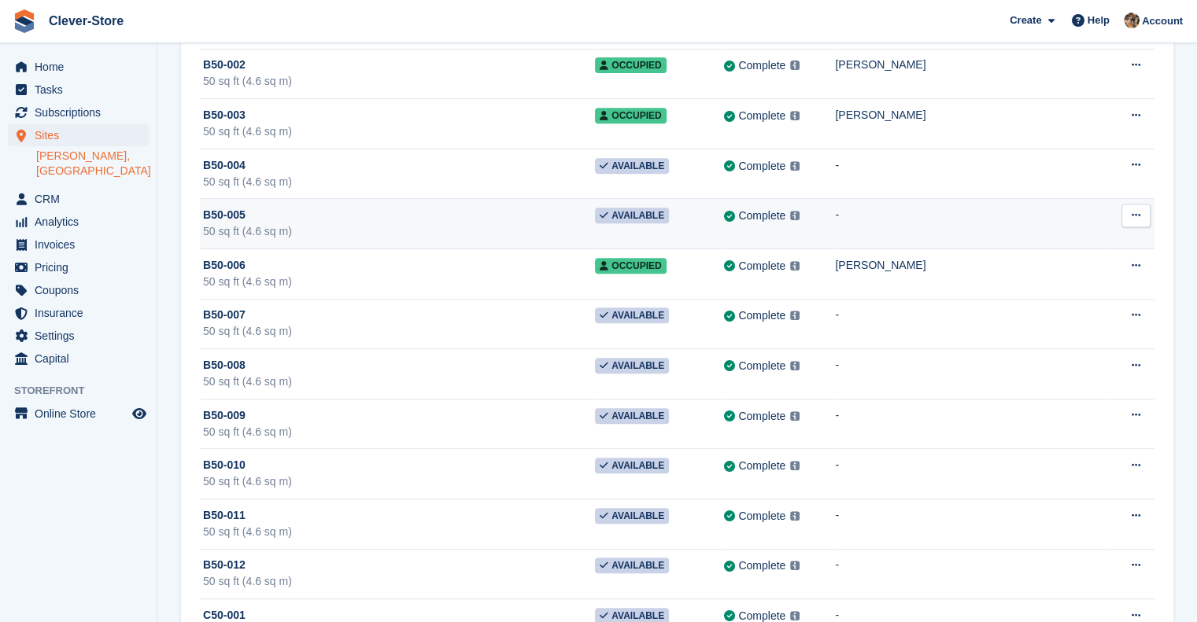
click at [1137, 212] on icon at bounding box center [1136, 215] width 9 height 10
click at [1058, 259] on p "Unit activity" at bounding box center [1074, 267] width 137 height 20
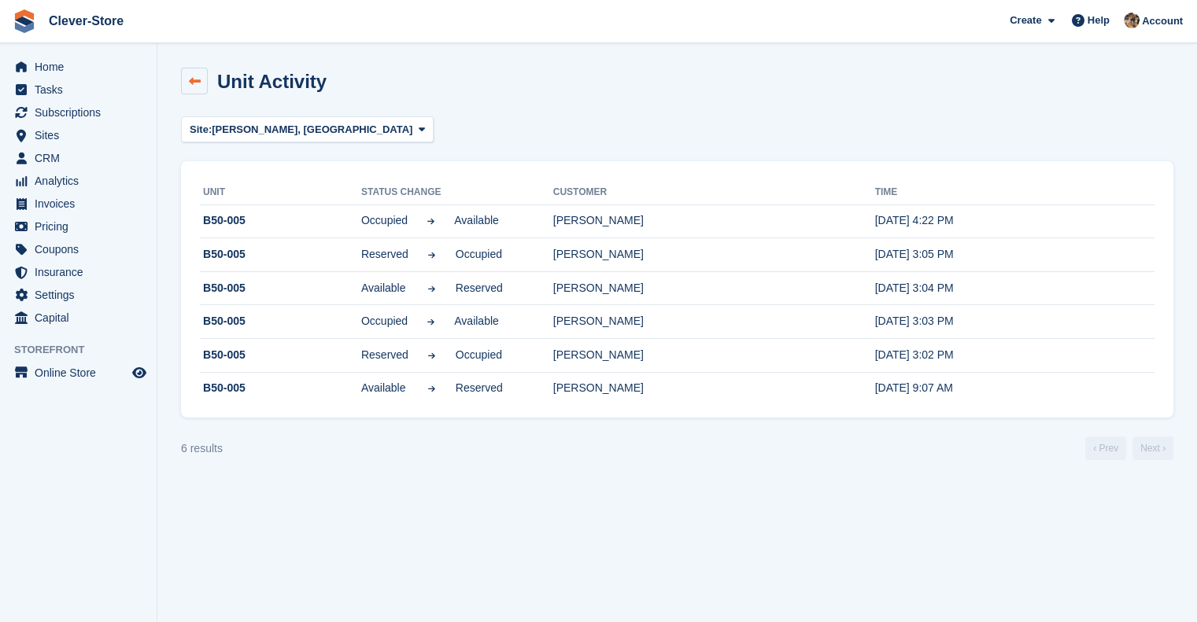
click at [187, 79] on link at bounding box center [194, 81] width 27 height 27
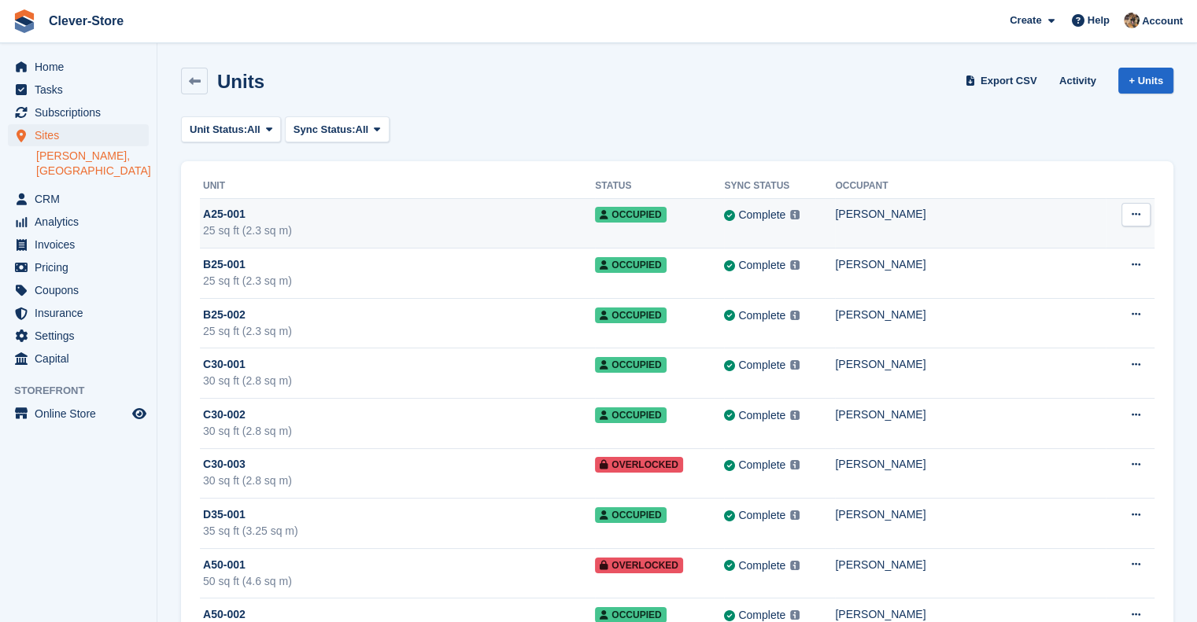
click at [1139, 210] on icon at bounding box center [1136, 214] width 9 height 10
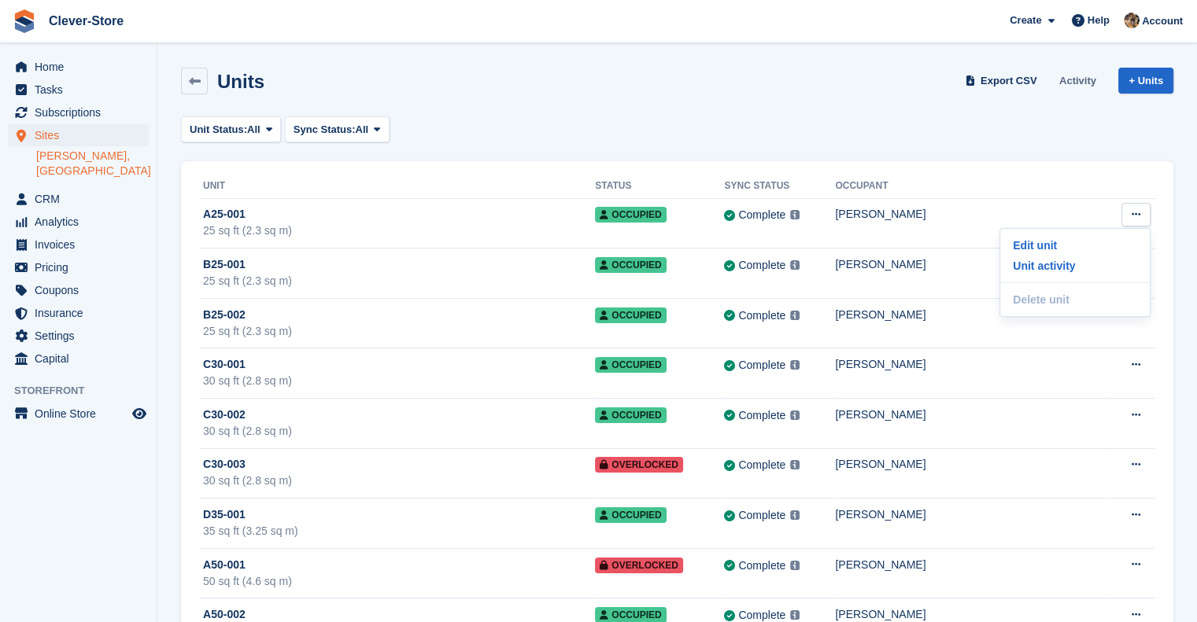
click at [1080, 79] on link "Activity" at bounding box center [1078, 81] width 50 height 26
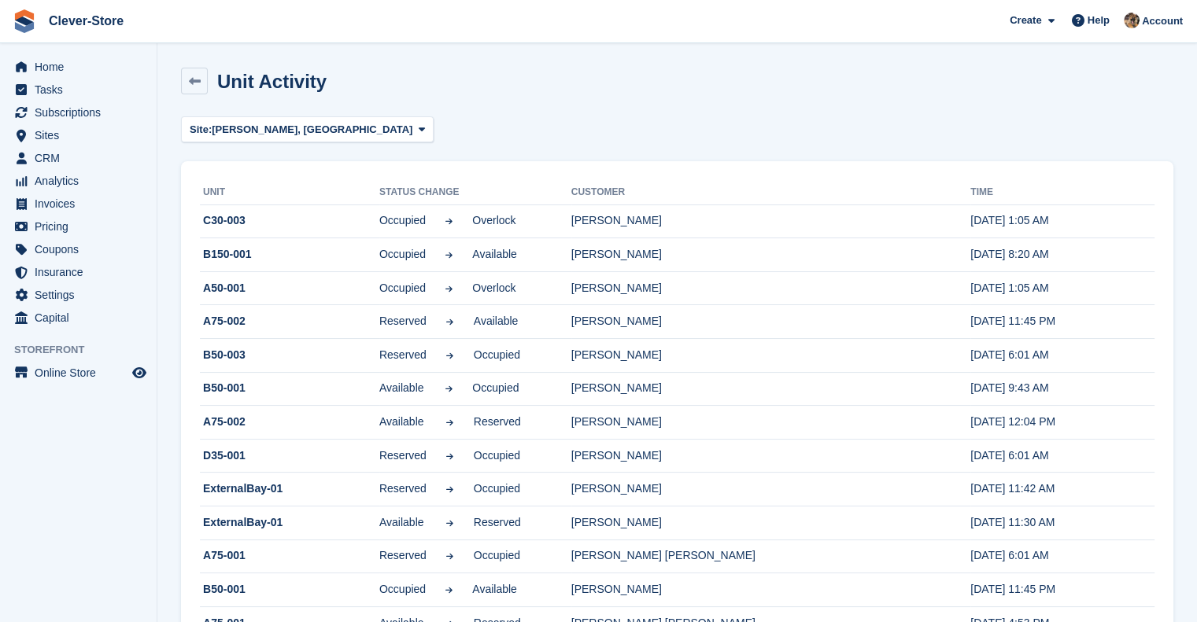
click at [207, 194] on th "Unit" at bounding box center [289, 192] width 179 height 25
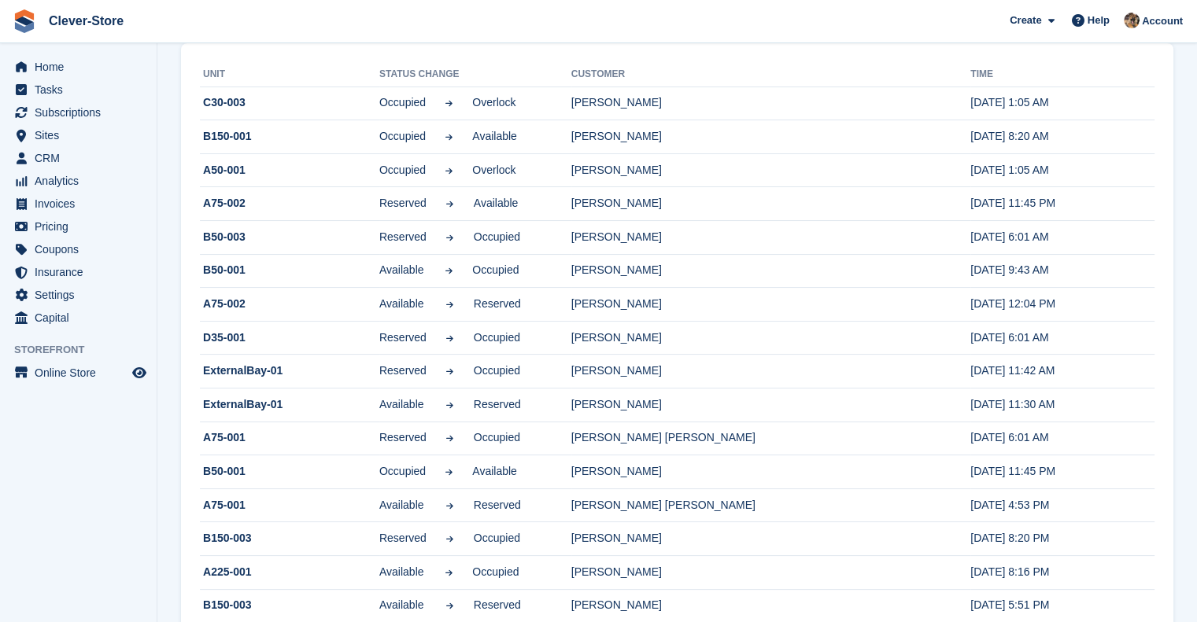
scroll to position [114, 0]
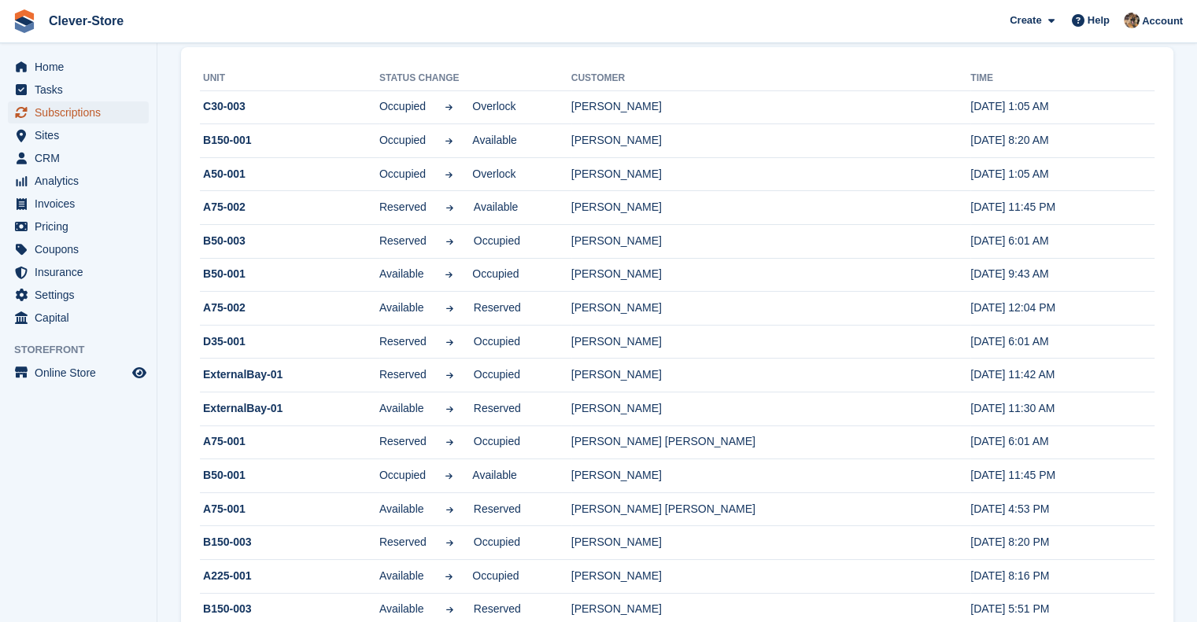
click at [60, 116] on span "Subscriptions" at bounding box center [82, 113] width 94 height 22
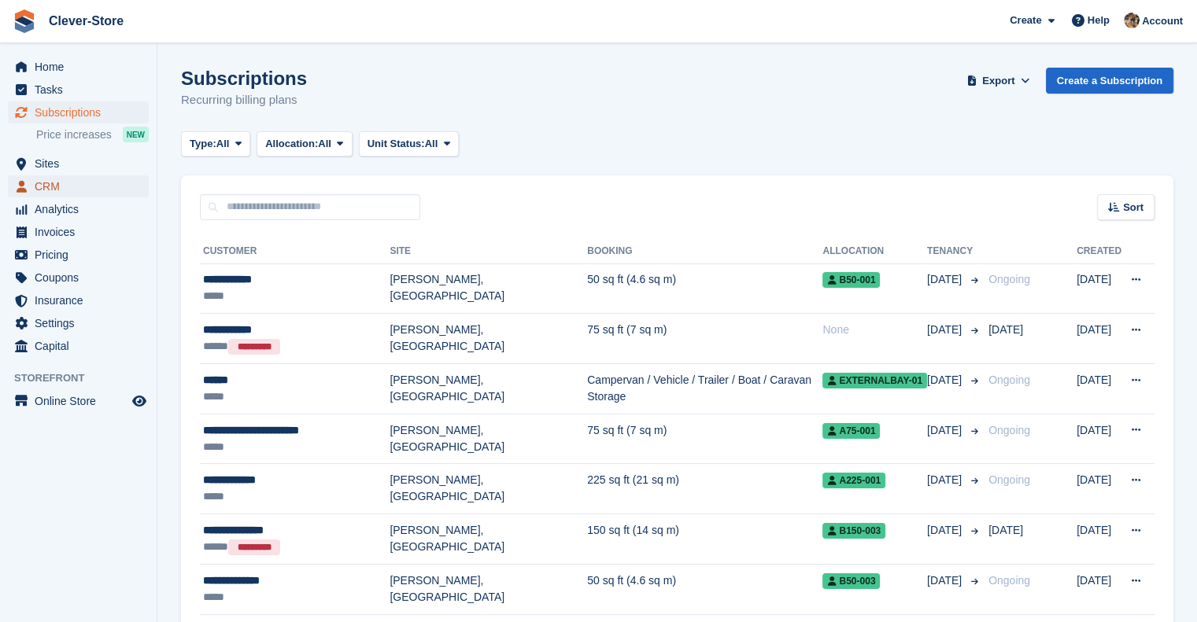
click at [50, 175] on span "CRM" at bounding box center [82, 186] width 94 height 22
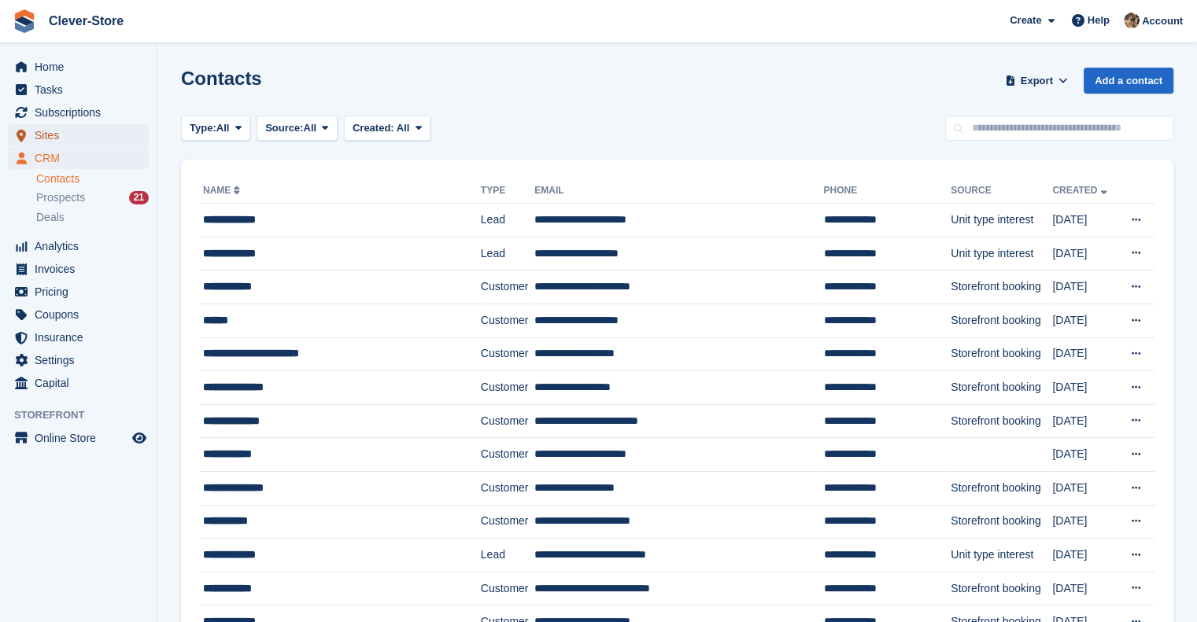
click at [52, 136] on span "Sites" at bounding box center [82, 135] width 94 height 22
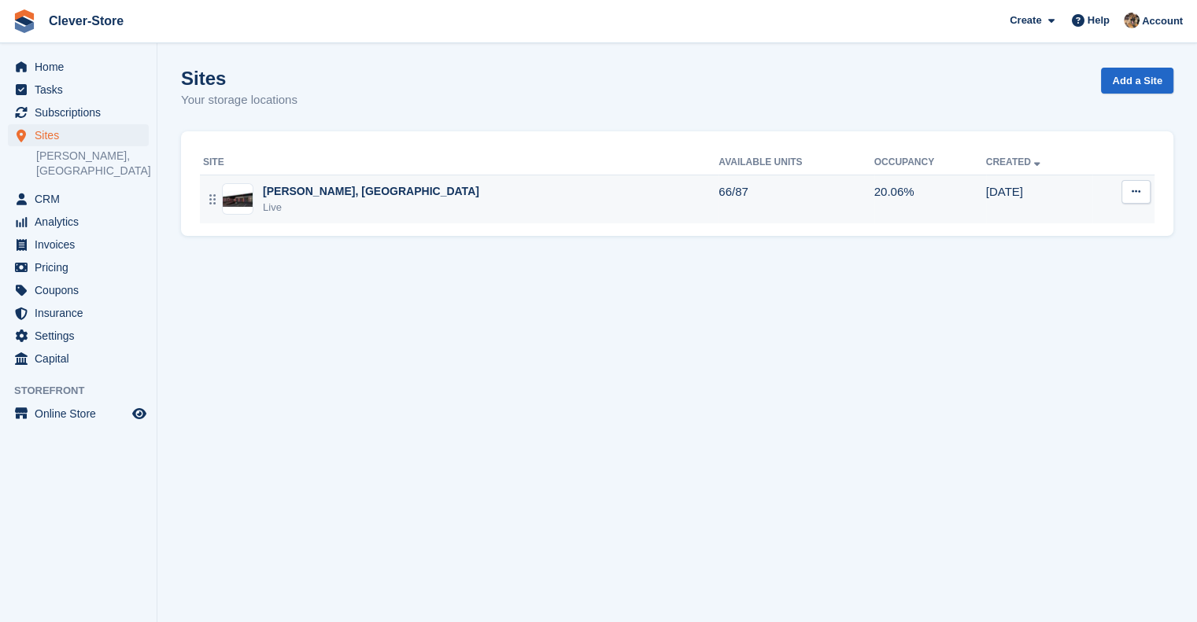
click at [343, 194] on div "[PERSON_NAME], [GEOGRAPHIC_DATA]" at bounding box center [371, 191] width 216 height 17
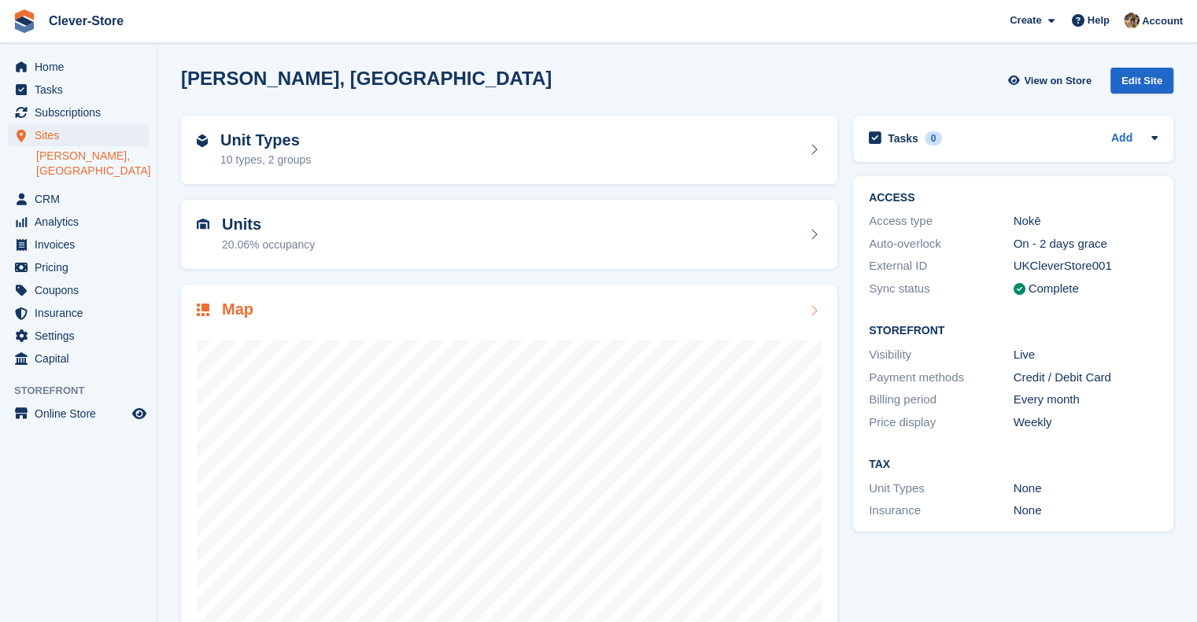
click at [235, 314] on h2 "Map" at bounding box center [237, 310] width 31 height 18
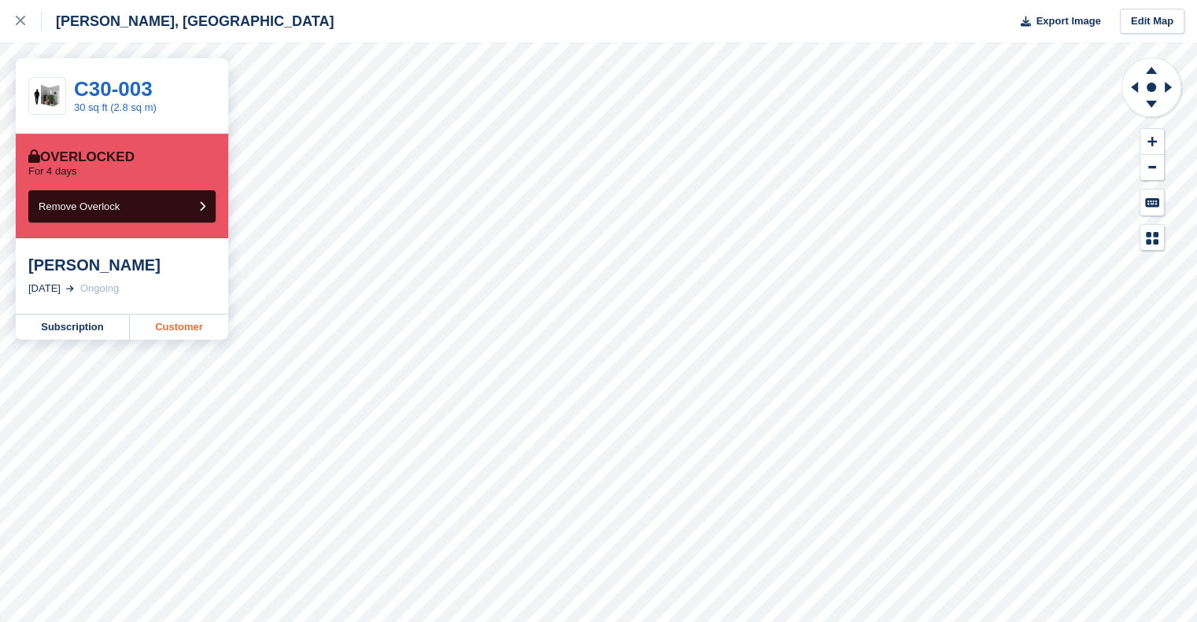
click at [192, 323] on link "Customer" at bounding box center [179, 327] width 98 height 25
click at [345, 37] on div "[PERSON_NAME], Lanarkshire Export Image Edit Map" at bounding box center [598, 21] width 1197 height 42
click at [30, 17] on div at bounding box center [29, 21] width 26 height 19
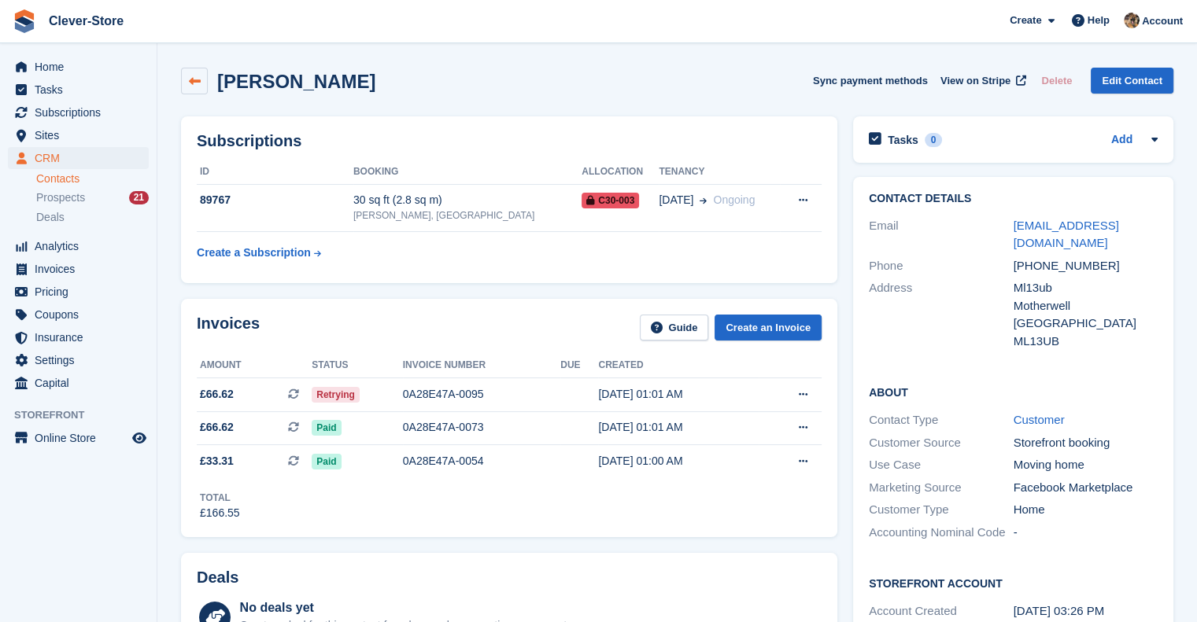
click at [194, 76] on icon at bounding box center [195, 82] width 12 height 12
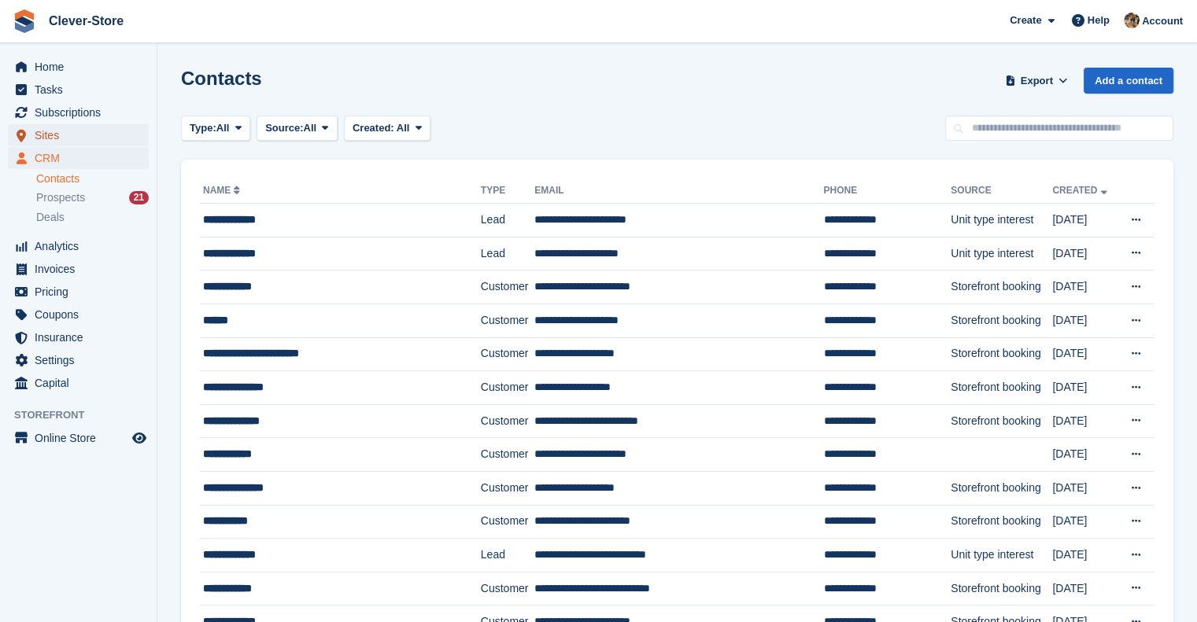
click at [56, 136] on span "Sites" at bounding box center [82, 135] width 94 height 22
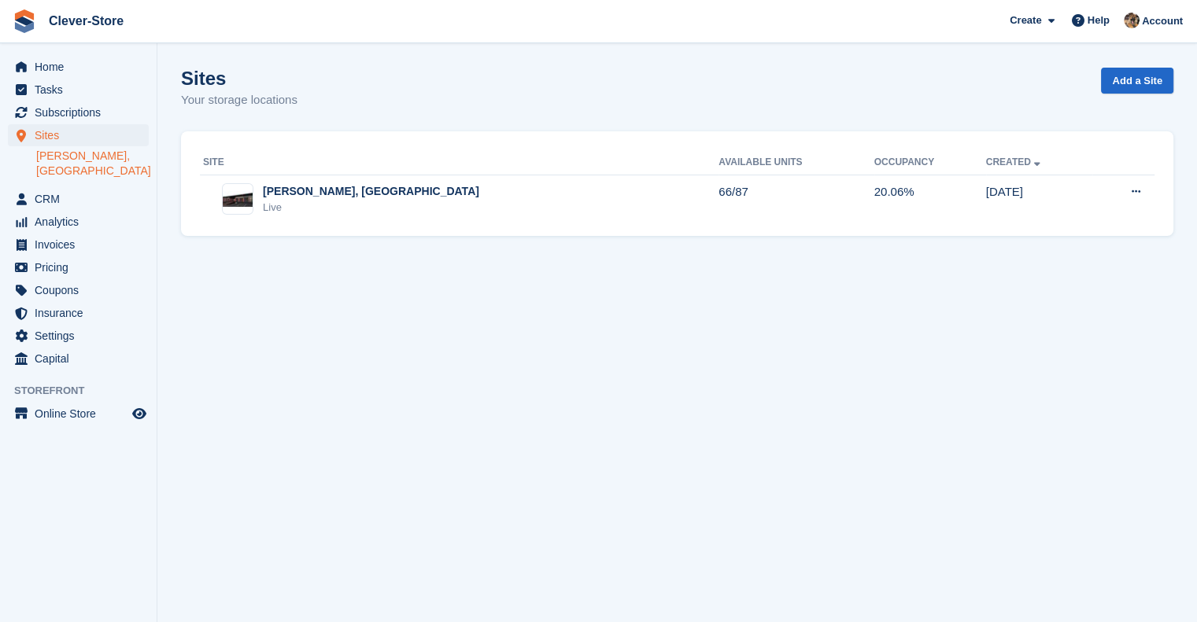
click at [90, 155] on link "[PERSON_NAME], [GEOGRAPHIC_DATA]" at bounding box center [92, 164] width 113 height 30
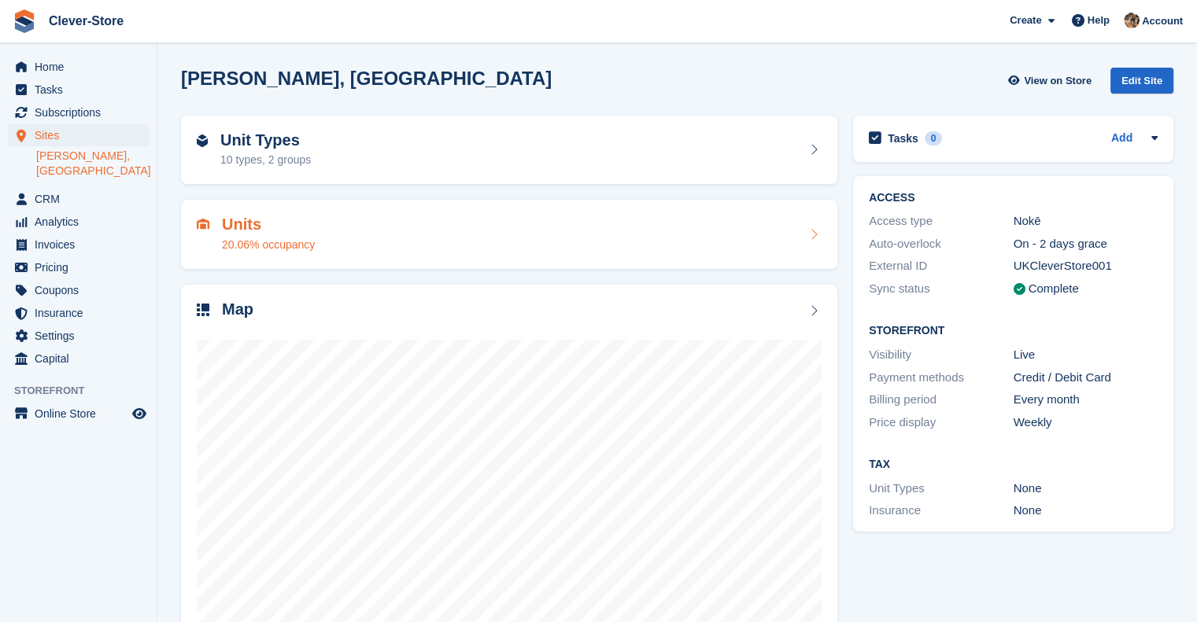
click at [234, 222] on h2 "Units" at bounding box center [268, 225] width 93 height 18
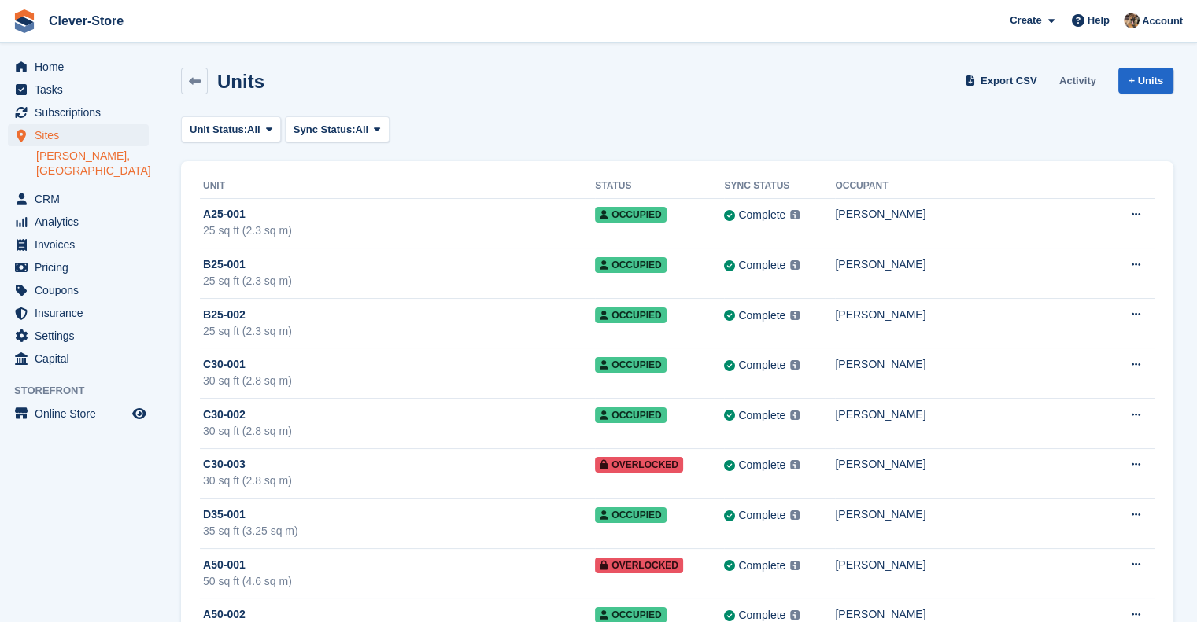
click at [1081, 73] on link "Activity" at bounding box center [1078, 81] width 50 height 26
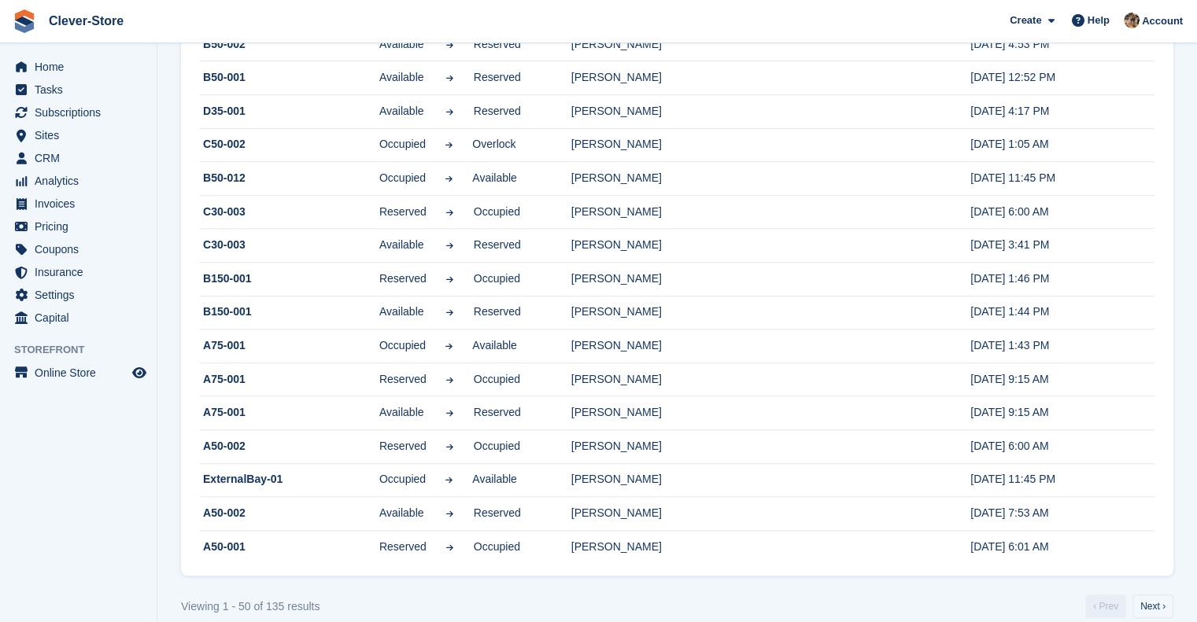
scroll to position [1328, 0]
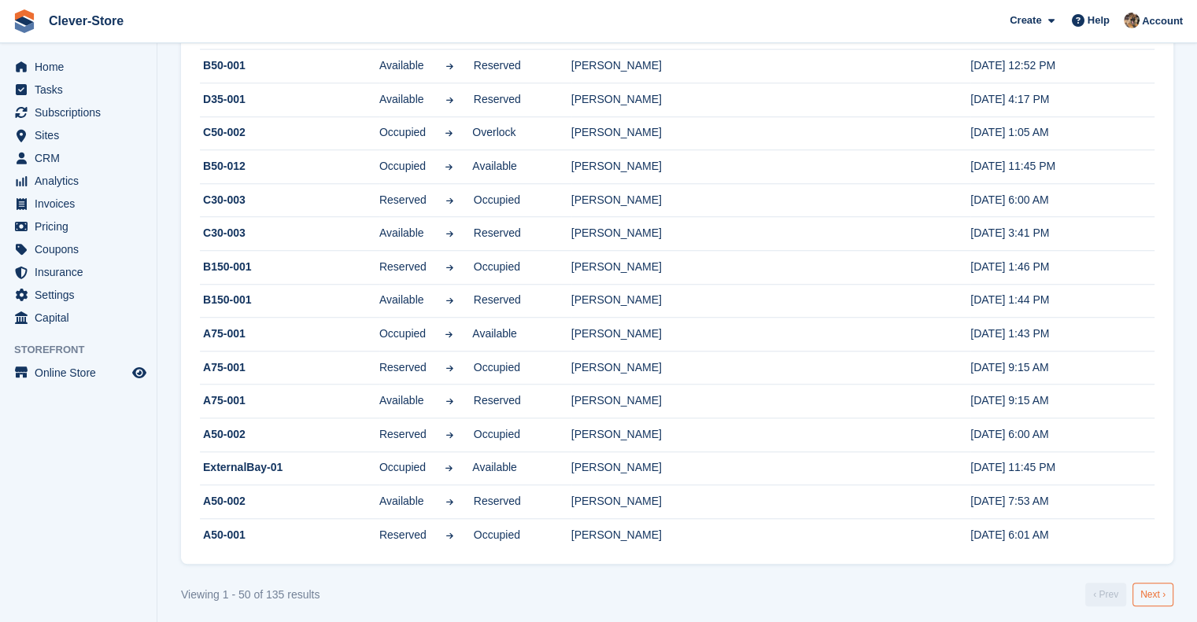
click at [1150, 594] on link "Next ›" at bounding box center [1152, 595] width 41 height 24
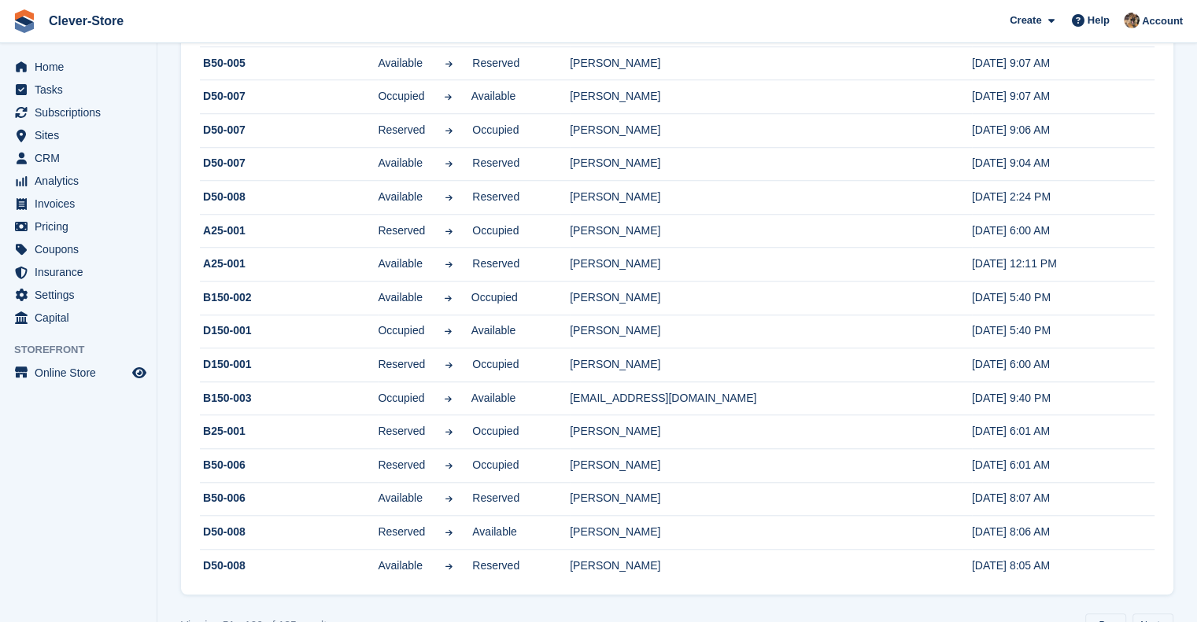
scroll to position [1328, 0]
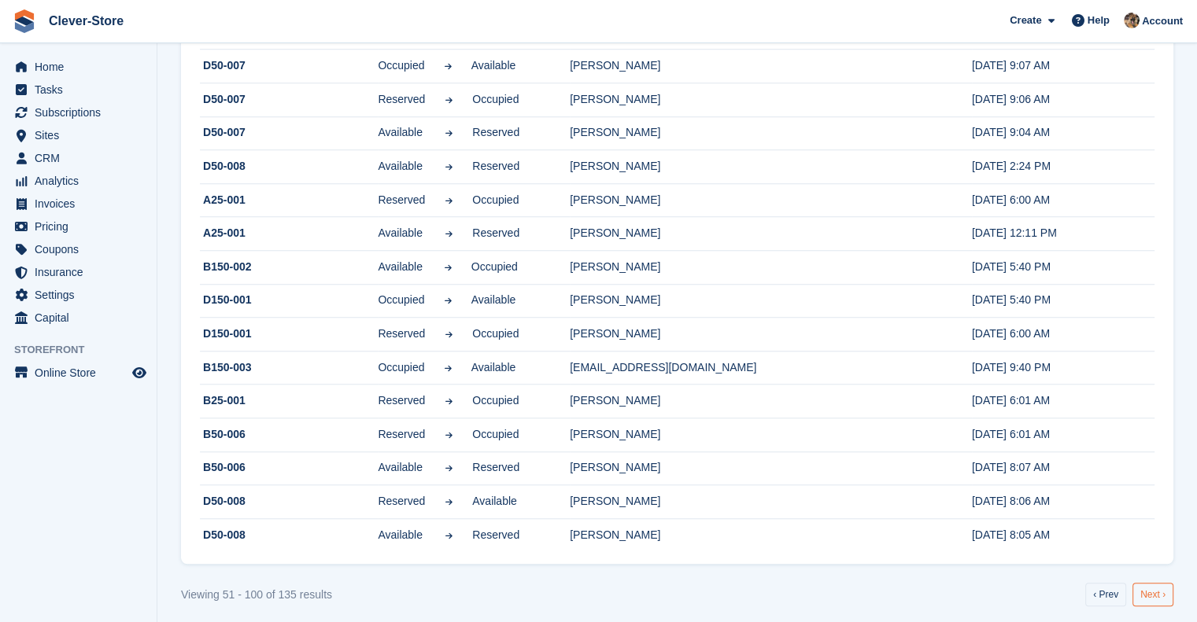
click at [1154, 592] on link "Next ›" at bounding box center [1152, 595] width 41 height 24
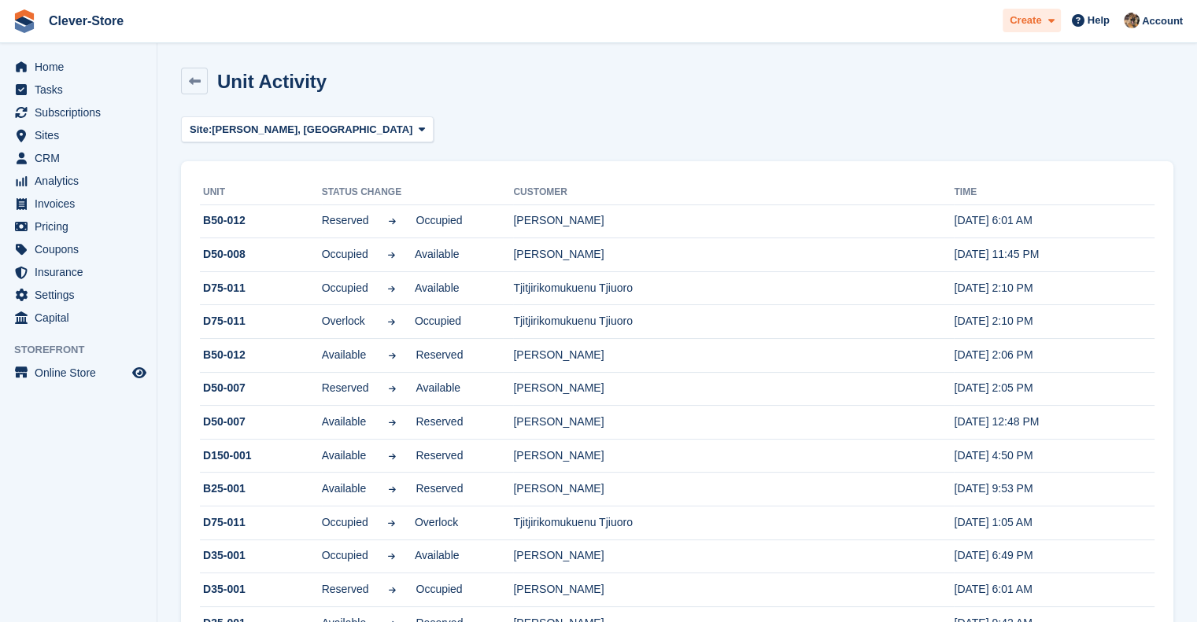
click at [1053, 23] on icon at bounding box center [1050, 21] width 6 height 10
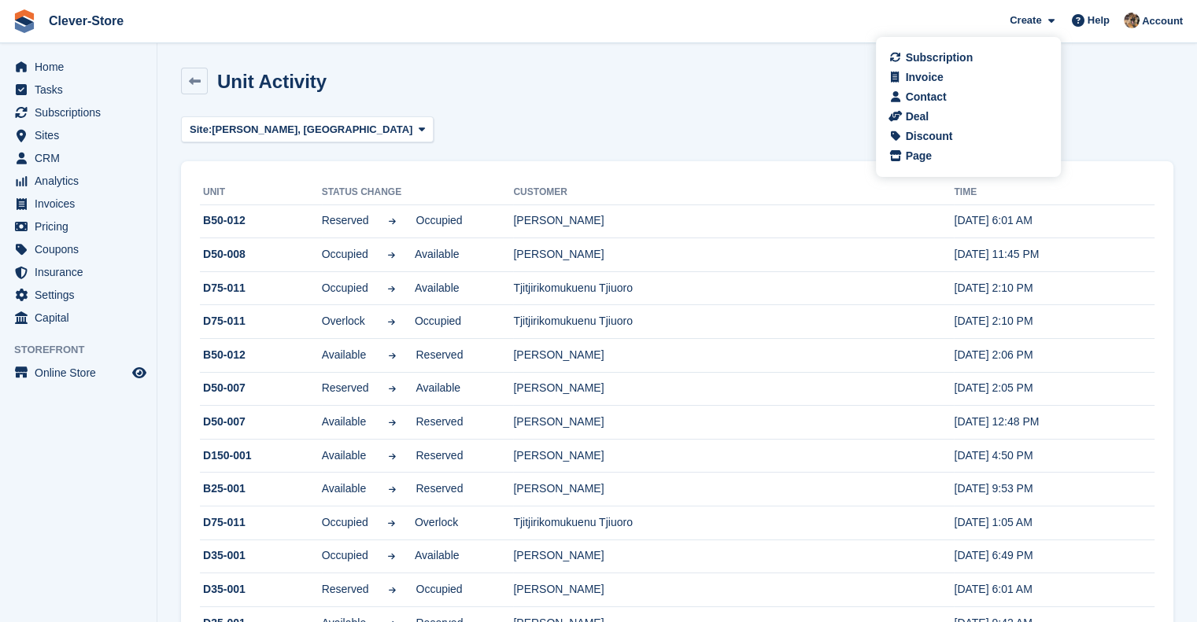
scroll to position [7, 0]
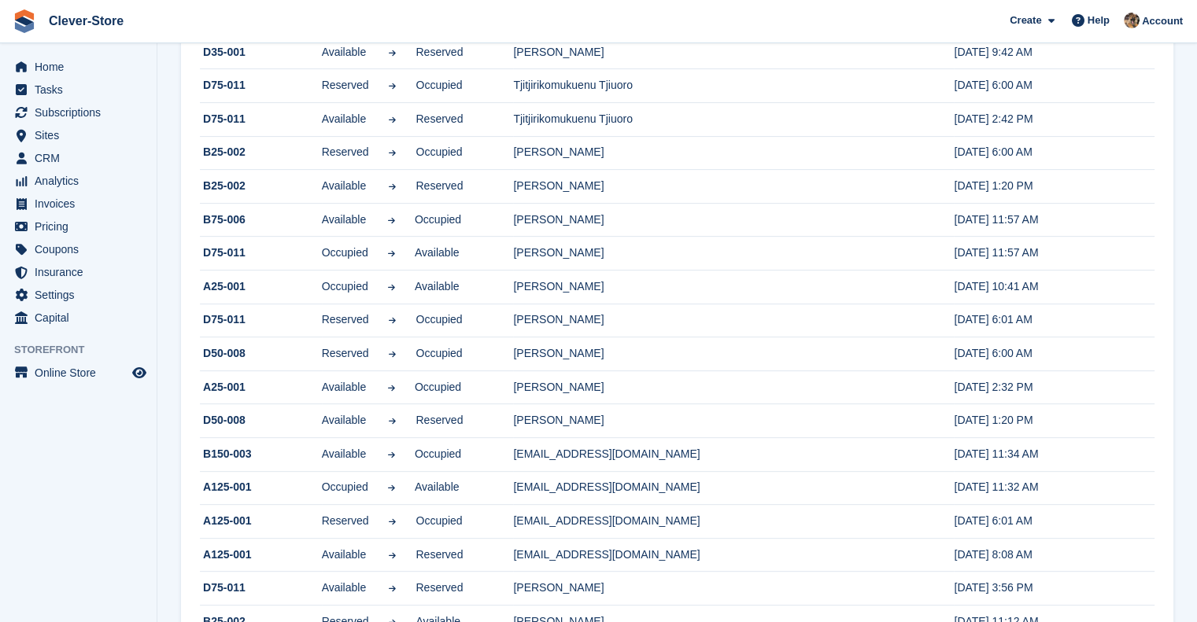
scroll to position [828, 0]
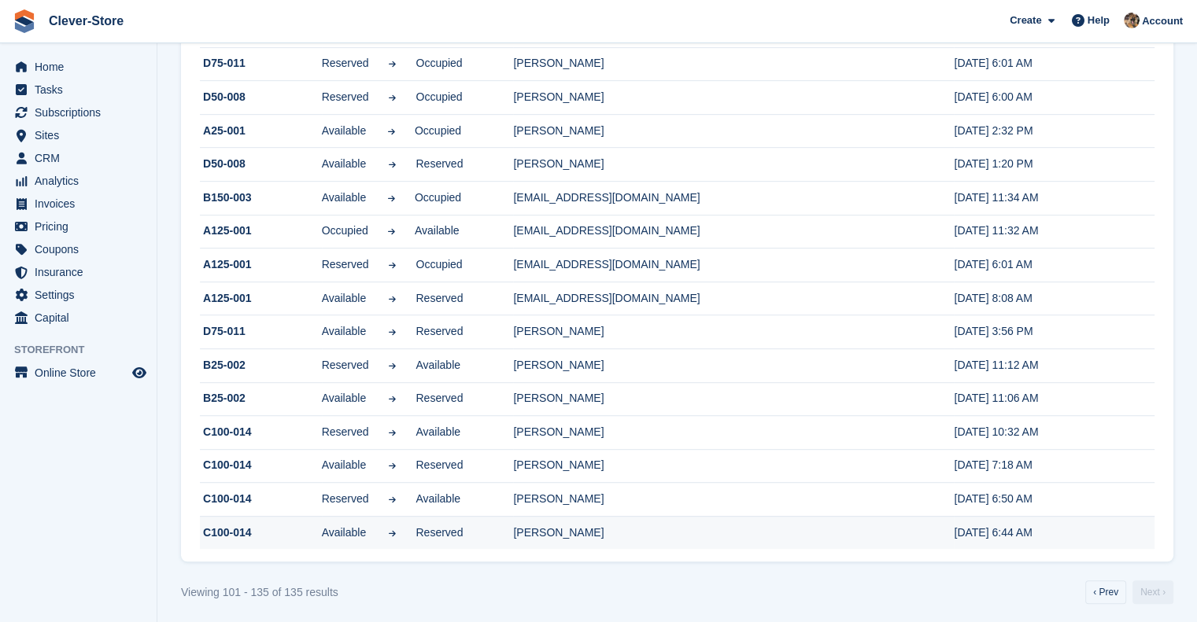
drag, startPoint x: 197, startPoint y: 212, endPoint x: 1072, endPoint y: 537, distance: 933.7
copy div "Unit Status change Customer Time B50-012 Reserved Occupied [PERSON_NAME] [DATE]…"
click at [1109, 589] on link "‹ Prev" at bounding box center [1105, 593] width 41 height 24
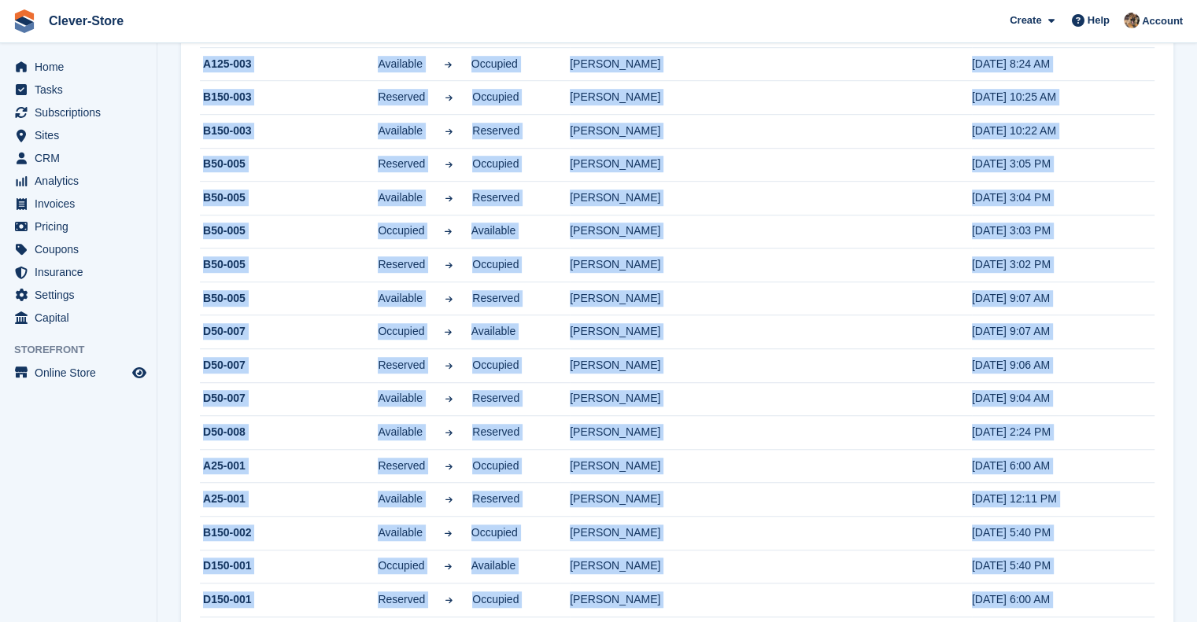
scroll to position [1328, 0]
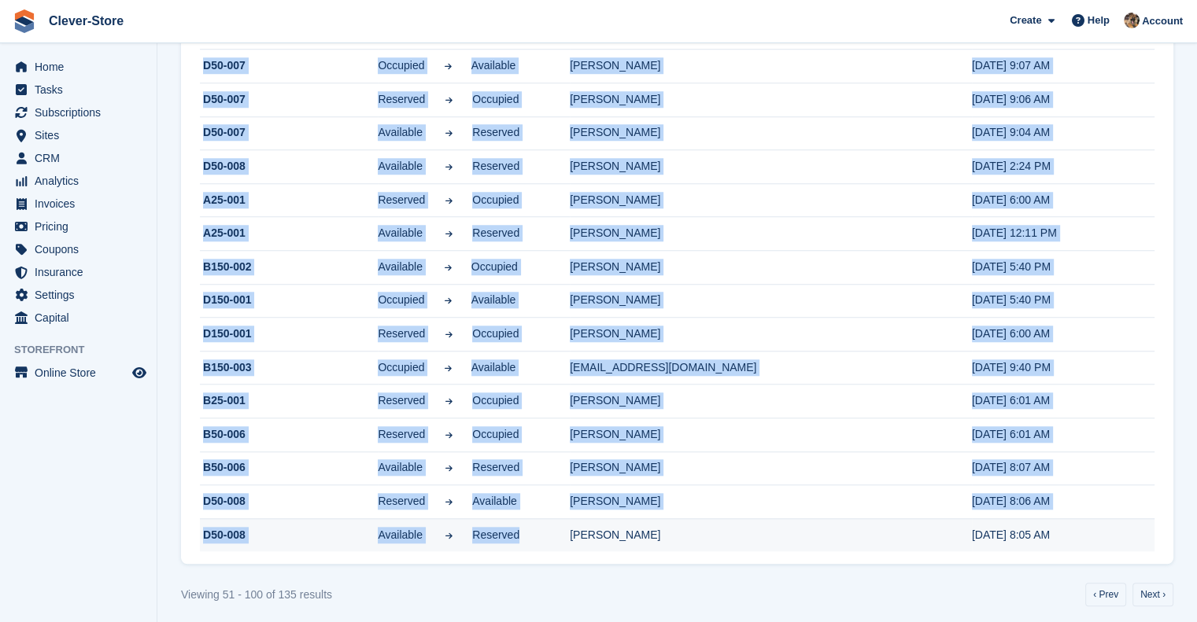
drag, startPoint x: 206, startPoint y: 226, endPoint x: 1086, endPoint y: 533, distance: 931.7
copy tbody "C30-002 Reserved Occupied [PERSON_NAME] [DATE] 2:30 PM C30-002 Available Reserv…"
click at [1106, 586] on link "‹ Prev" at bounding box center [1105, 595] width 41 height 24
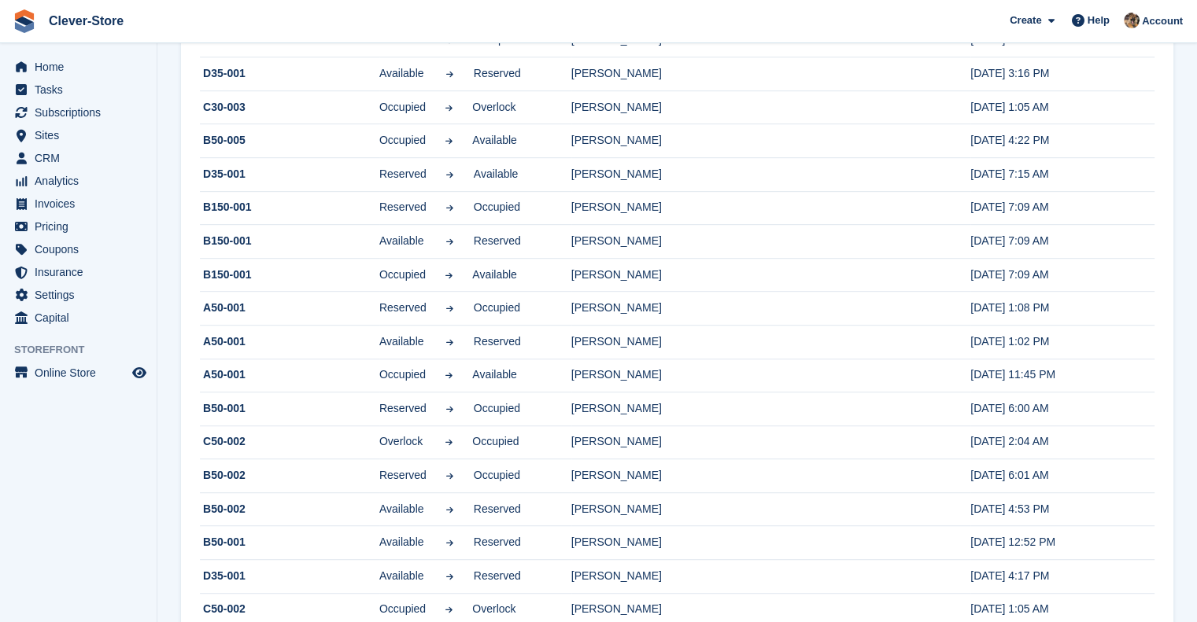
scroll to position [1328, 0]
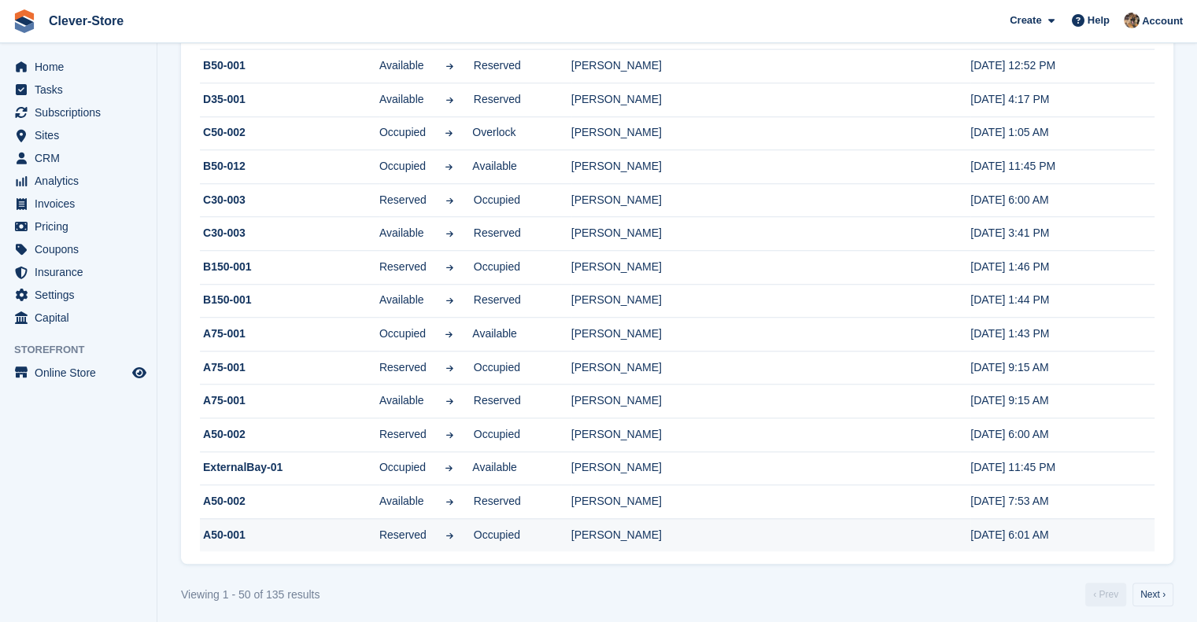
drag, startPoint x: 201, startPoint y: 223, endPoint x: 1139, endPoint y: 526, distance: 985.9
copy tbody "C30-003 Occupied Overlock [PERSON_NAME] [DATE] 1:05 AM B150-001 Occupied Availa…"
click at [61, 120] on span "Subscriptions" at bounding box center [82, 113] width 94 height 22
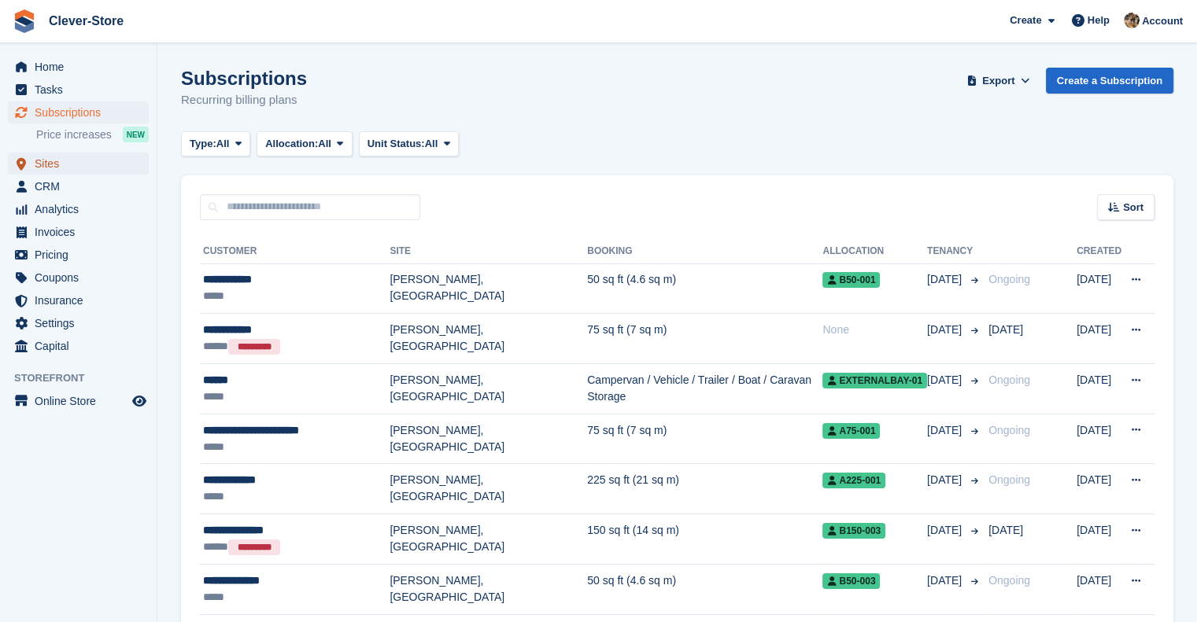
click at [52, 166] on span "Sites" at bounding box center [82, 164] width 94 height 22
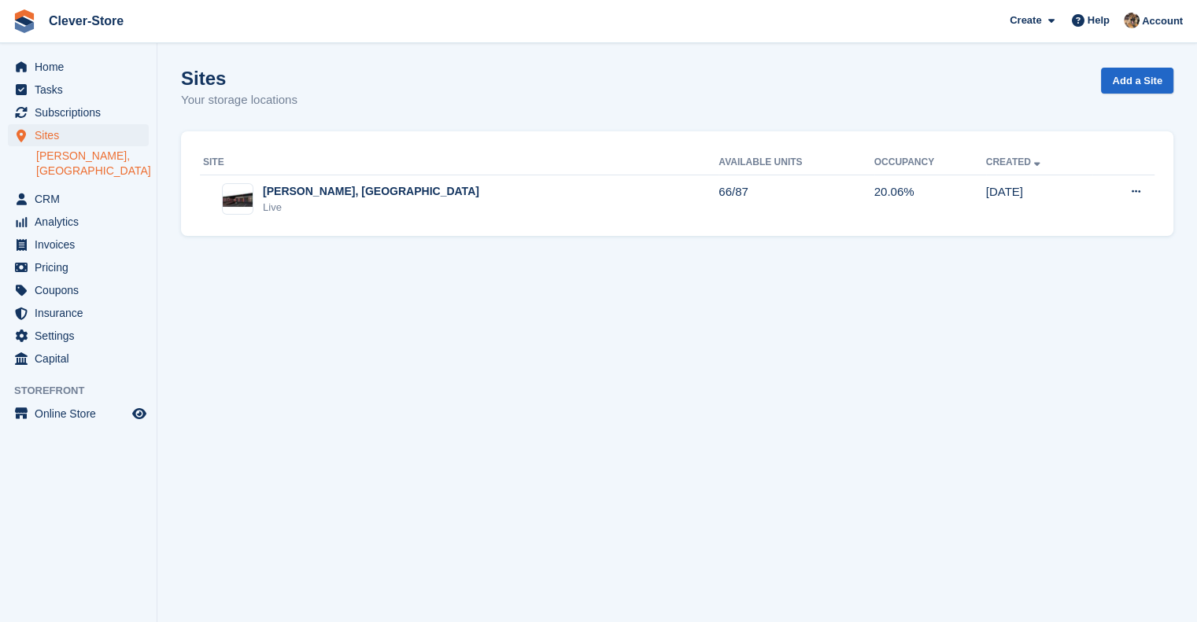
click at [61, 161] on link "[PERSON_NAME], [GEOGRAPHIC_DATA]" at bounding box center [92, 164] width 113 height 30
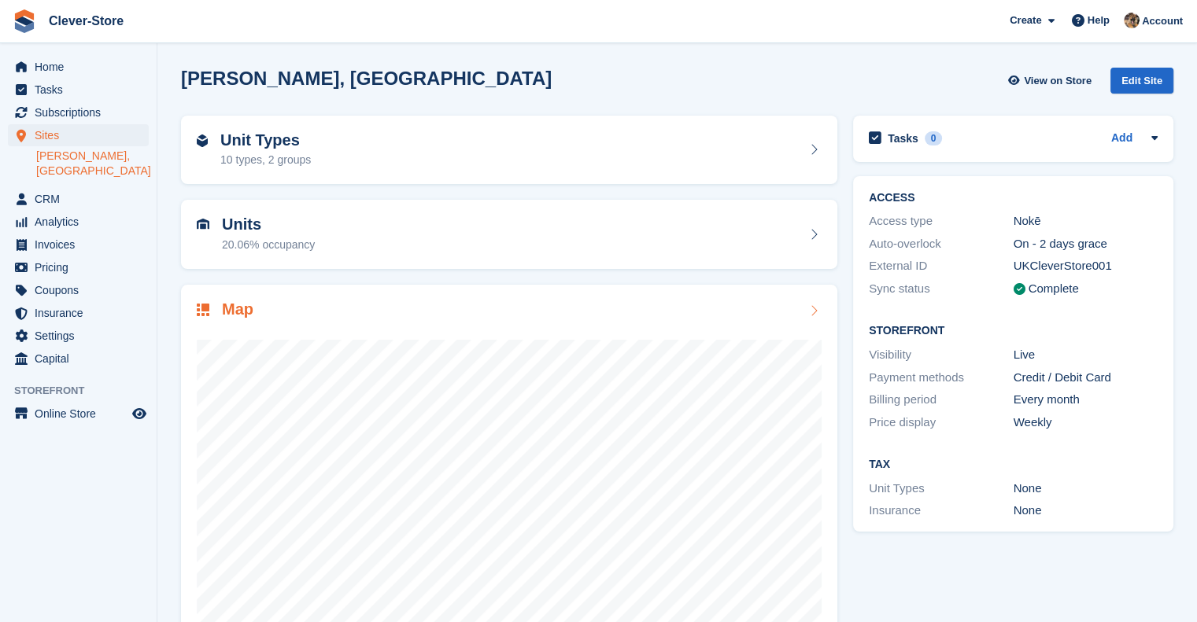
click at [202, 308] on img at bounding box center [203, 310] width 13 height 13
